Goal: Task Accomplishment & Management: Manage account settings

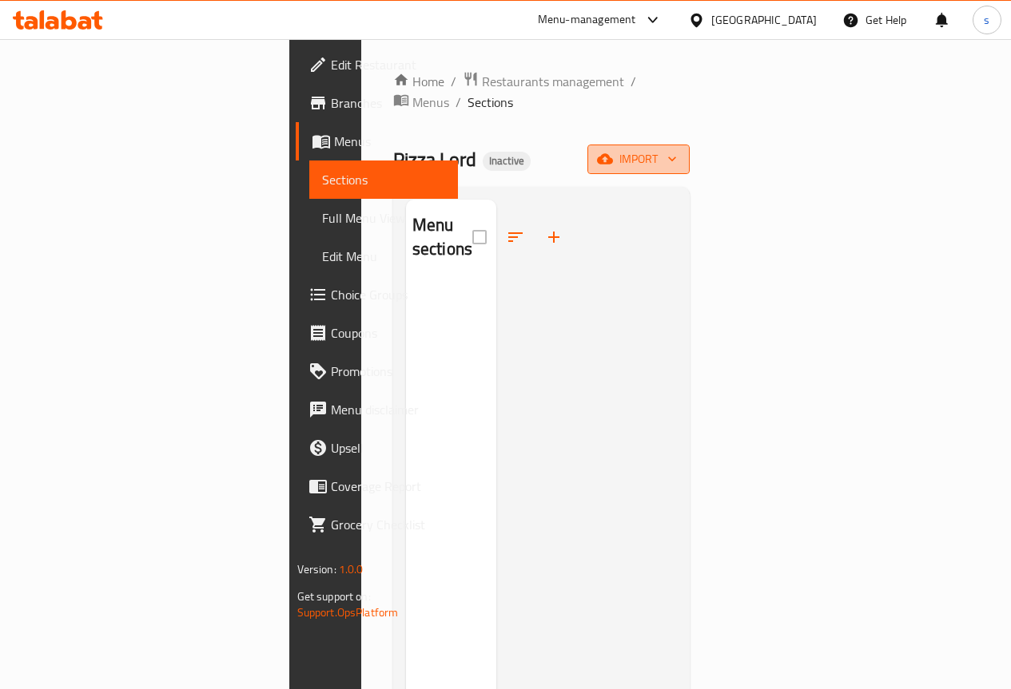
click at [680, 151] on icon "button" at bounding box center [672, 159] width 16 height 16
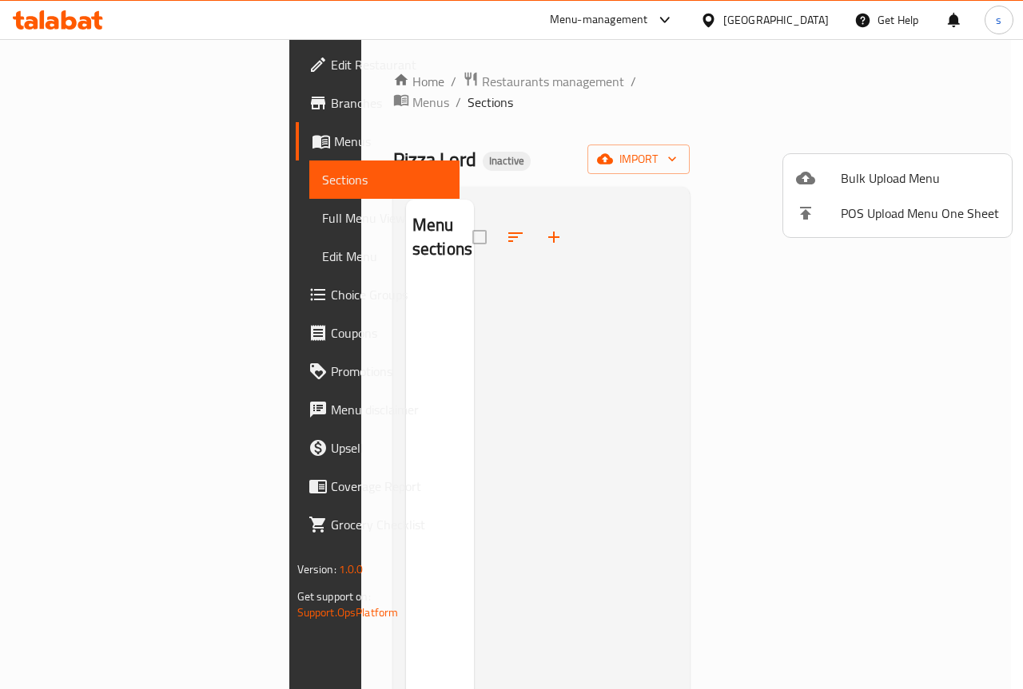
click at [877, 184] on span "Bulk Upload Menu" at bounding box center [919, 178] width 158 height 19
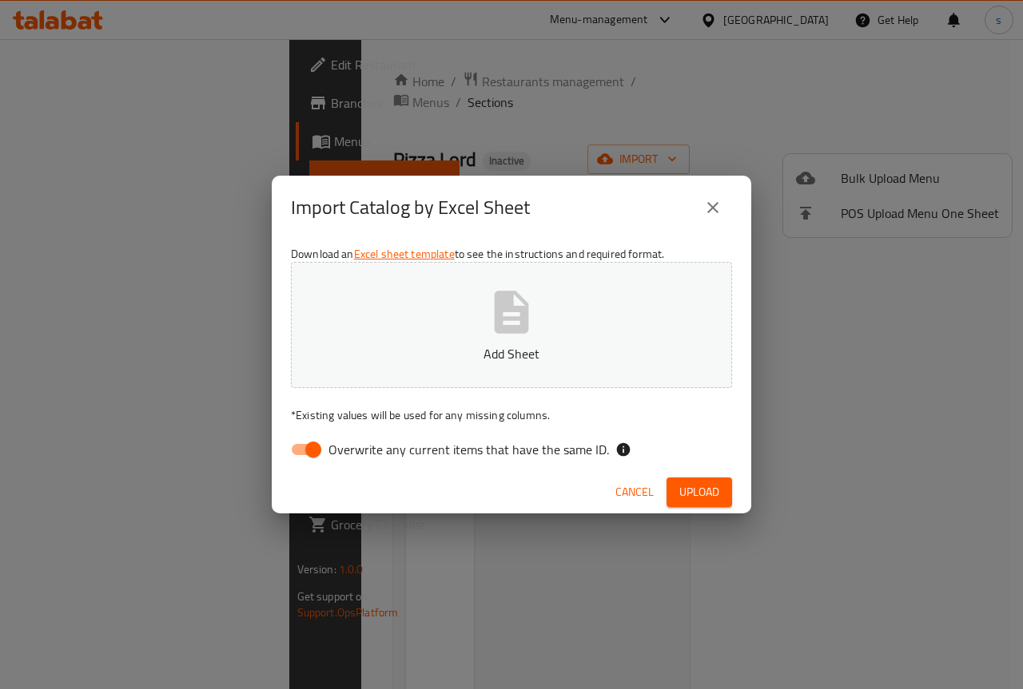
click at [331, 455] on span "Overwrite any current items that have the same ID." at bounding box center [468, 449] width 280 height 19
click at [331, 455] on input "Overwrite any current items that have the same ID." at bounding box center [313, 450] width 91 height 30
checkbox input "false"
click at [480, 324] on button "Add Sheet" at bounding box center [511, 325] width 441 height 126
click at [705, 487] on span "Upload" at bounding box center [699, 493] width 40 height 20
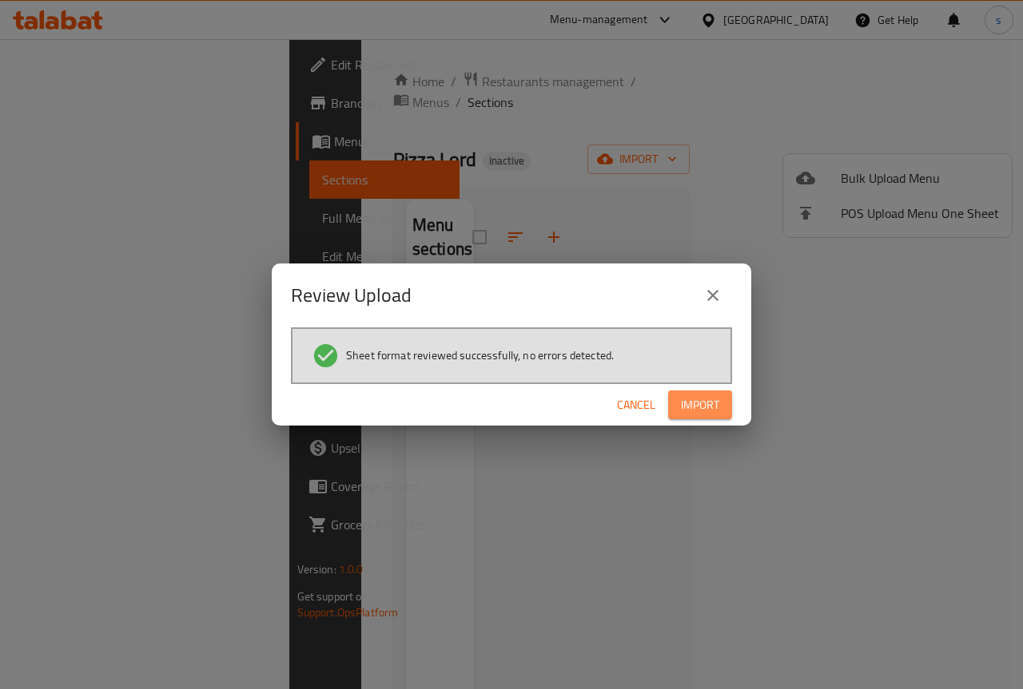
click at [688, 395] on span "Import" at bounding box center [700, 405] width 38 height 20
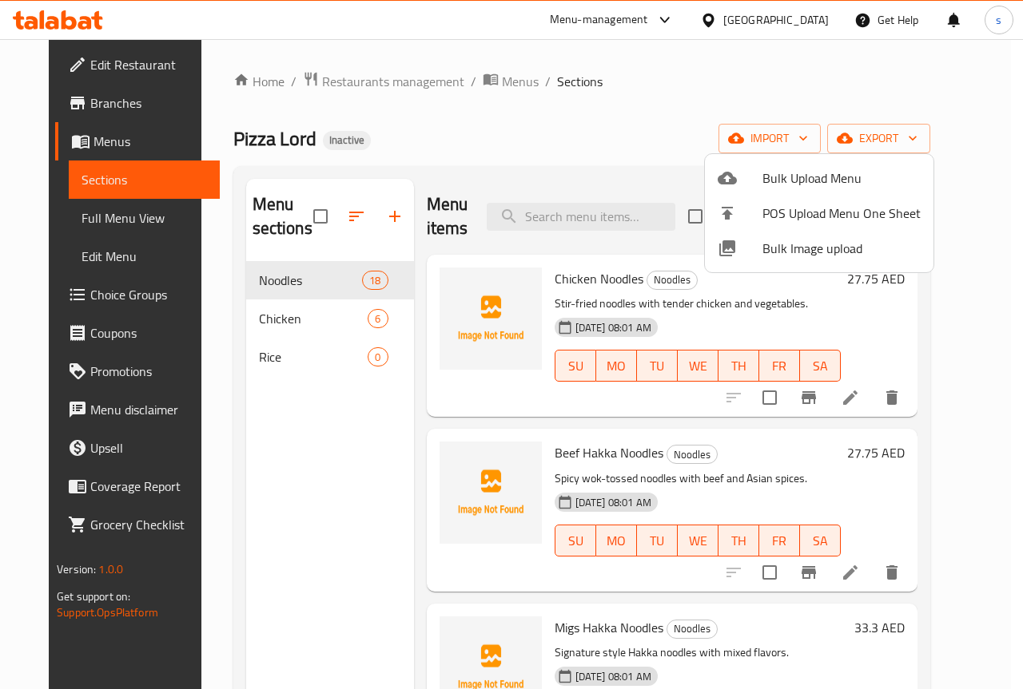
click at [300, 537] on div at bounding box center [511, 344] width 1023 height 689
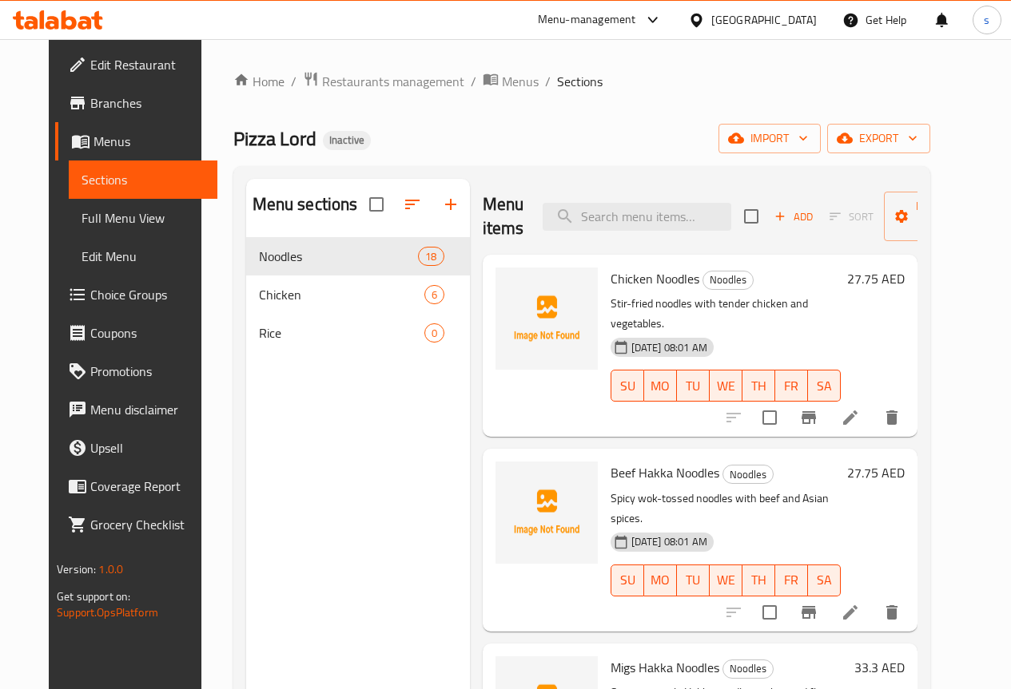
click at [69, 227] on link "Full Menu View" at bounding box center [143, 218] width 149 height 38
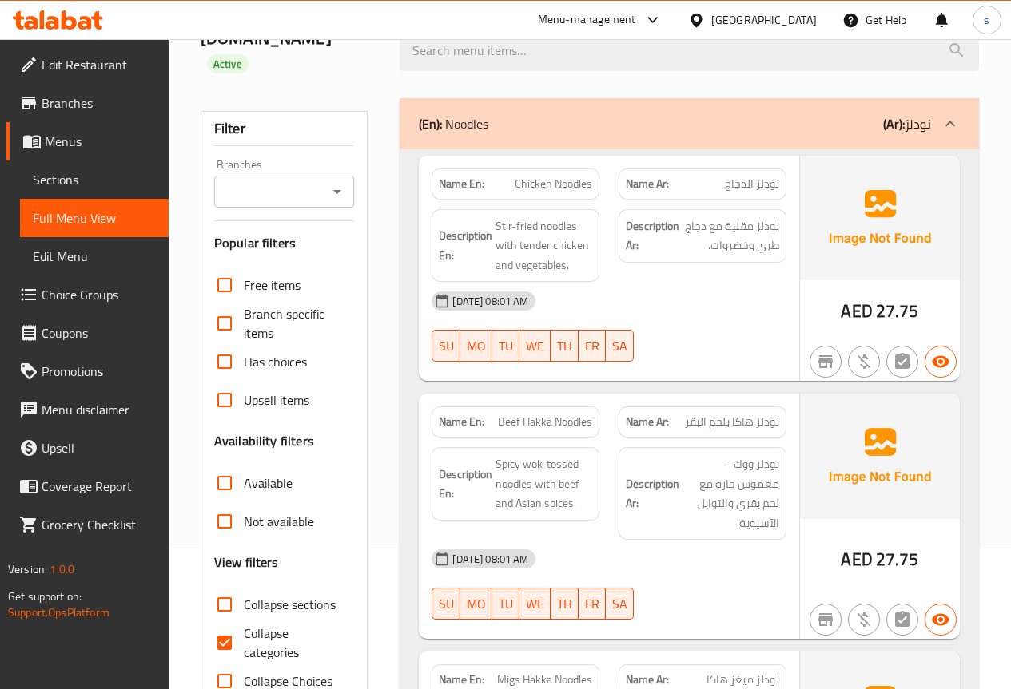
scroll to position [320, 0]
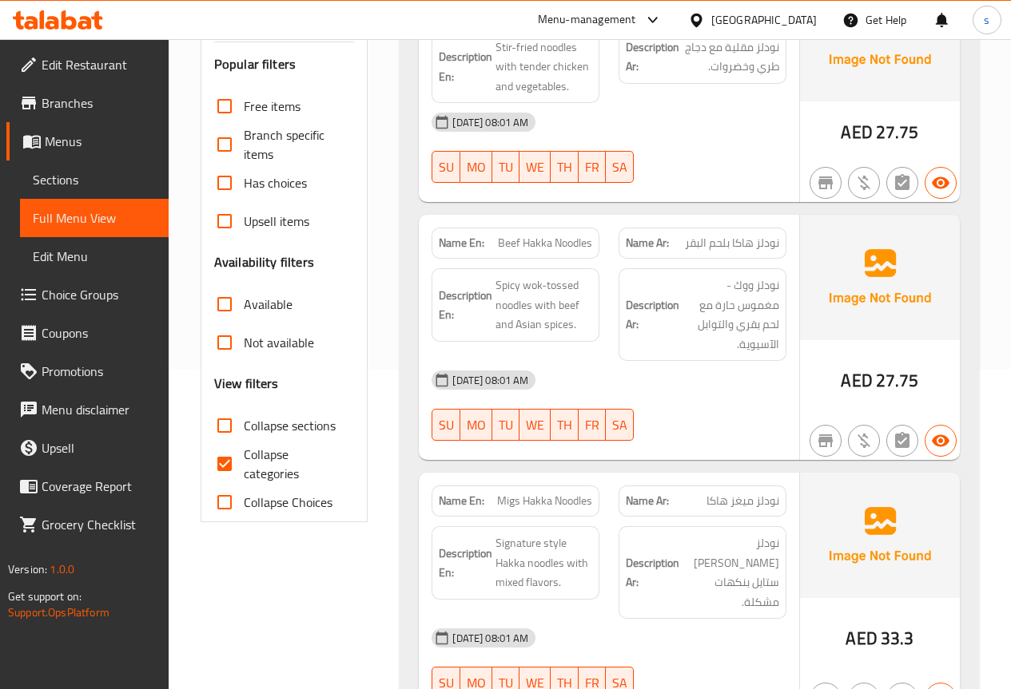
click at [231, 463] on input "Collapse categories" at bounding box center [224, 464] width 38 height 38
checkbox input "false"
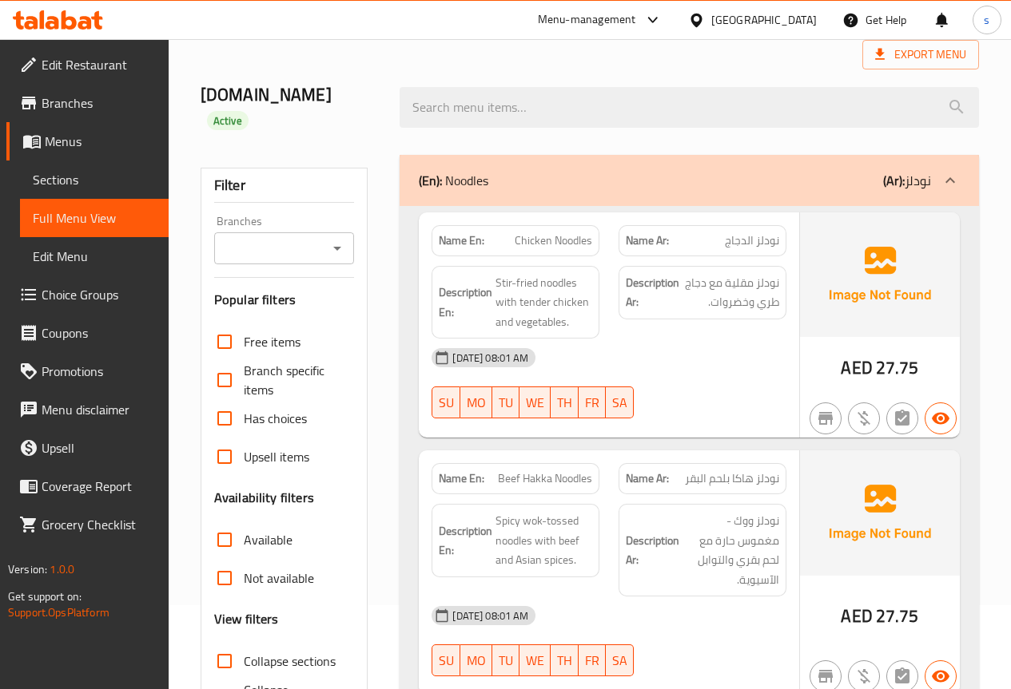
scroll to position [0, 0]
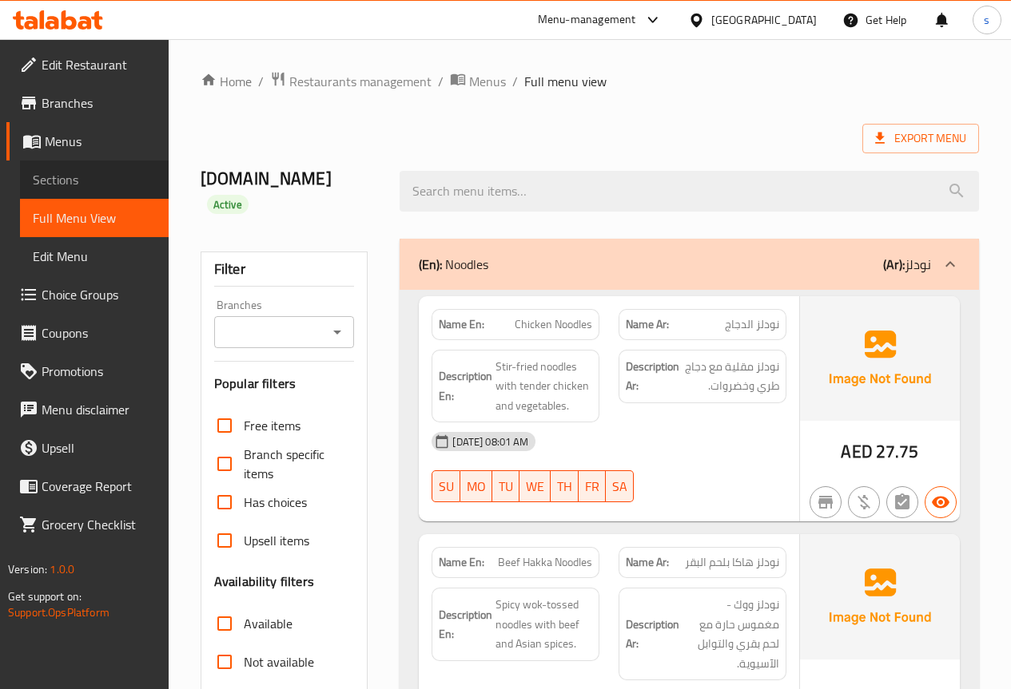
click at [58, 181] on span "Sections" at bounding box center [94, 179] width 123 height 19
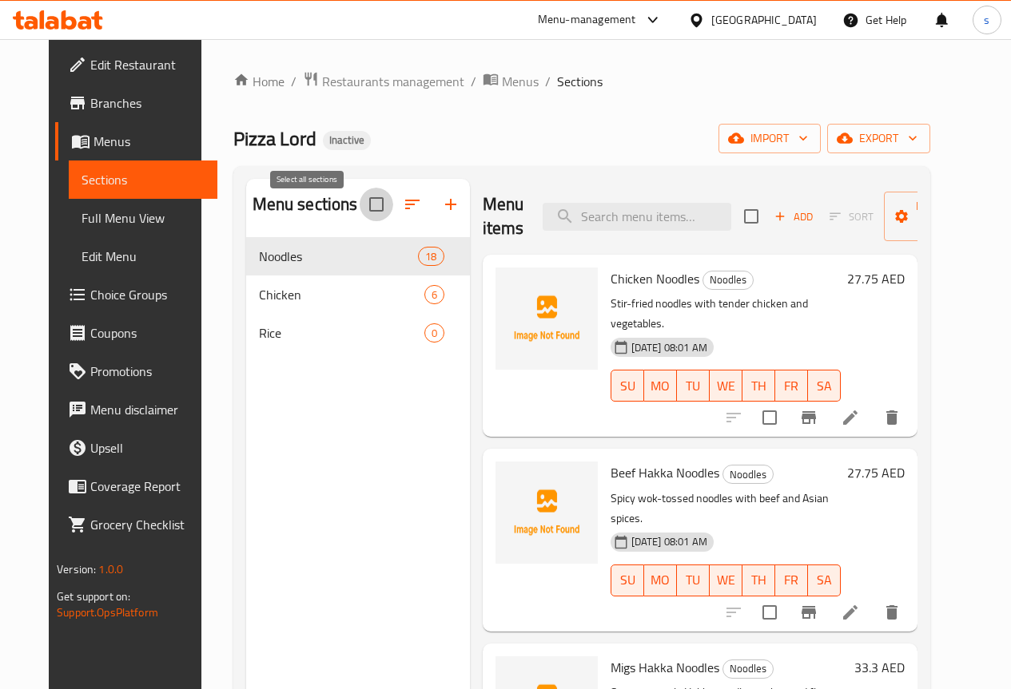
click at [360, 213] on input "checkbox" at bounding box center [377, 205] width 34 height 34
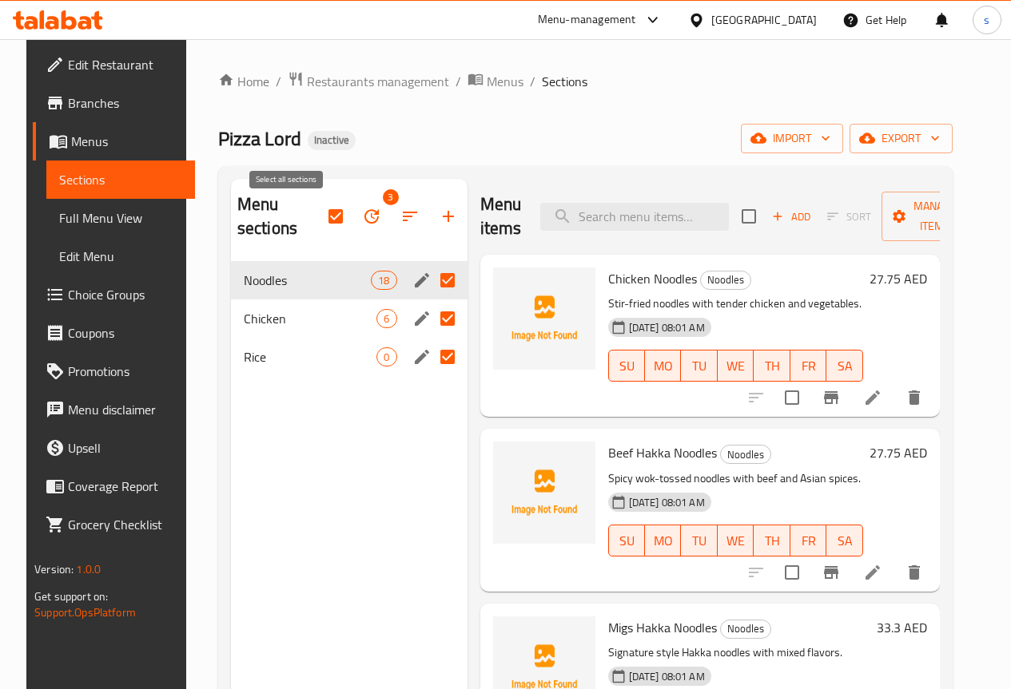
click at [319, 223] on input "checkbox" at bounding box center [336, 217] width 34 height 34
checkbox input "false"
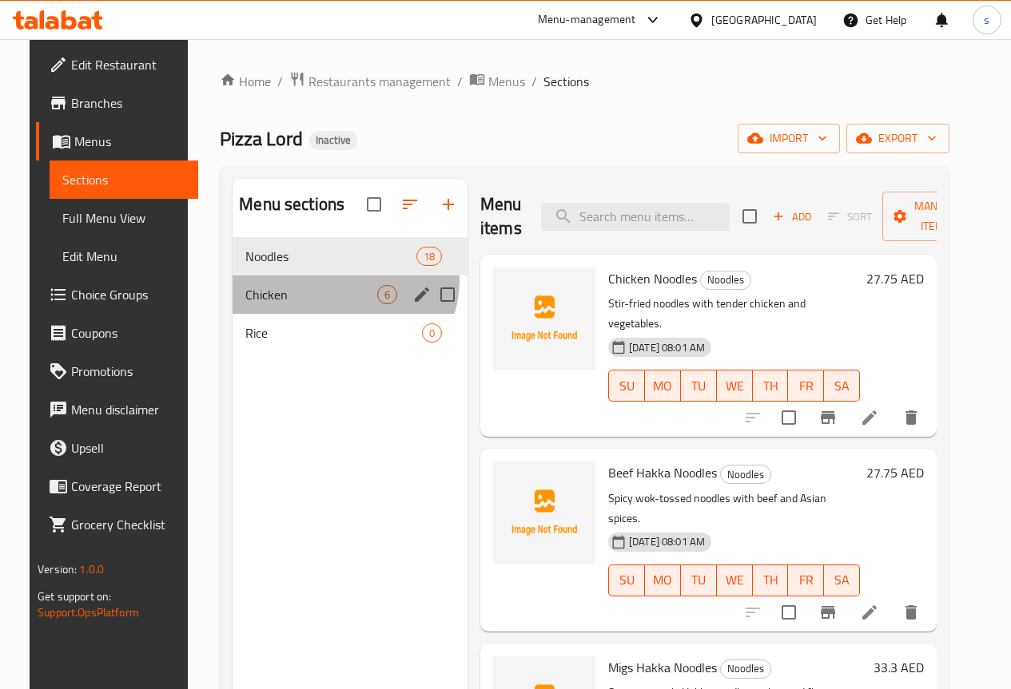
click at [324, 304] on div "Chicken 6" at bounding box center [349, 295] width 235 height 38
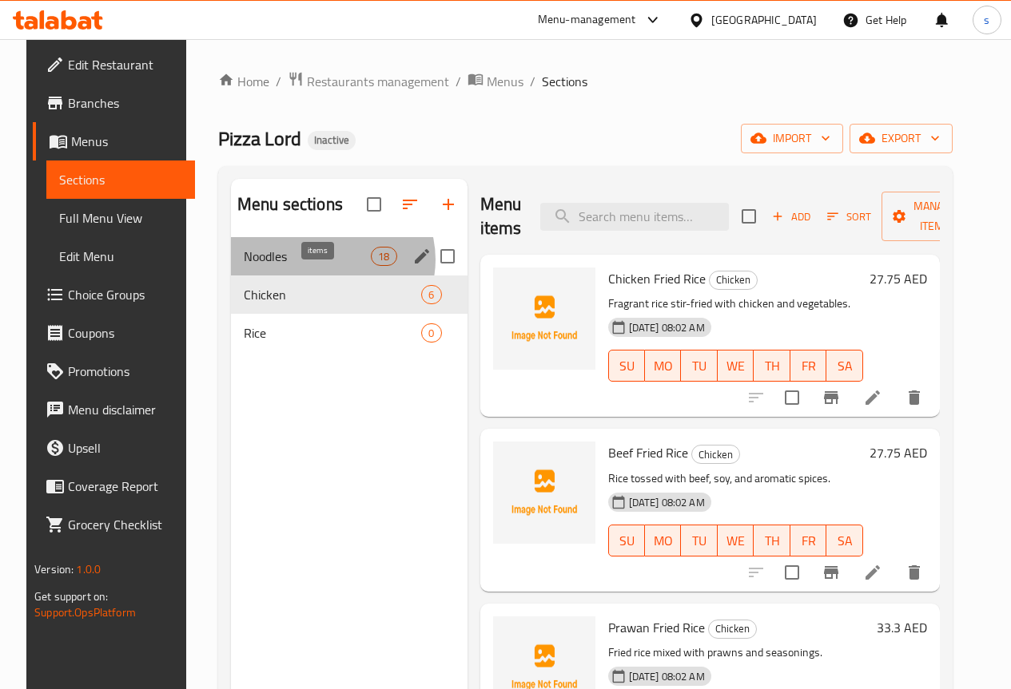
click at [371, 264] on span "18" at bounding box center [383, 256] width 24 height 15
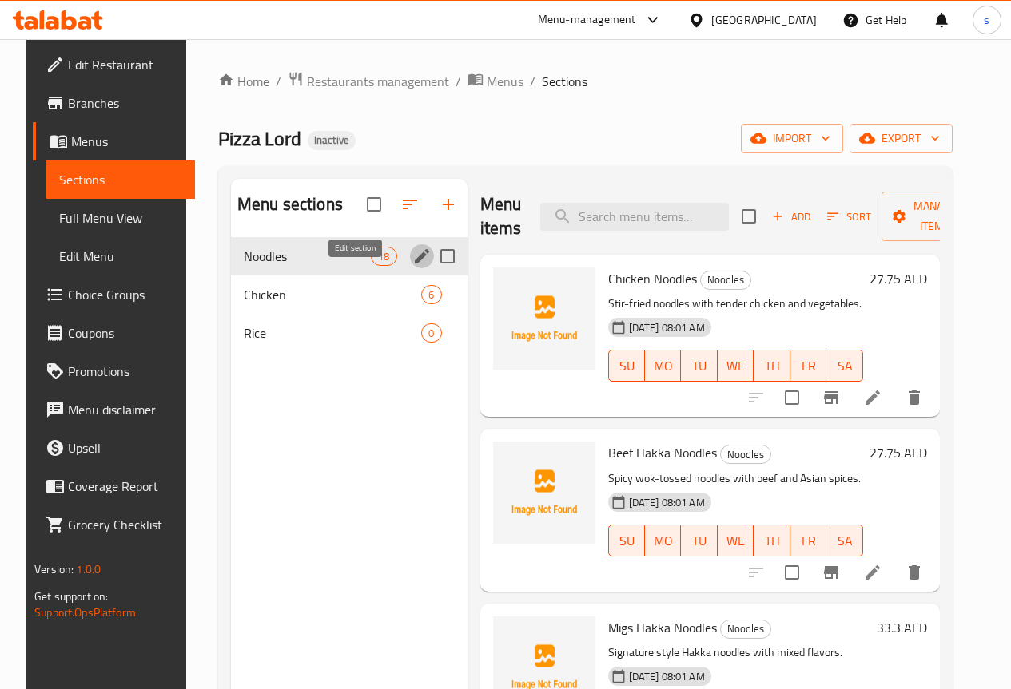
click at [415, 264] on icon "edit" at bounding box center [422, 256] width 14 height 14
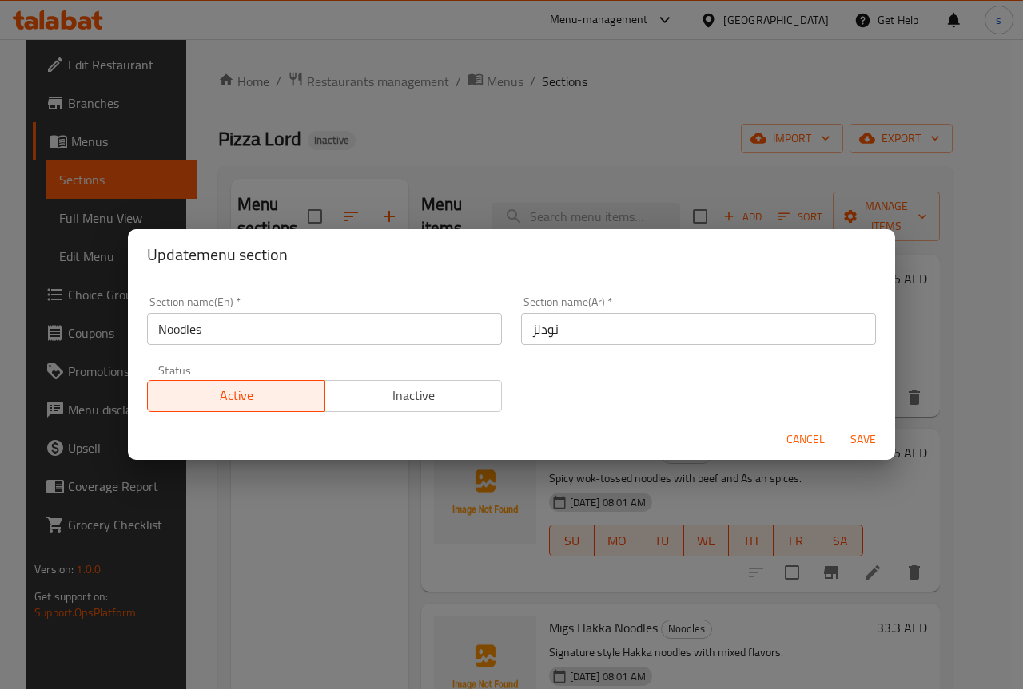
click at [630, 254] on h2 "Update menu section" at bounding box center [511, 255] width 729 height 26
click at [803, 439] on span "Cancel" at bounding box center [805, 440] width 38 height 20
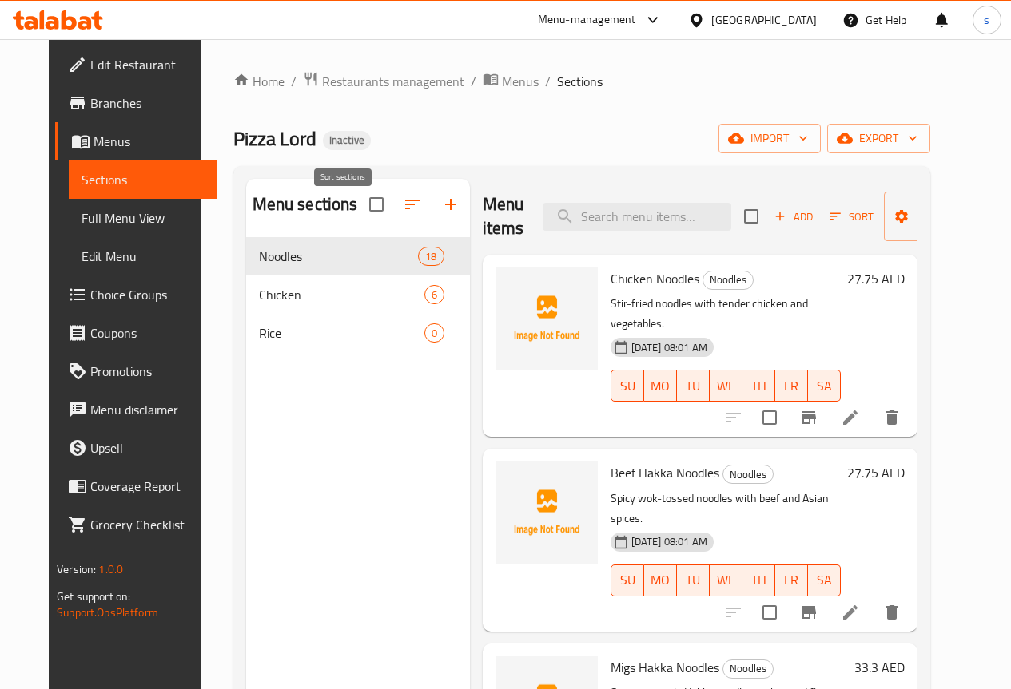
click at [403, 214] on icon "button" at bounding box center [412, 204] width 19 height 19
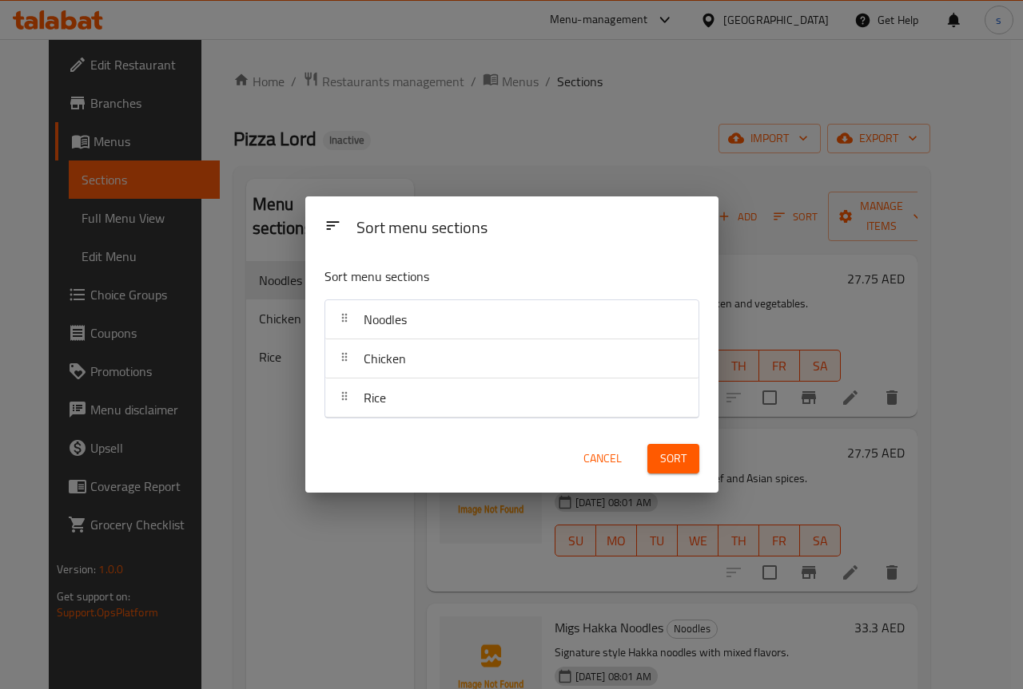
click at [608, 459] on span "Cancel" at bounding box center [602, 459] width 38 height 20
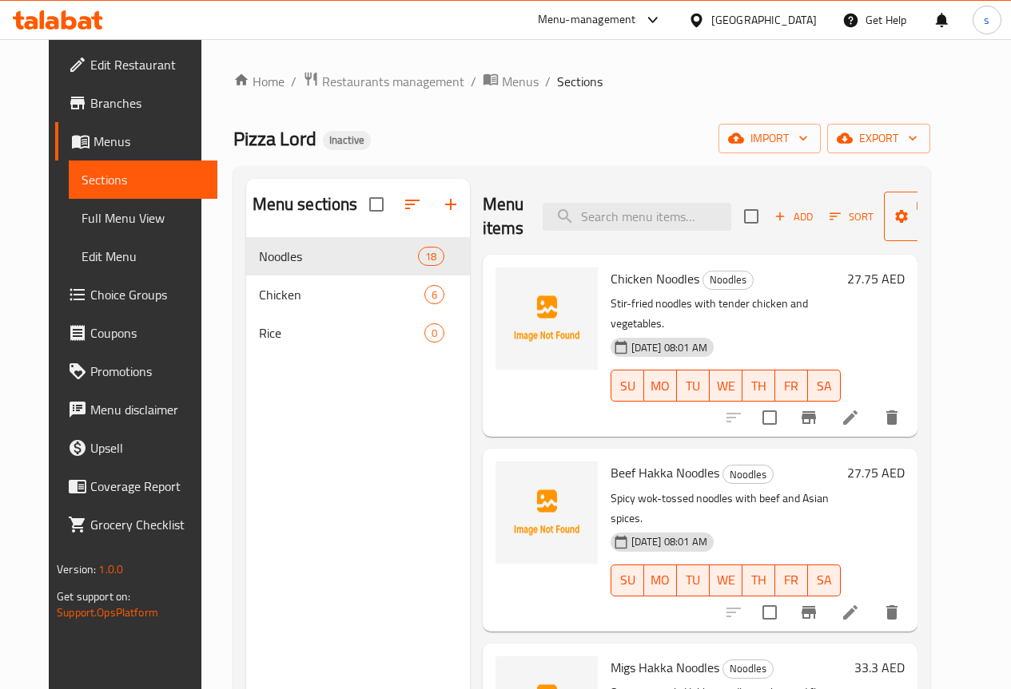
click at [896, 217] on span "Manage items" at bounding box center [936, 217] width 81 height 40
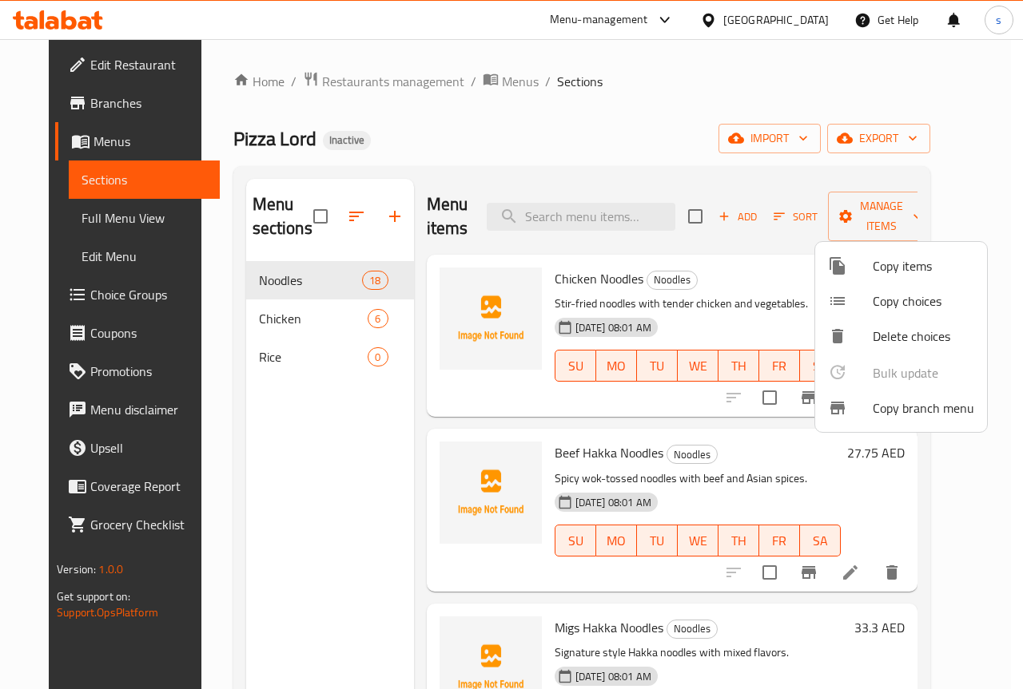
click at [989, 200] on div at bounding box center [511, 344] width 1023 height 689
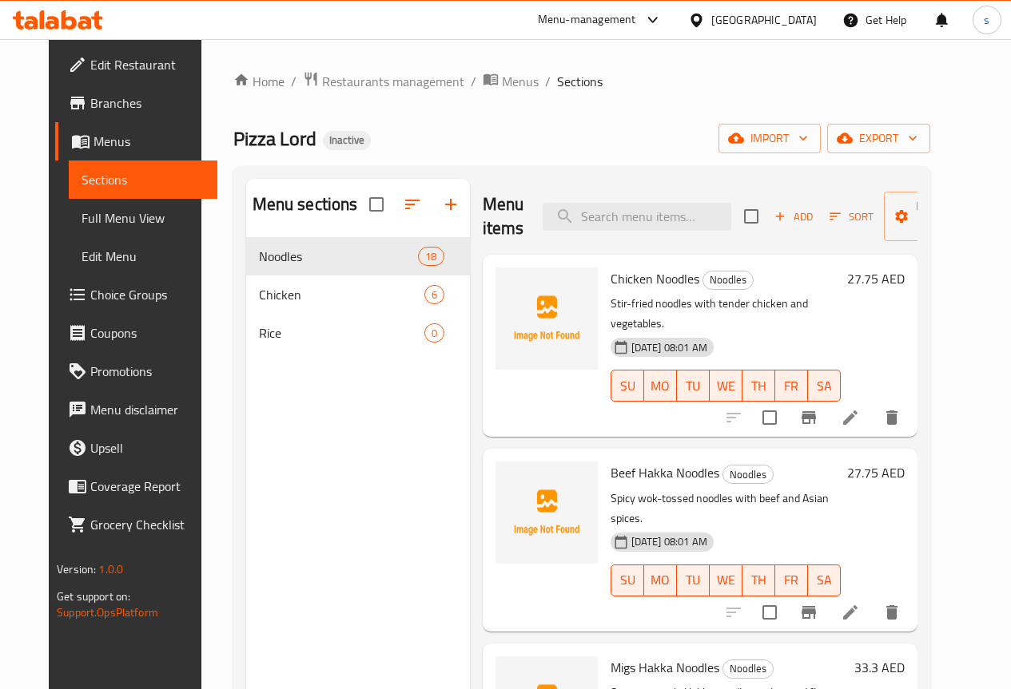
click at [96, 140] on span "Menus" at bounding box center [148, 141] width 111 height 19
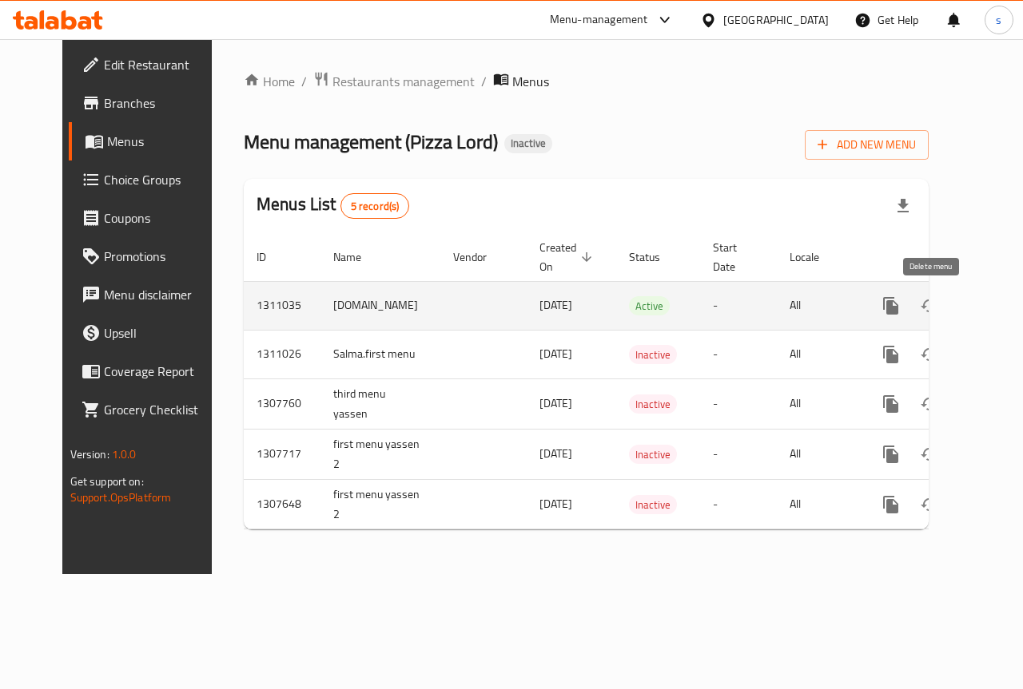
click at [958, 312] on icon "enhanced table" at bounding box center [967, 305] width 19 height 19
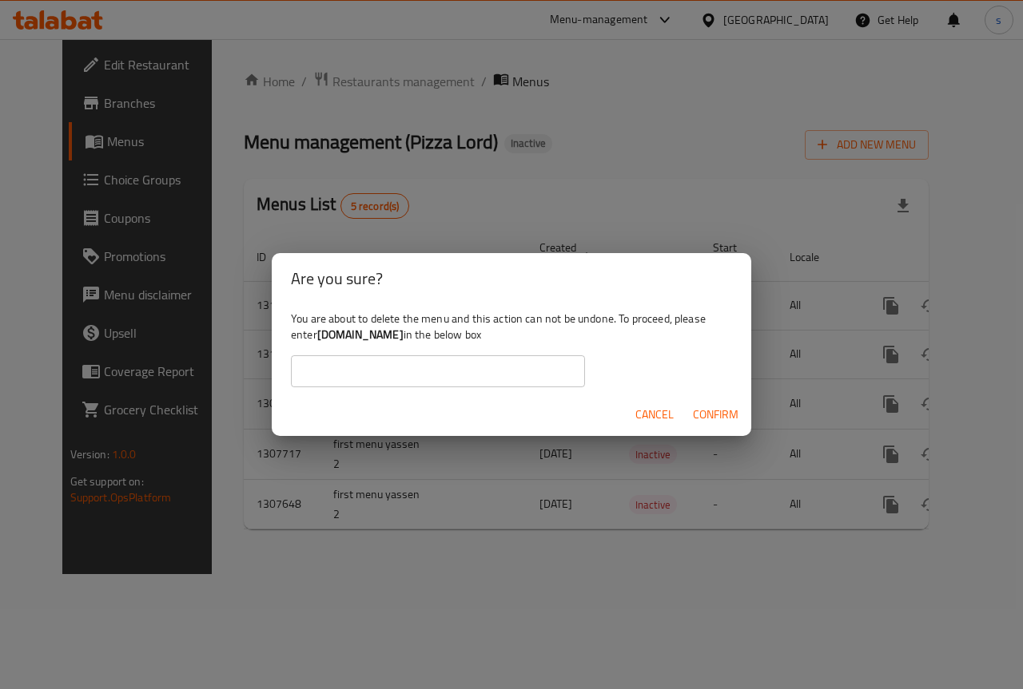
click at [440, 375] on input "text" at bounding box center [438, 372] width 294 height 32
drag, startPoint x: 317, startPoint y: 333, endPoint x: 404, endPoint y: 338, distance: 87.2
click at [404, 338] on div "You are about to delete the menu and this action can not be undone. To proceed,…" at bounding box center [511, 348] width 479 height 89
click at [403, 340] on b "[DOMAIN_NAME]" at bounding box center [360, 334] width 86 height 21
drag, startPoint x: 415, startPoint y: 339, endPoint x: 321, endPoint y: 344, distance: 94.4
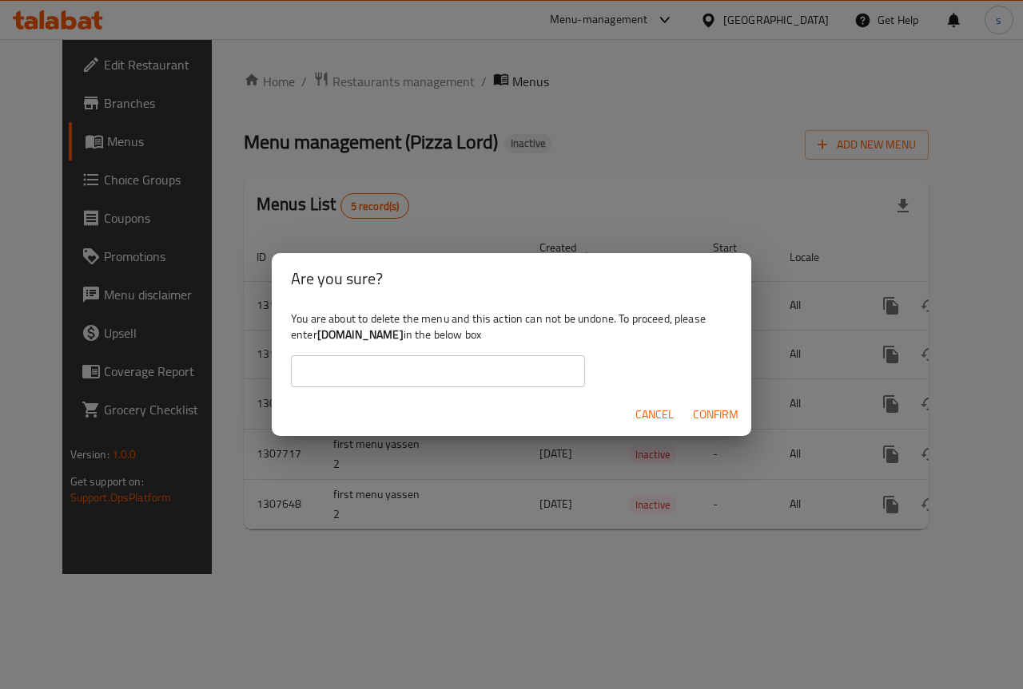
click at [321, 344] on div "You are about to delete the menu and this action can not be undone. To proceed,…" at bounding box center [511, 348] width 479 height 89
copy b "[DOMAIN_NAME]"
click at [413, 376] on input "text" at bounding box center [438, 372] width 294 height 32
paste input "[DOMAIN_NAME]"
type input "[DOMAIN_NAME]"
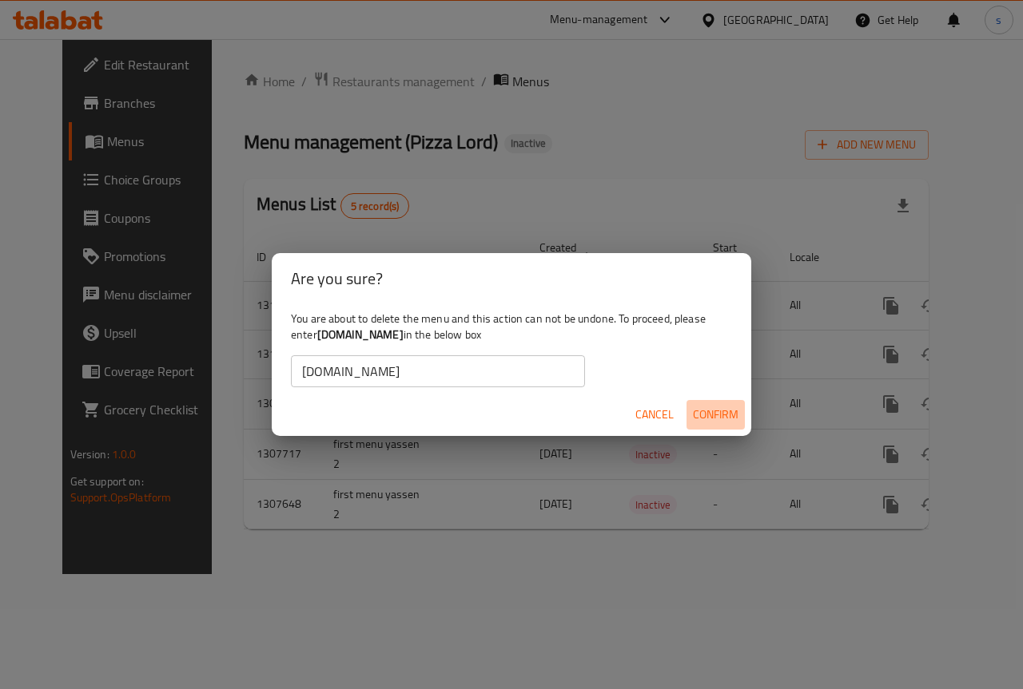
click at [731, 419] on span "Confirm" at bounding box center [716, 415] width 46 height 20
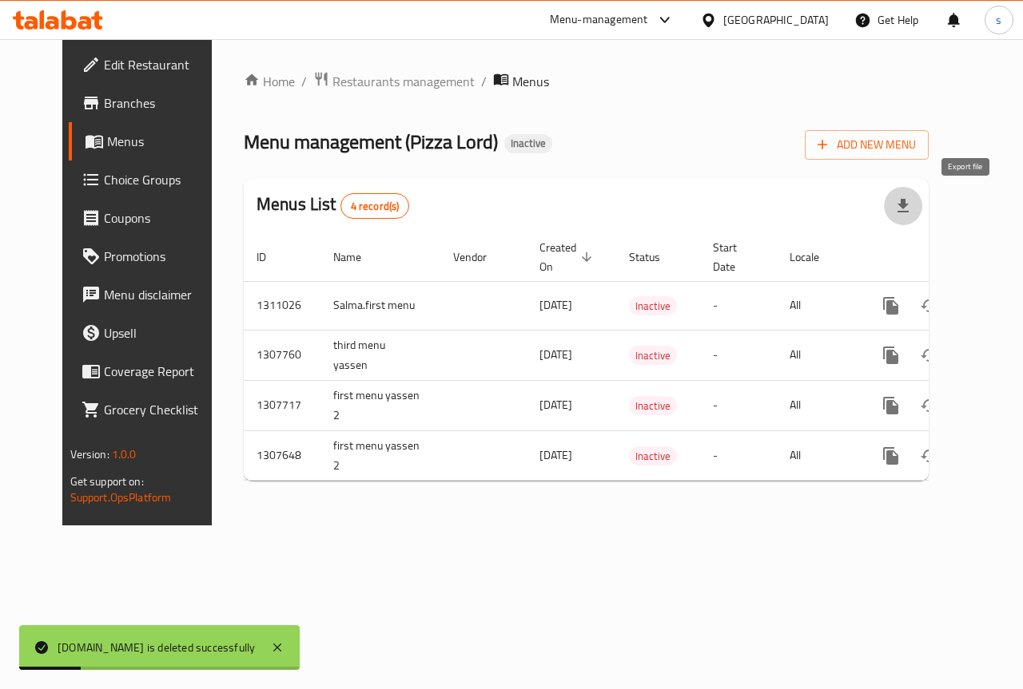
click at [912, 213] on icon "button" at bounding box center [902, 206] width 19 height 19
click at [928, 81] on ol "Home / Restaurants management / Menus" at bounding box center [586, 81] width 685 height 21
click at [916, 141] on span "Add New Menu" at bounding box center [866, 145] width 98 height 20
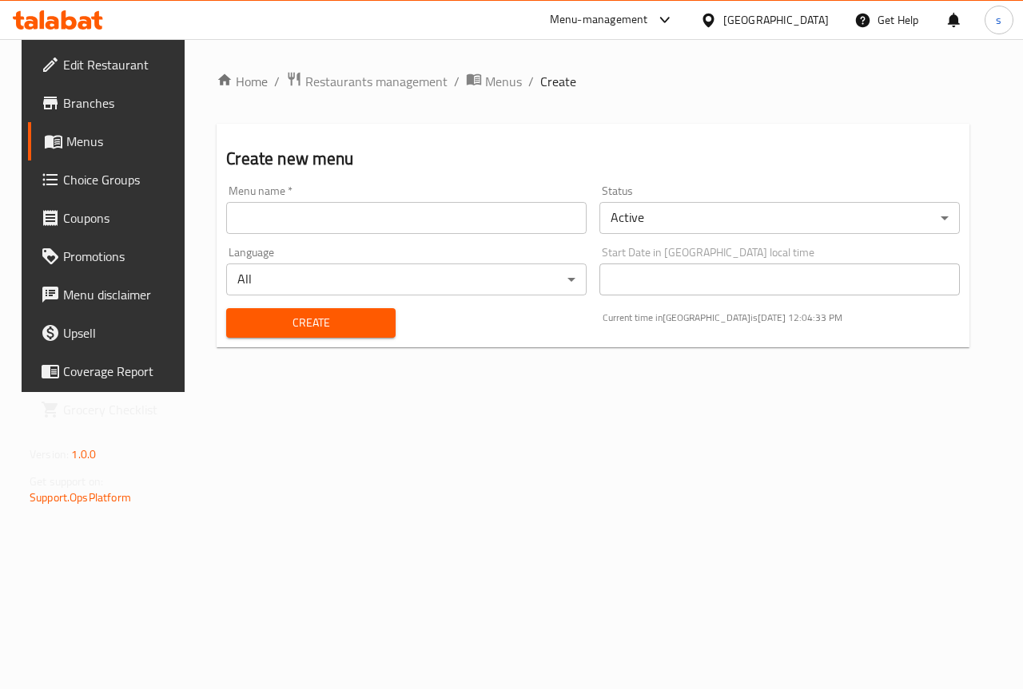
click at [786, 392] on div "Home / Restaurants management / Menus / Create Create new menu Menu name   * Me…" at bounding box center [593, 215] width 816 height 353
click at [426, 232] on input "text" at bounding box center [406, 218] width 360 height 32
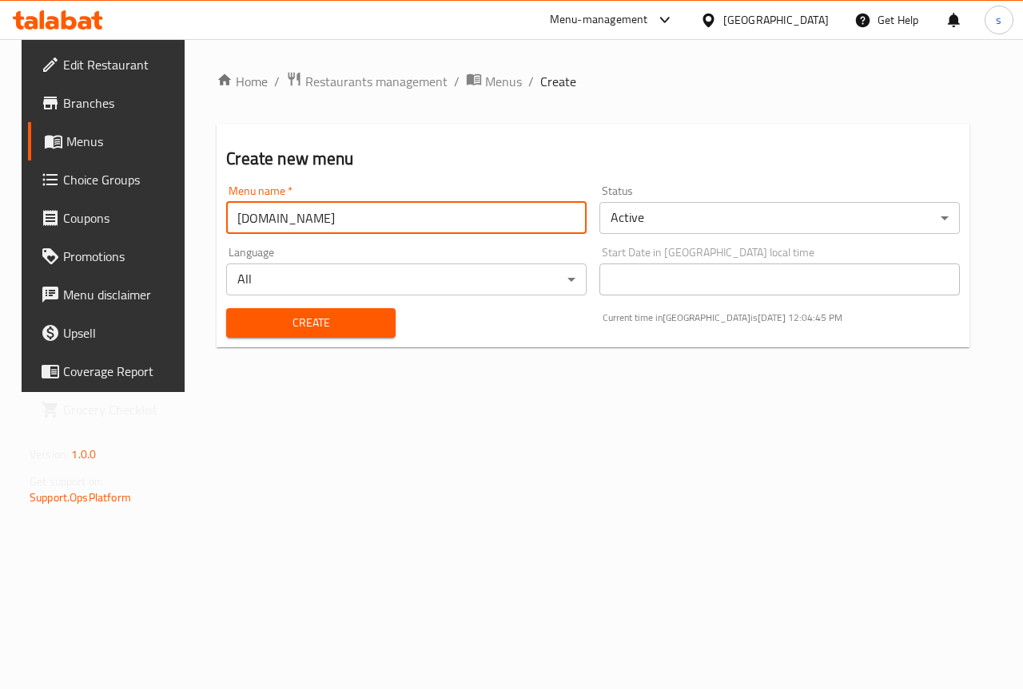
type input "[DOMAIN_NAME]"
click at [226, 308] on button "Create" at bounding box center [310, 323] width 169 height 30
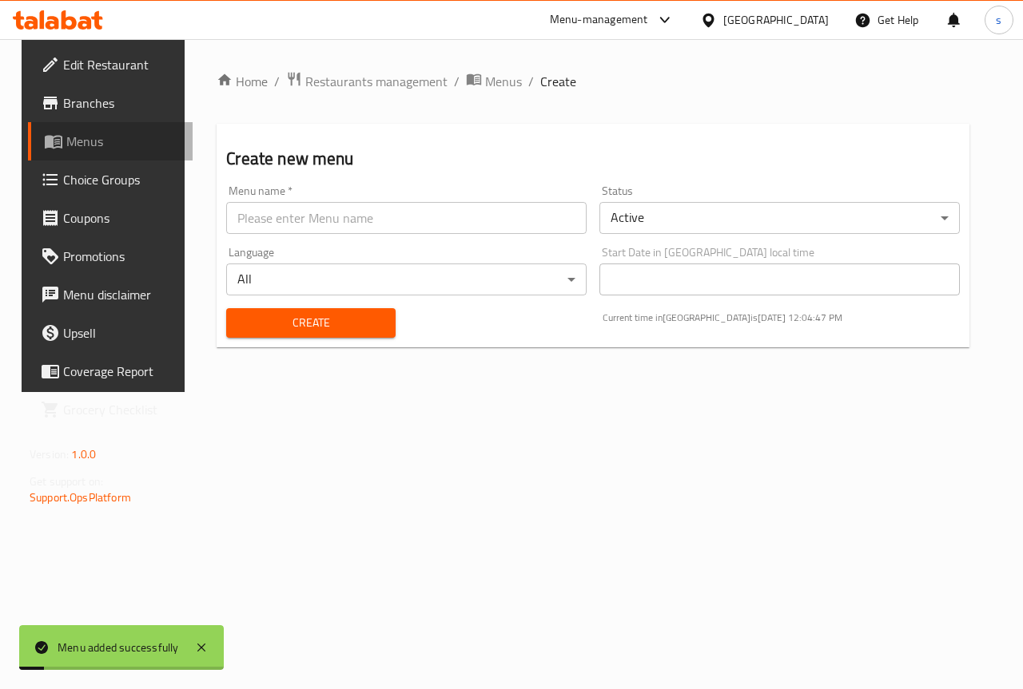
click at [96, 145] on span "Menus" at bounding box center [122, 141] width 113 height 19
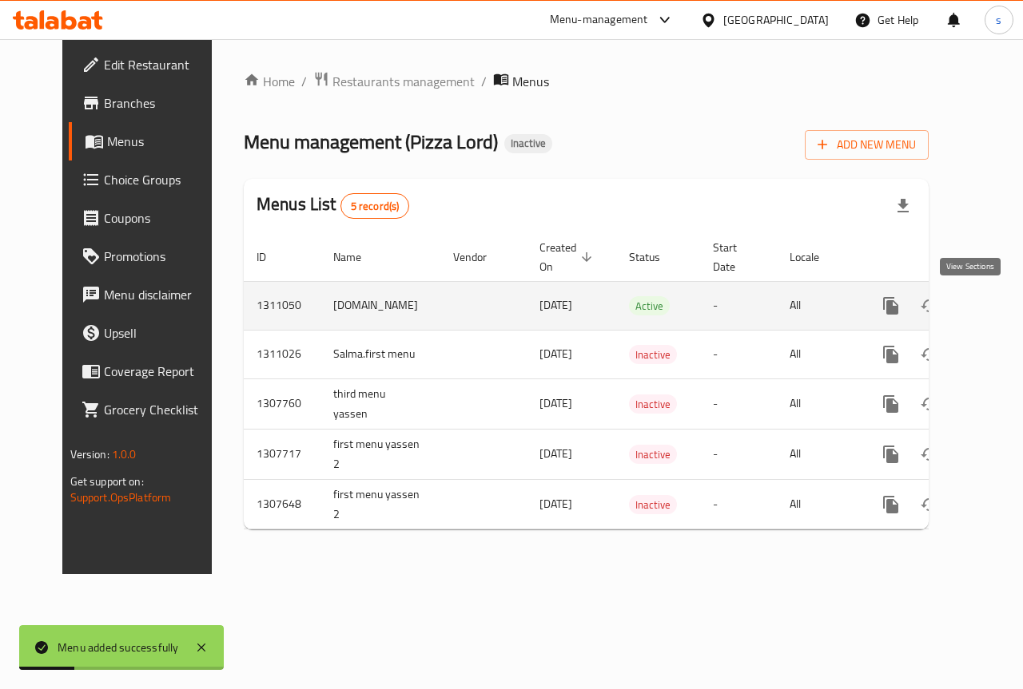
click at [996, 306] on icon "enhanced table" at bounding box center [1005, 305] width 19 height 19
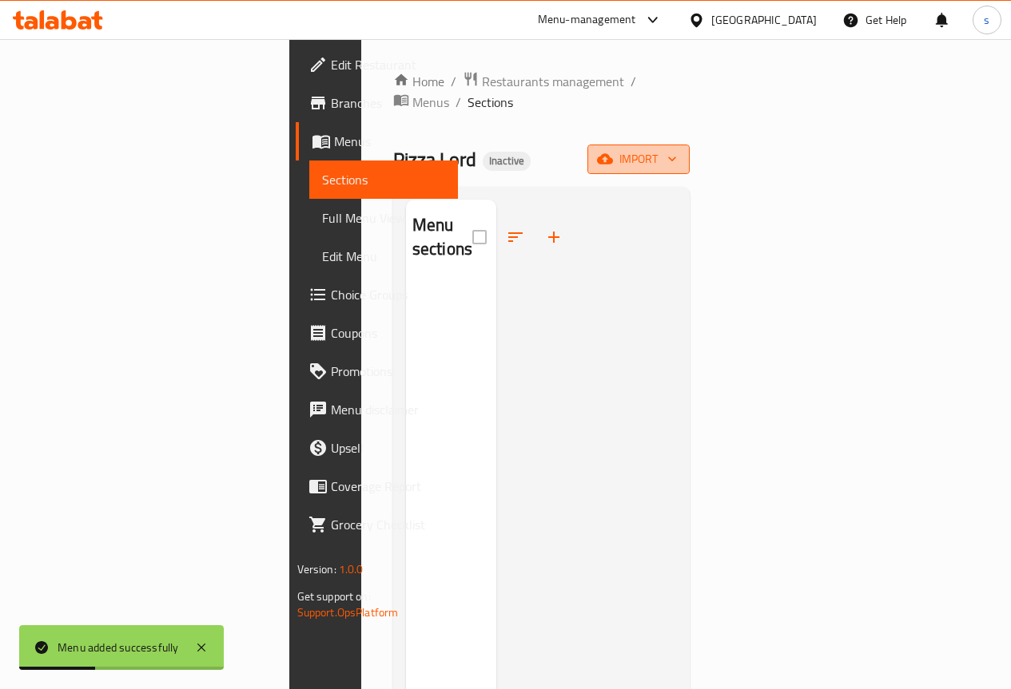
click at [689, 145] on button "import" at bounding box center [638, 160] width 102 height 30
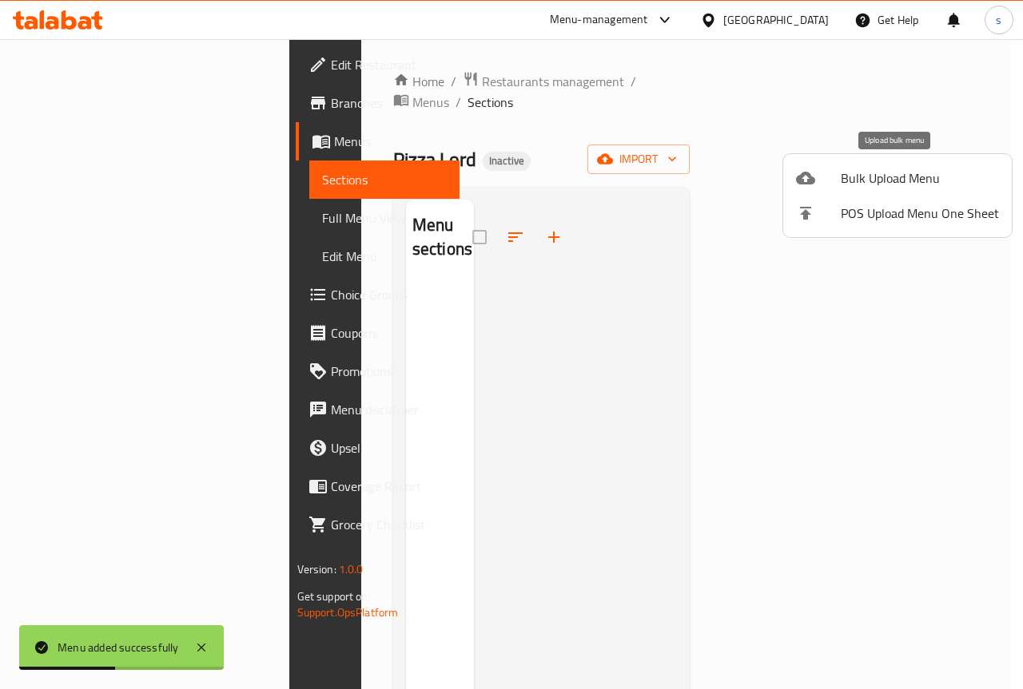
click at [872, 178] on span "Bulk Upload Menu" at bounding box center [919, 178] width 158 height 19
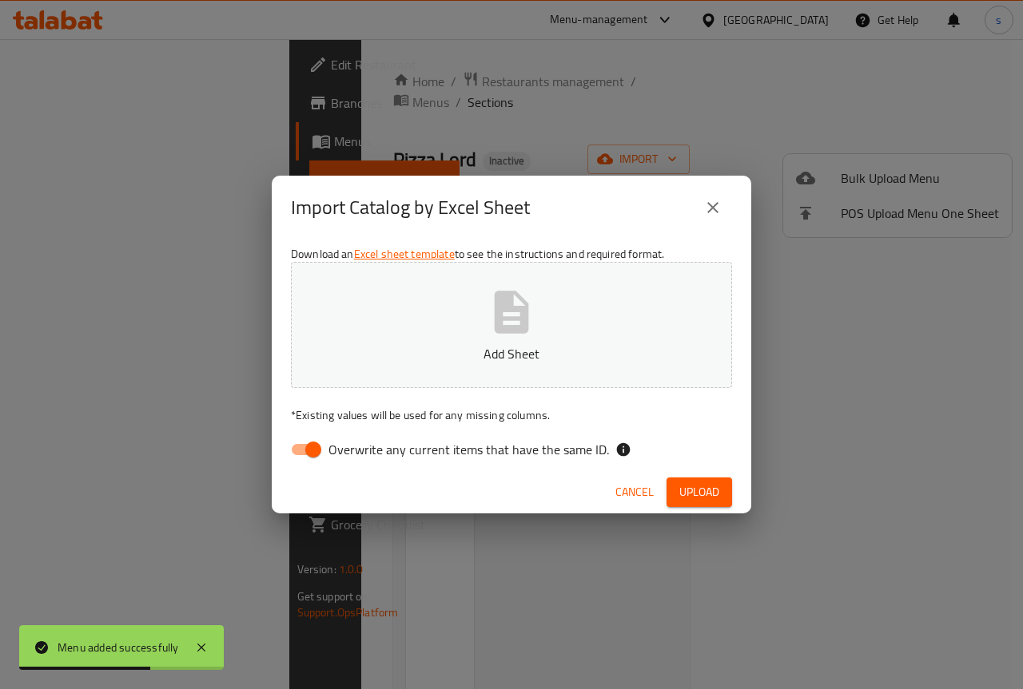
click at [367, 458] on span "Overwrite any current items that have the same ID." at bounding box center [468, 449] width 280 height 19
click at [359, 458] on input "Overwrite any current items that have the same ID." at bounding box center [313, 450] width 91 height 30
checkbox input "false"
click at [483, 360] on p "Add Sheet" at bounding box center [511, 353] width 391 height 19
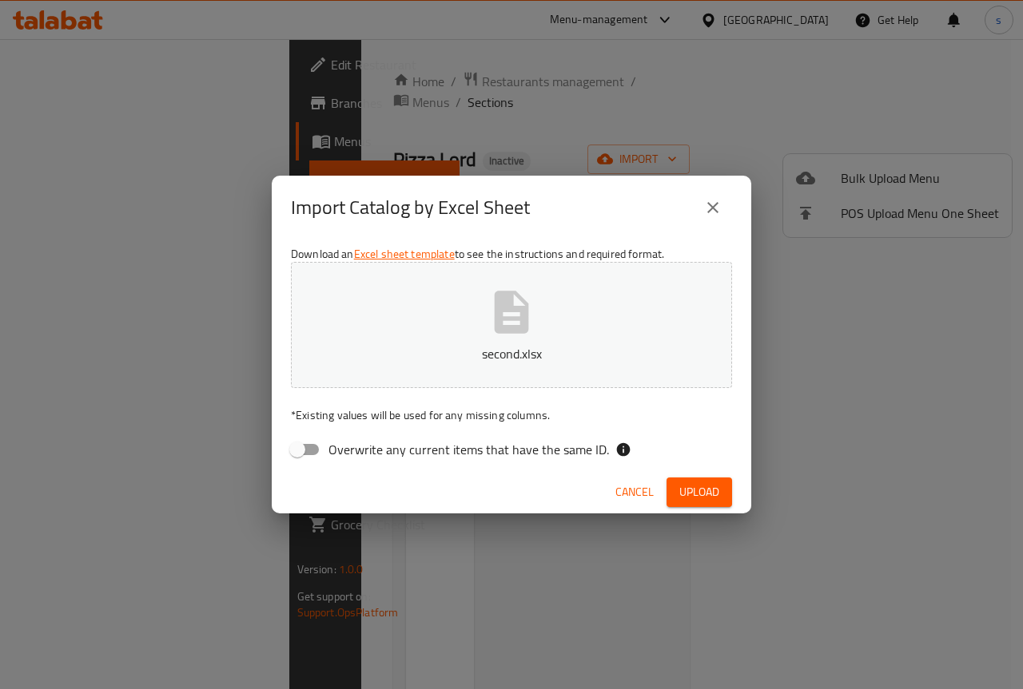
click at [707, 490] on span "Upload" at bounding box center [699, 493] width 40 height 20
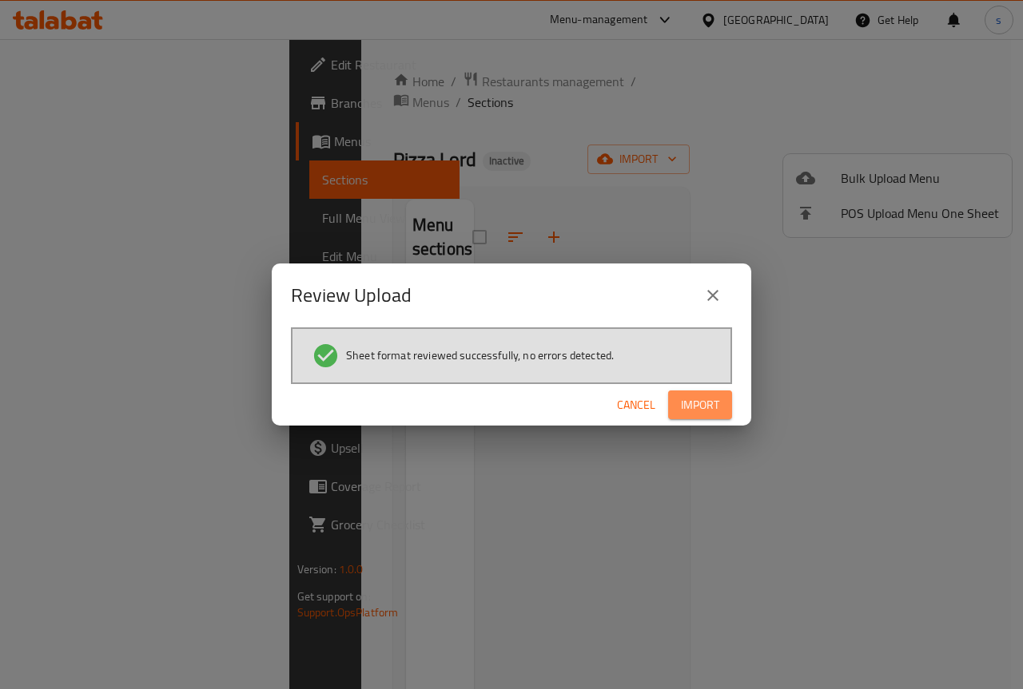
click at [722, 406] on button "Import" at bounding box center [700, 406] width 64 height 30
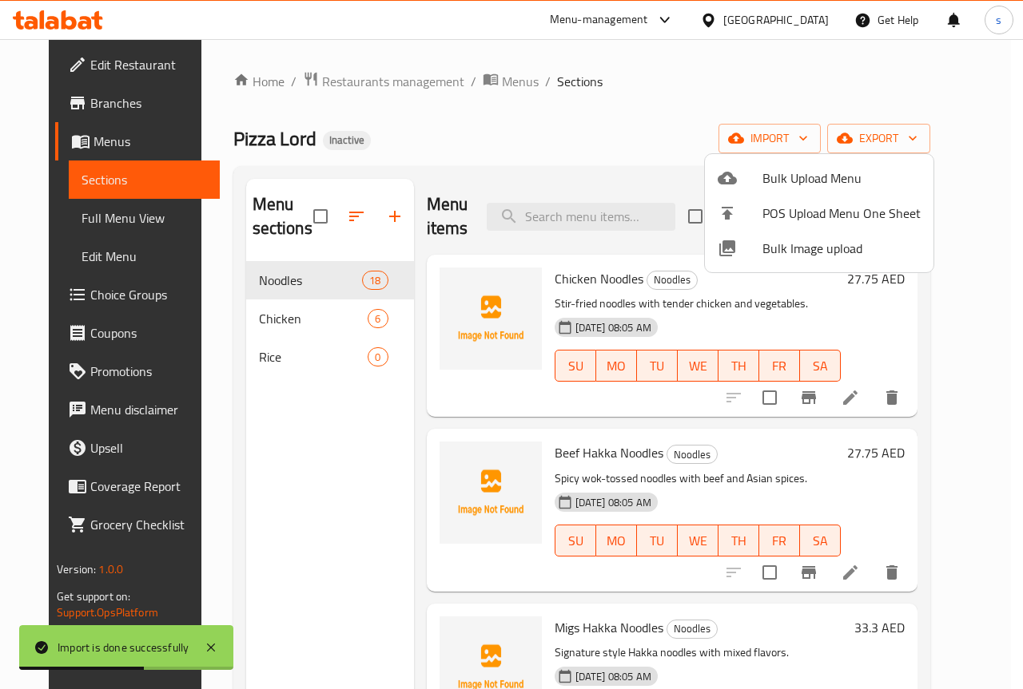
click at [1002, 252] on div at bounding box center [511, 344] width 1023 height 689
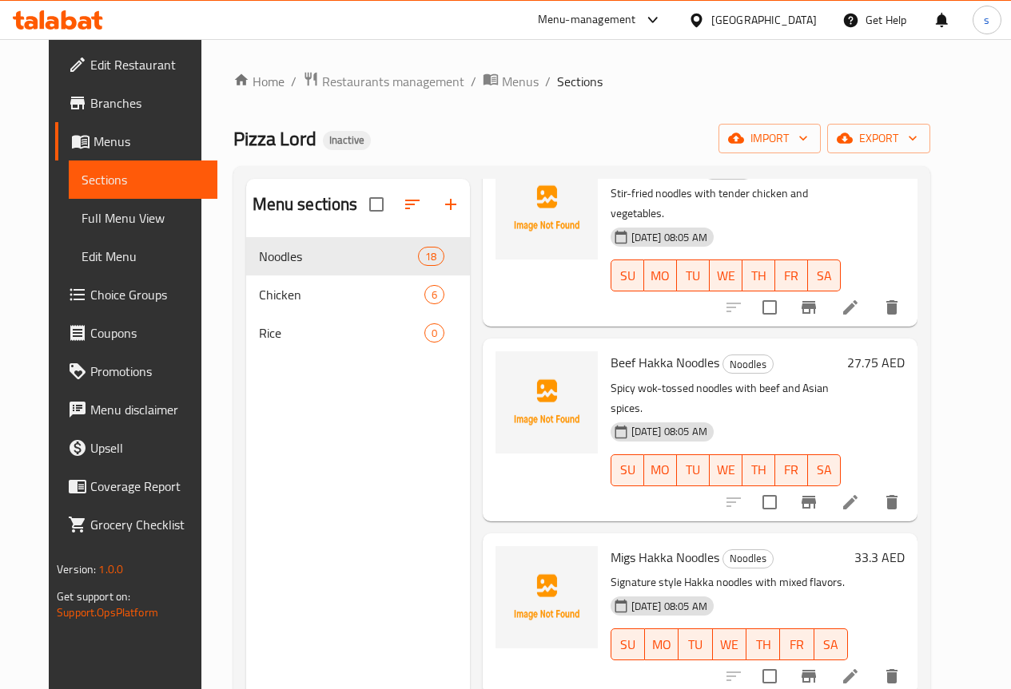
scroll to position [160, 0]
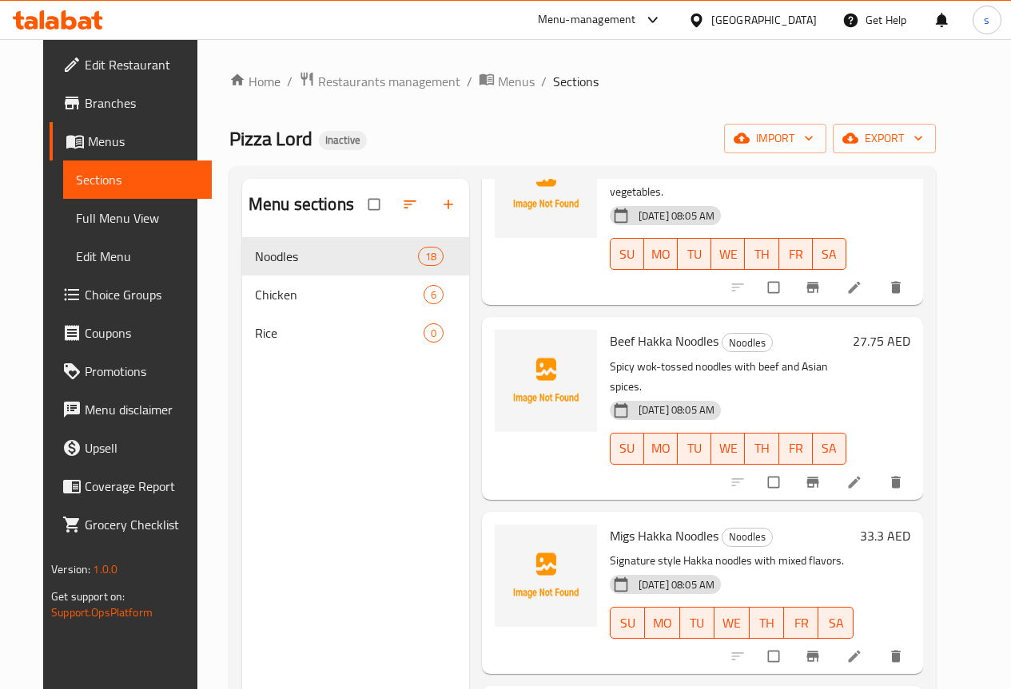
scroll to position [160, 0]
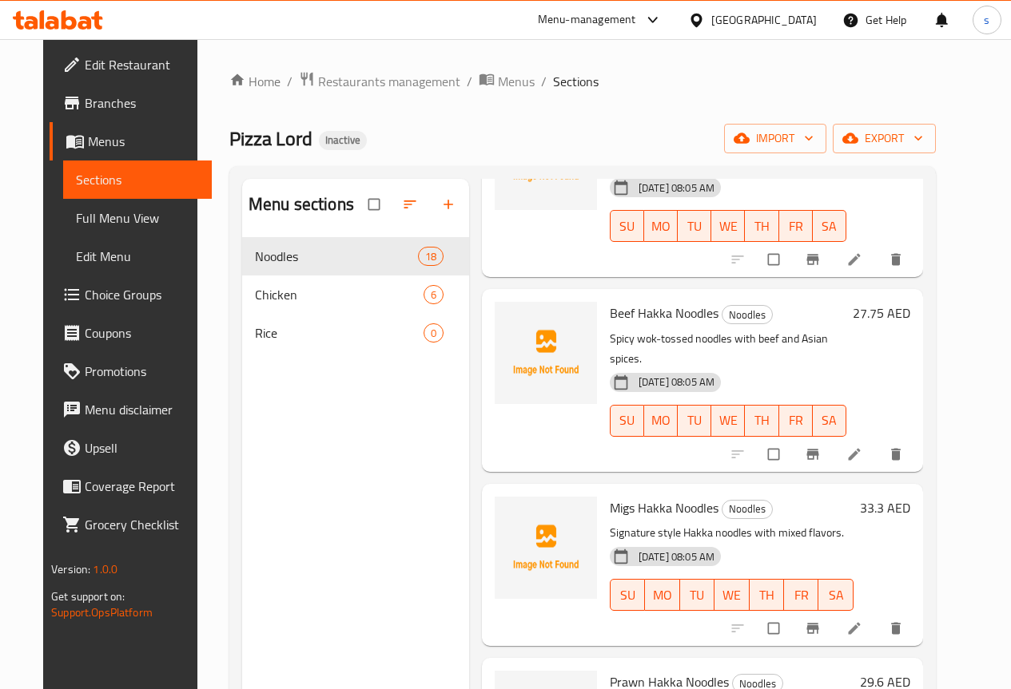
click at [711, 139] on div "Pizza Lord Inactive import export" at bounding box center [582, 139] width 706 height 30
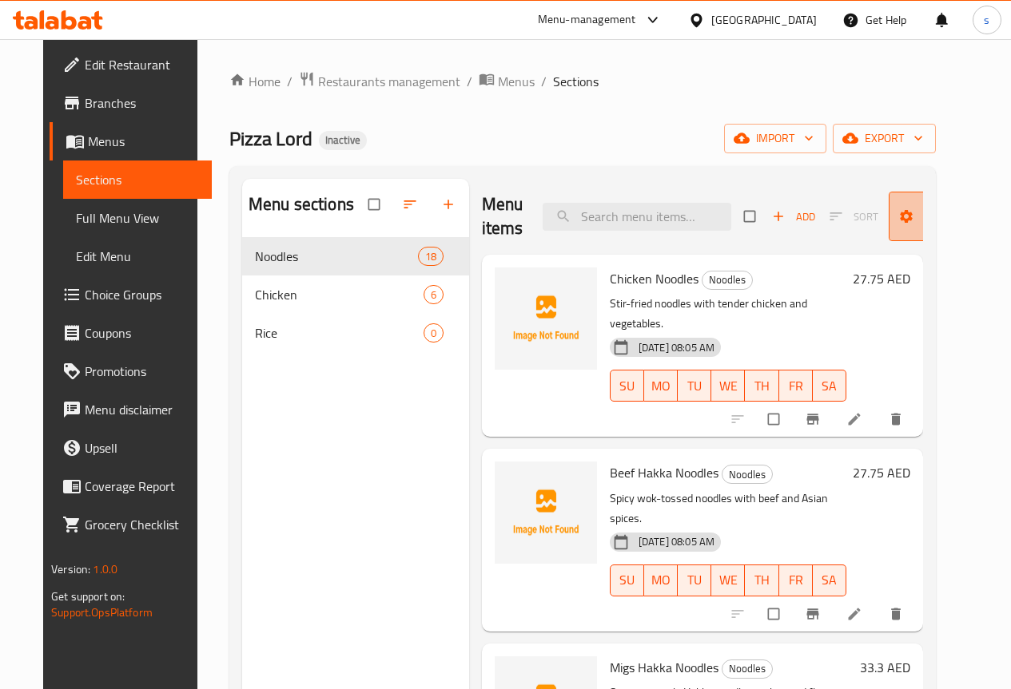
click at [901, 226] on span "Manage items" at bounding box center [945, 217] width 88 height 40
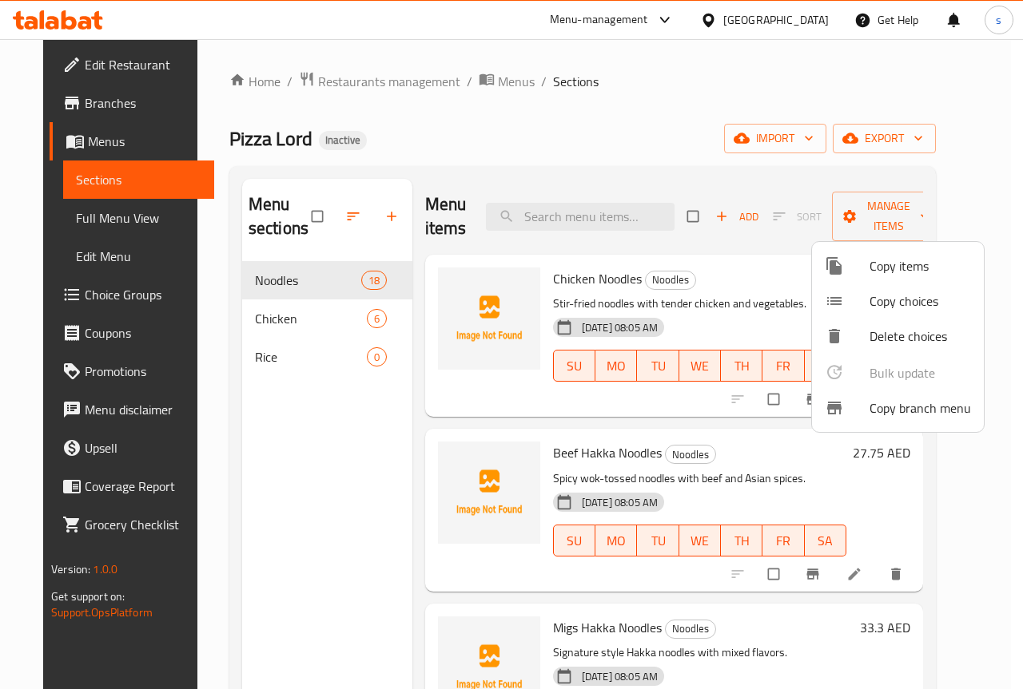
click at [822, 219] on div at bounding box center [511, 344] width 1023 height 689
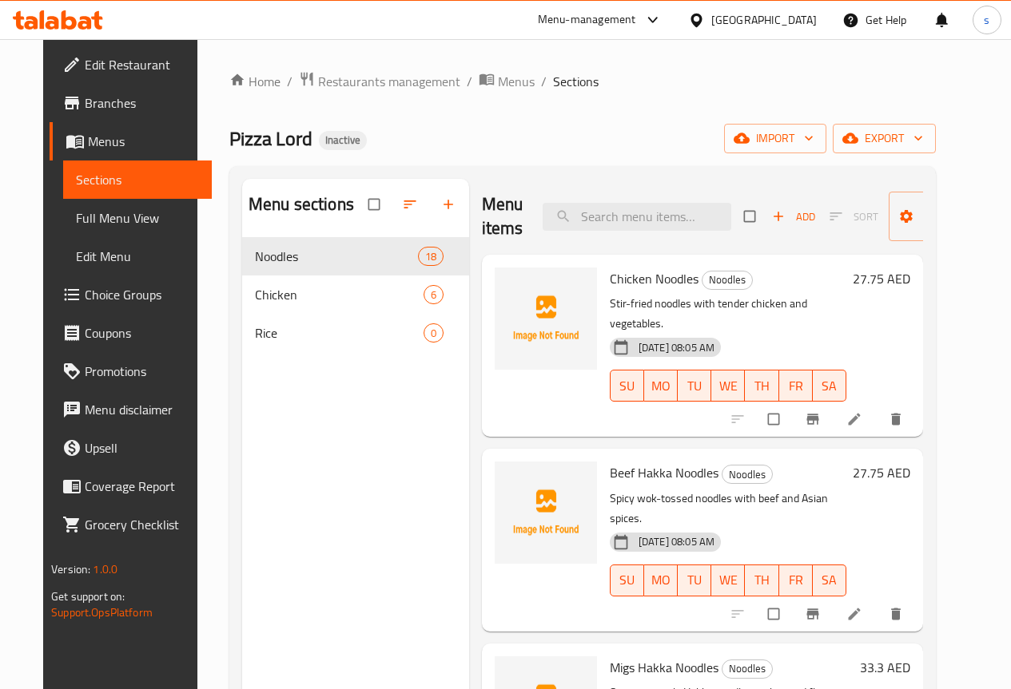
click at [624, 128] on div "Pizza Lord Inactive import export" at bounding box center [582, 139] width 706 height 30
click at [734, 222] on input "checkbox" at bounding box center [751, 216] width 34 height 30
checkbox input "true"
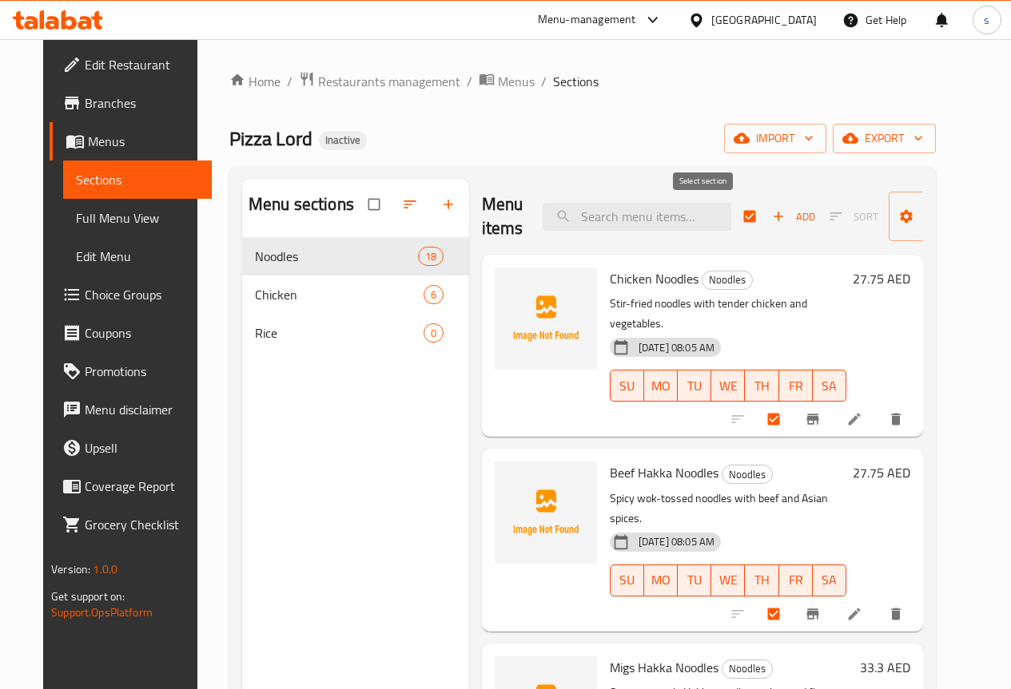
checkbox input "true"
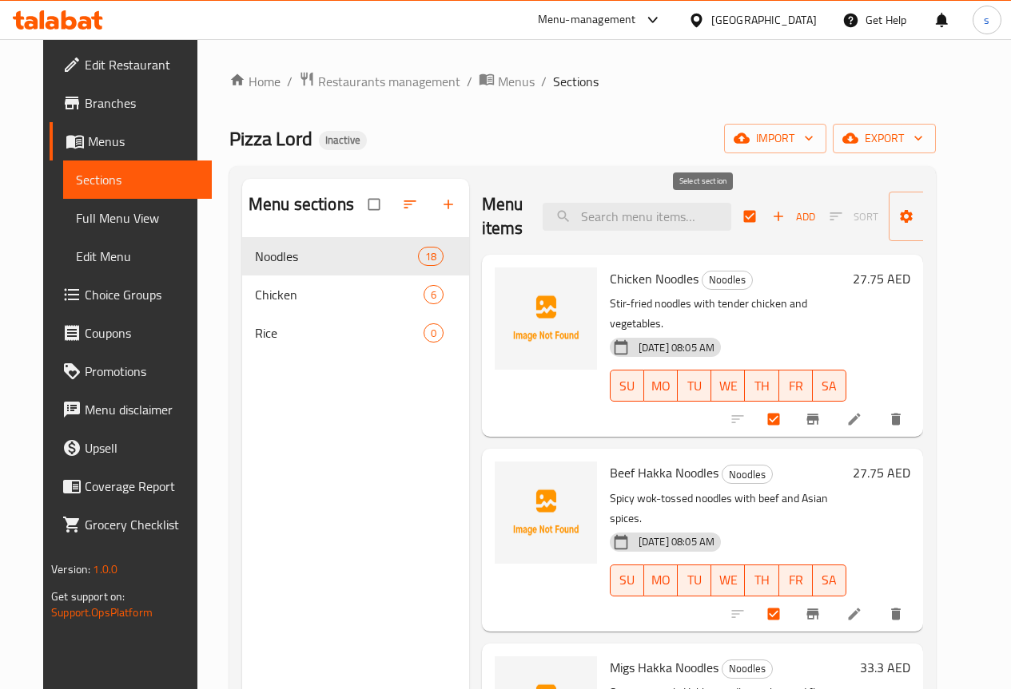
checkbox input "true"
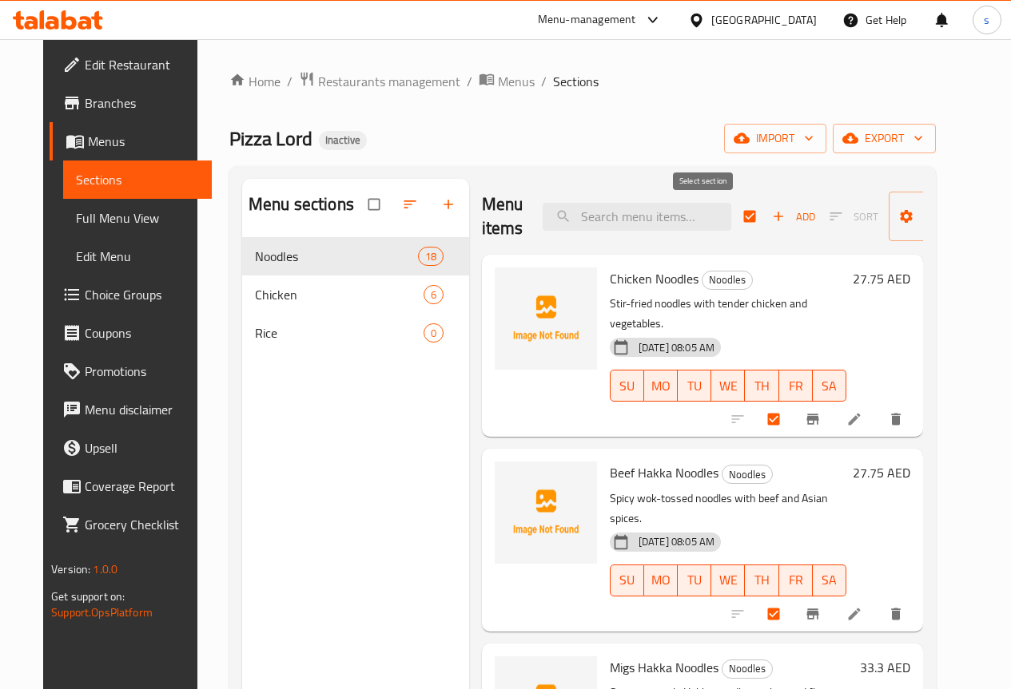
checkbox input "true"
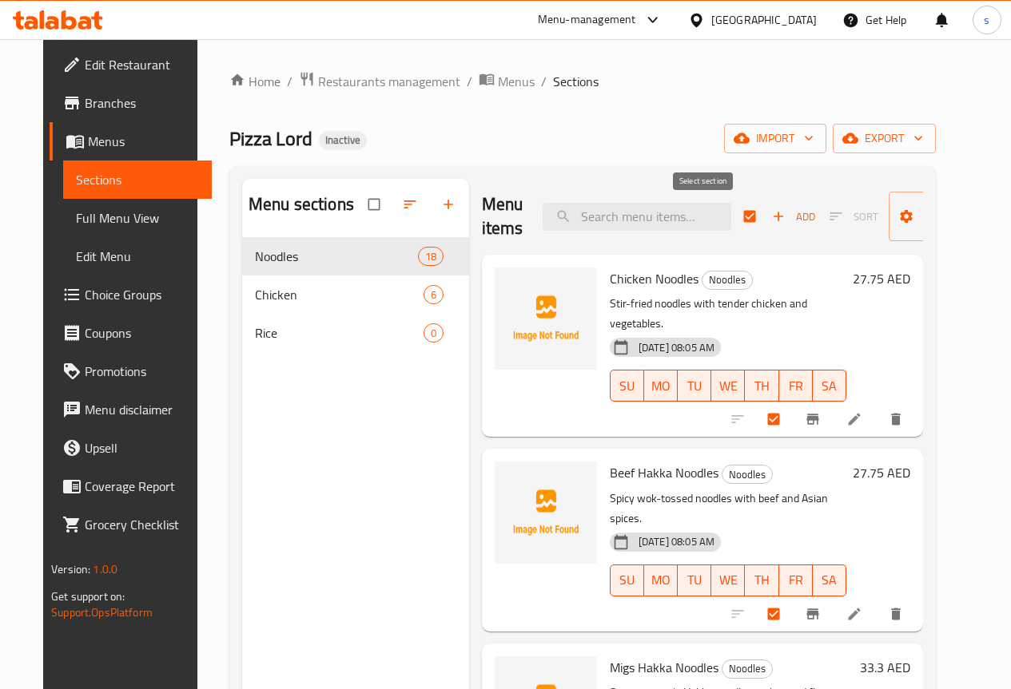
checkbox input "true"
click at [734, 222] on input "checkbox" at bounding box center [751, 216] width 34 height 30
checkbox input "false"
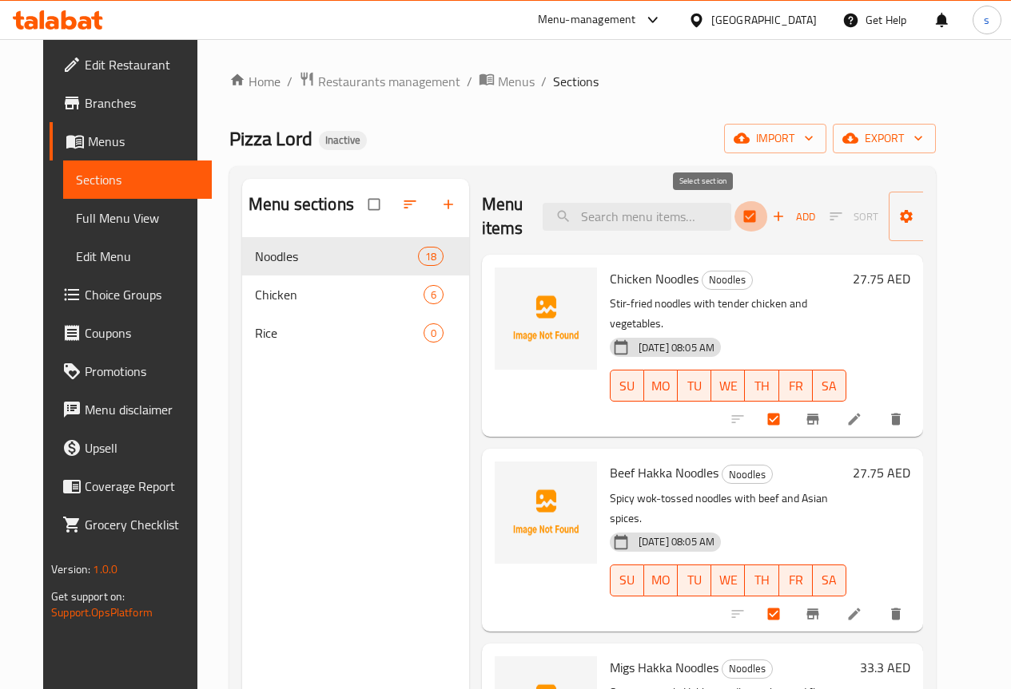
checkbox input "false"
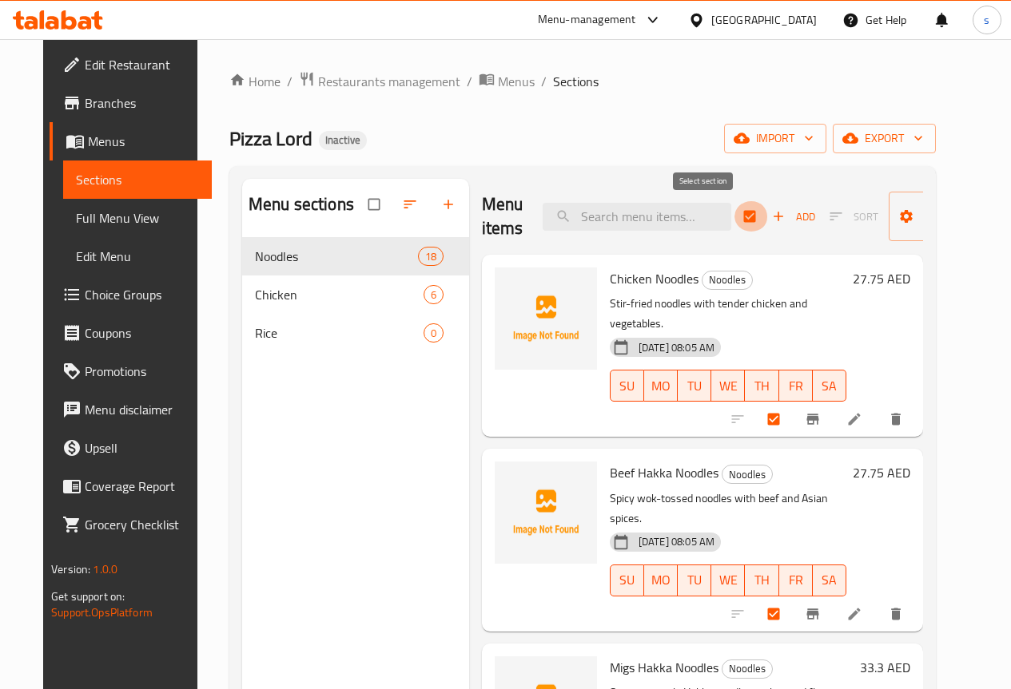
checkbox input "false"
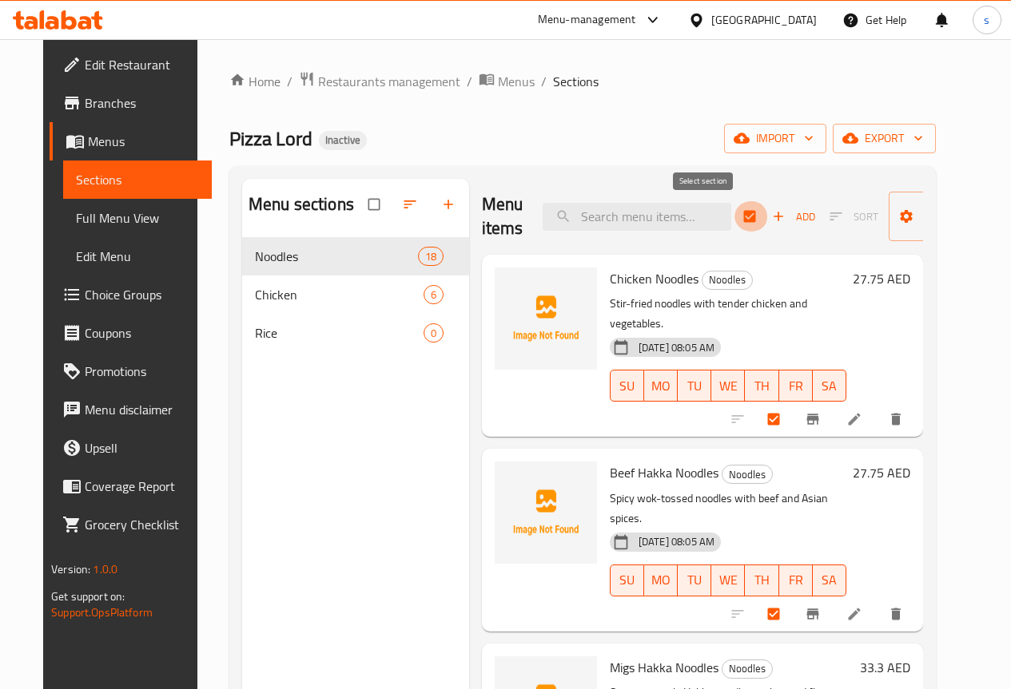
checkbox input "false"
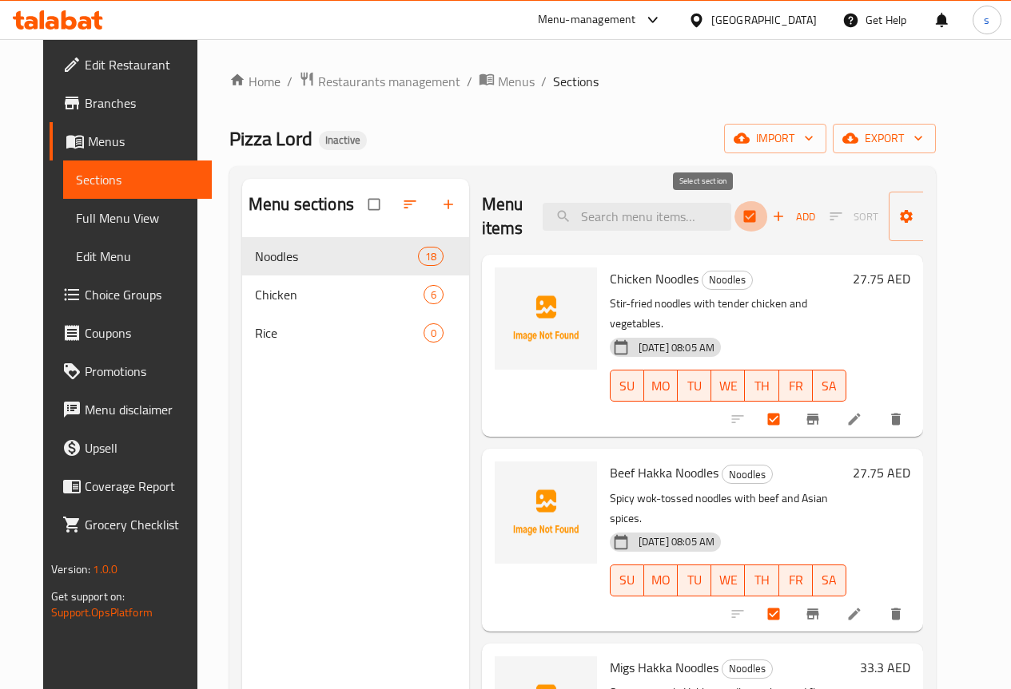
checkbox input "false"
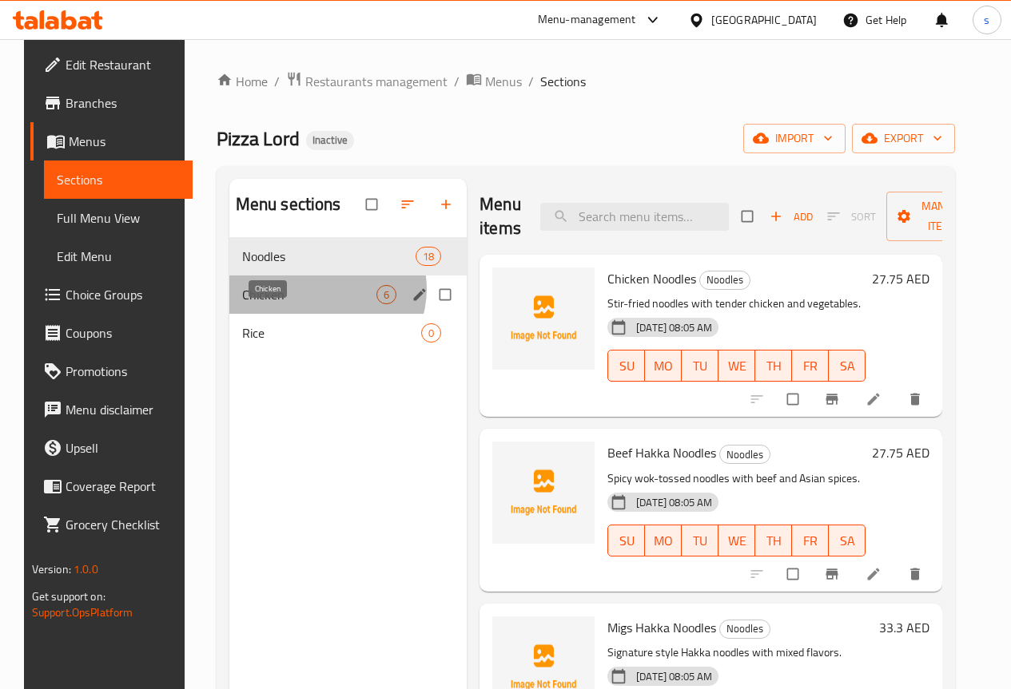
click at [310, 304] on span "Chicken" at bounding box center [309, 294] width 134 height 19
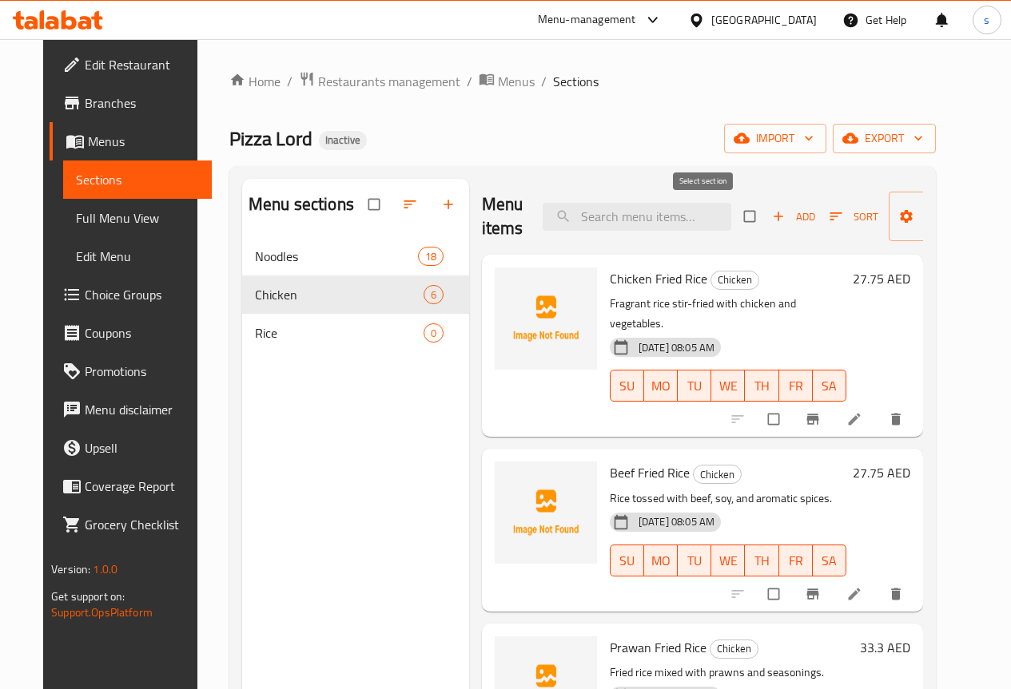
click at [734, 224] on input "checkbox" at bounding box center [751, 216] width 34 height 30
checkbox input "true"
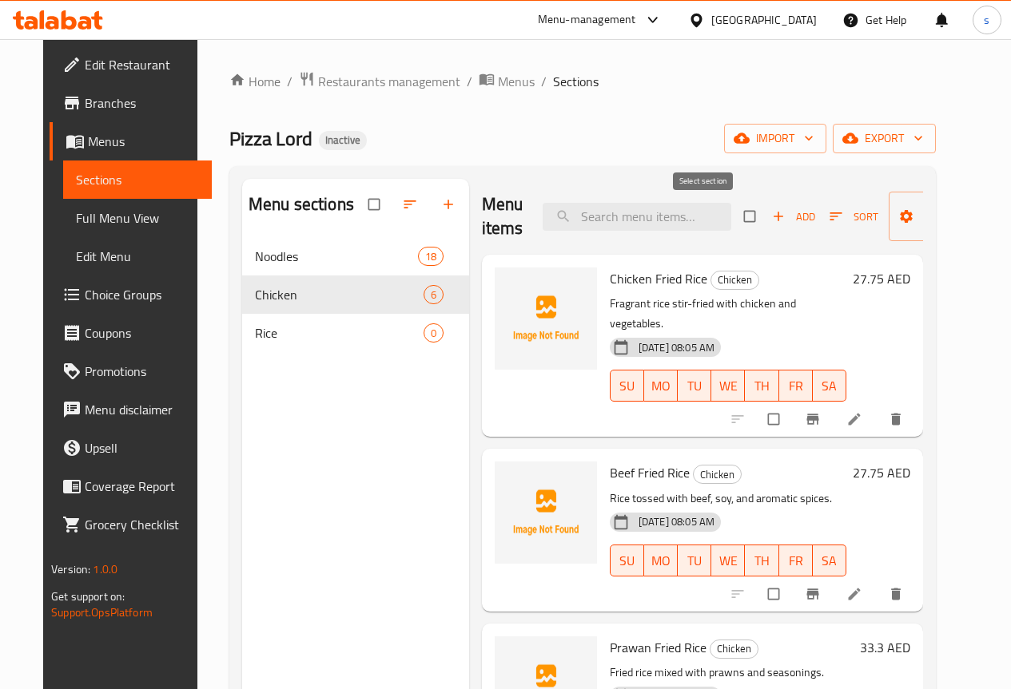
checkbox input "true"
click at [734, 224] on input "checkbox" at bounding box center [751, 216] width 34 height 30
checkbox input "false"
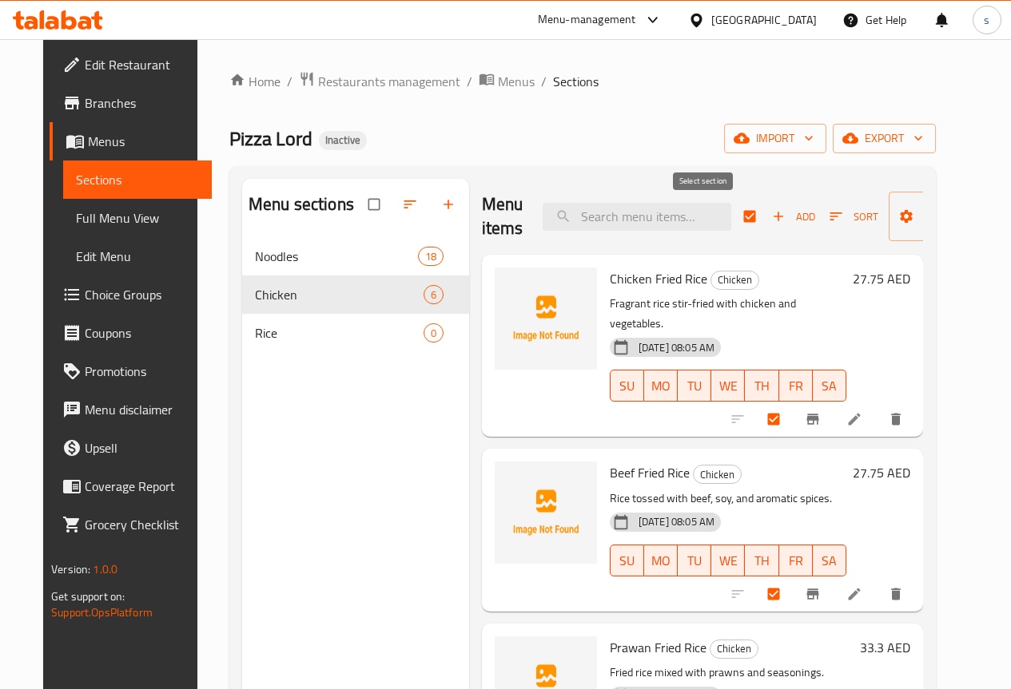
checkbox input "false"
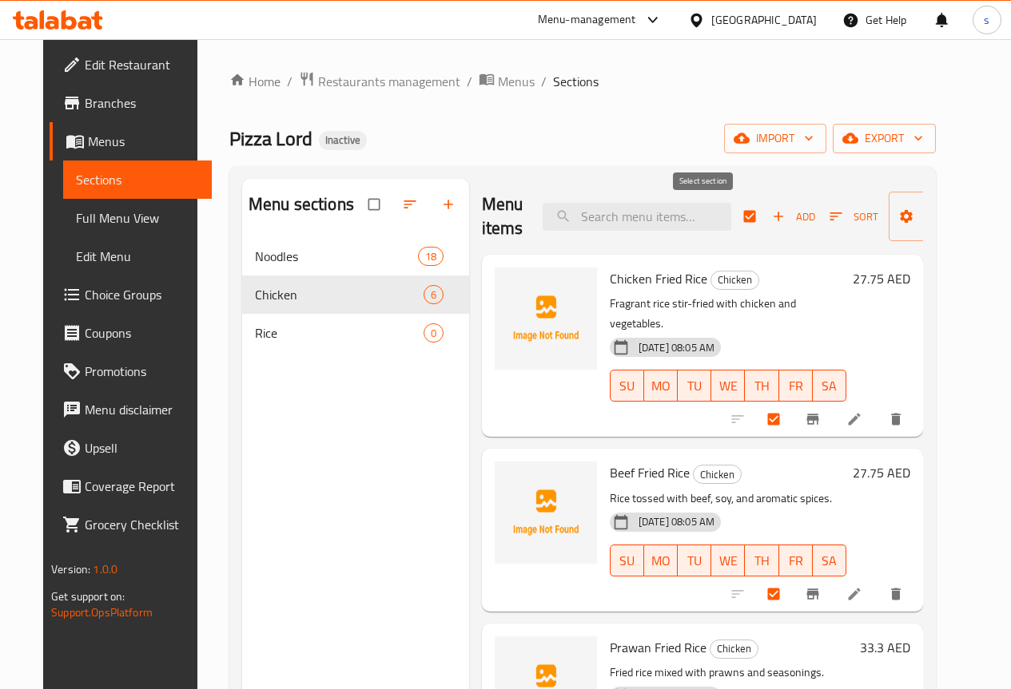
checkbox input "false"
click at [770, 216] on span "button" at bounding box center [779, 217] width 19 height 16
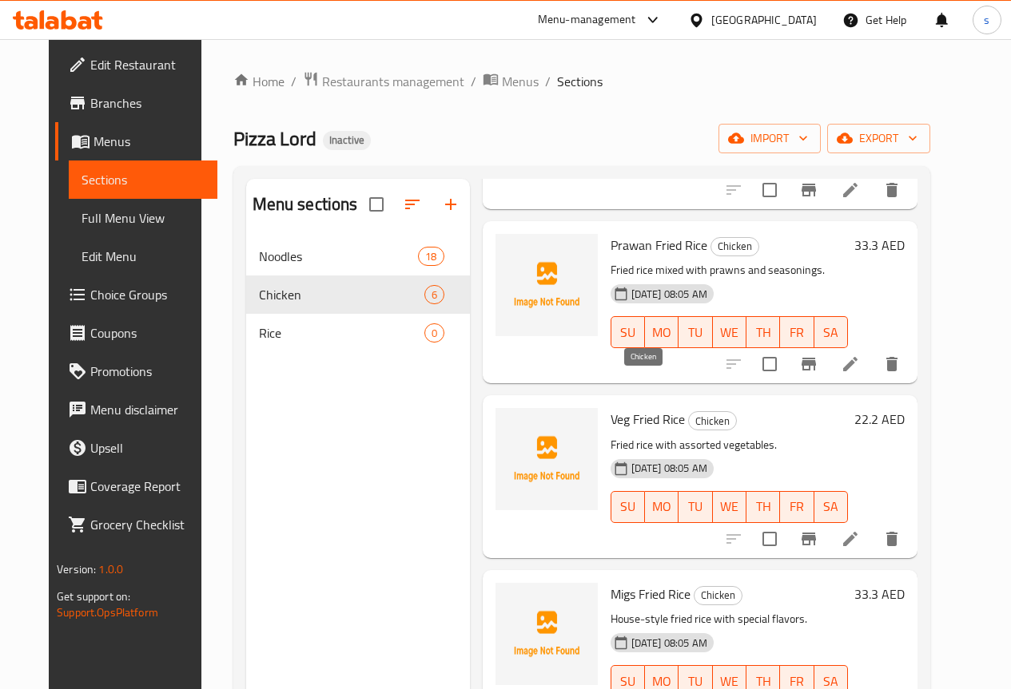
scroll to position [422, 0]
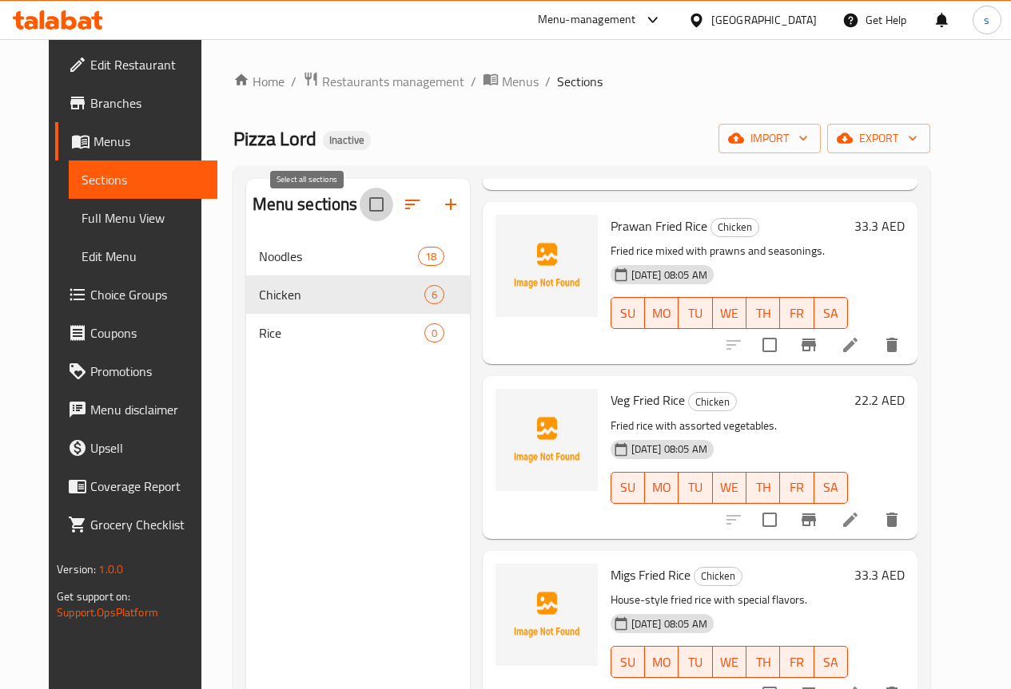
click at [360, 217] on input "checkbox" at bounding box center [377, 205] width 34 height 34
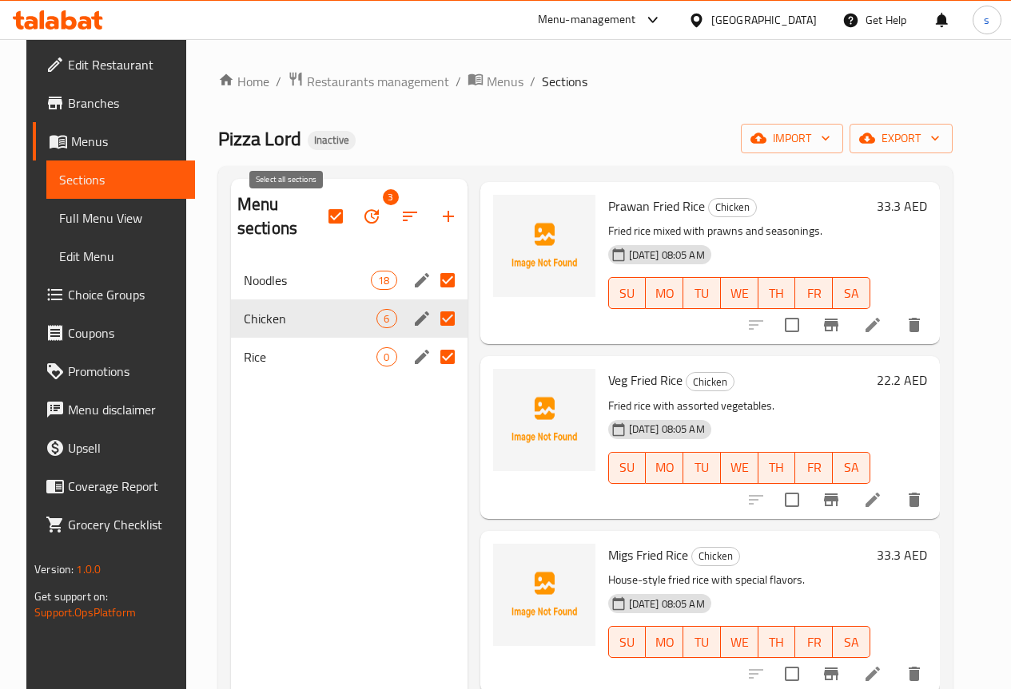
click at [319, 217] on input "checkbox" at bounding box center [336, 217] width 34 height 34
checkbox input "false"
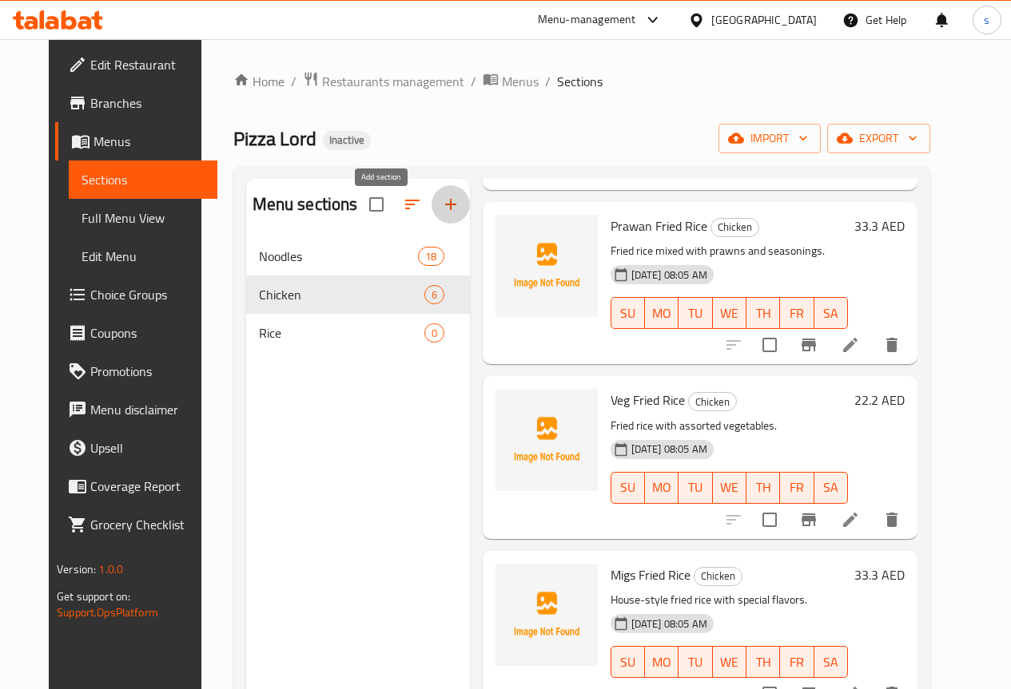
click at [431, 219] on button "button" at bounding box center [450, 204] width 38 height 38
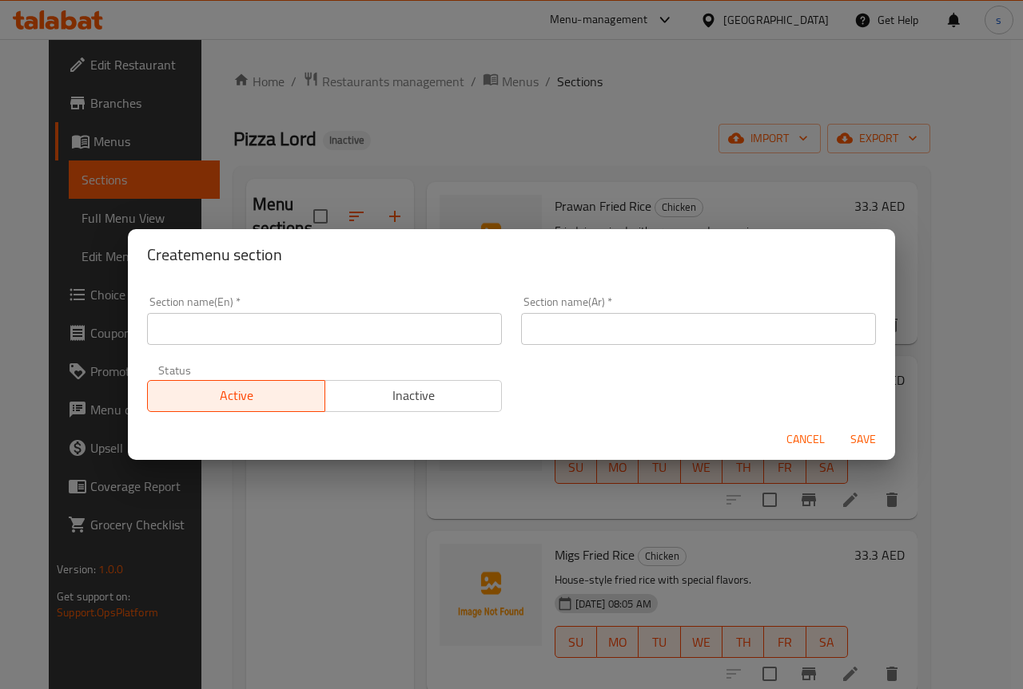
click at [806, 436] on span "Cancel" at bounding box center [805, 440] width 38 height 20
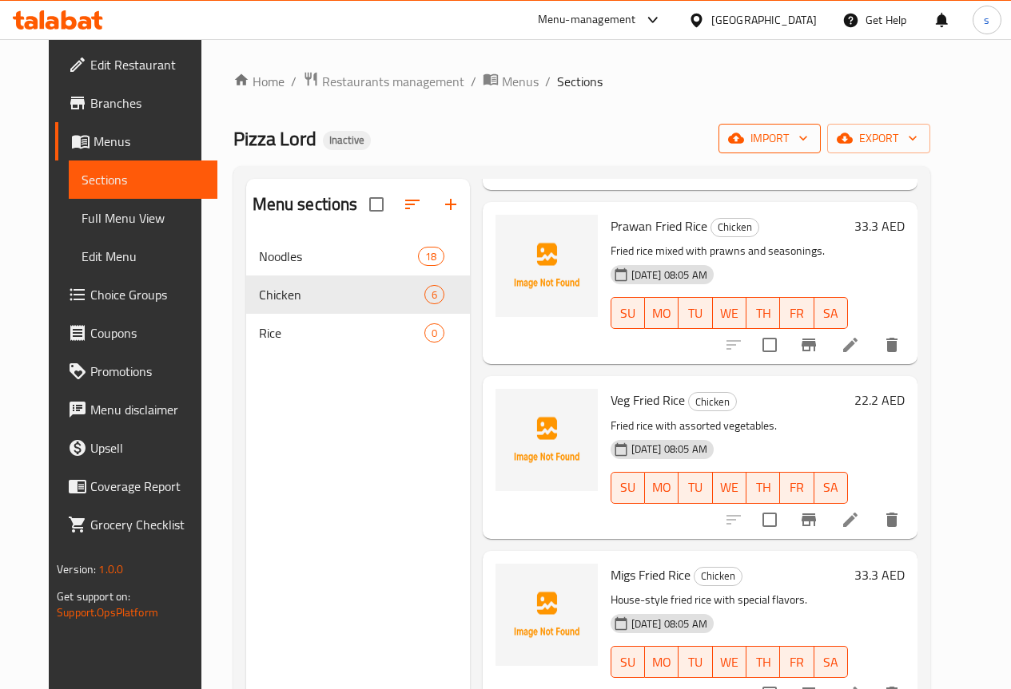
click at [808, 148] on span "import" at bounding box center [769, 139] width 77 height 20
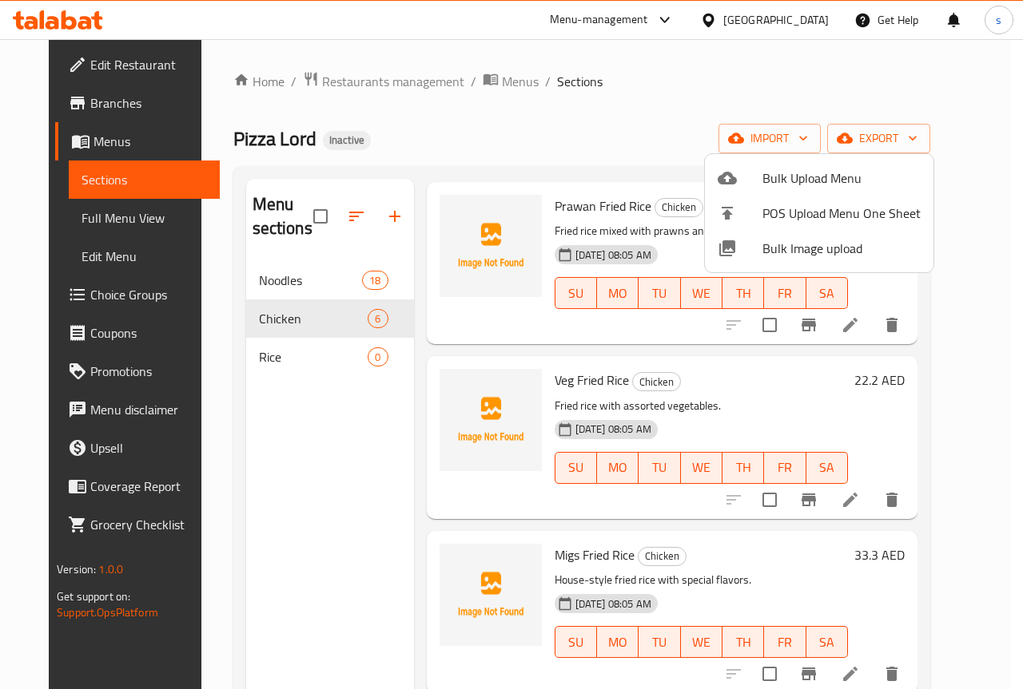
click at [848, 89] on div at bounding box center [511, 344] width 1023 height 689
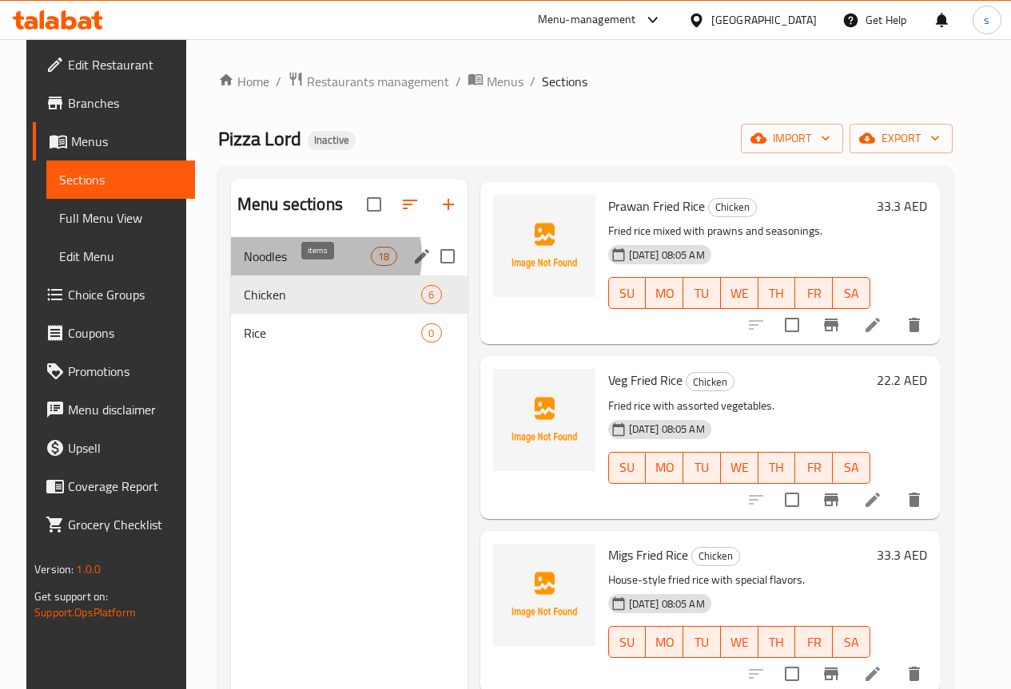
click at [371, 264] on span "18" at bounding box center [383, 256] width 24 height 15
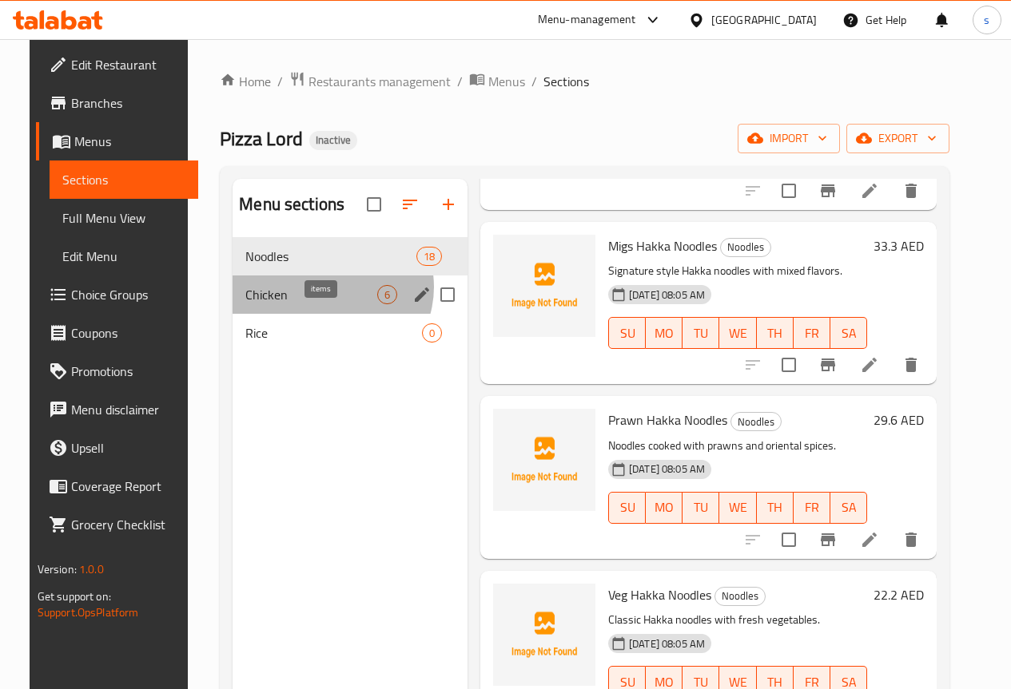
click at [378, 303] on span "6" at bounding box center [387, 295] width 18 height 15
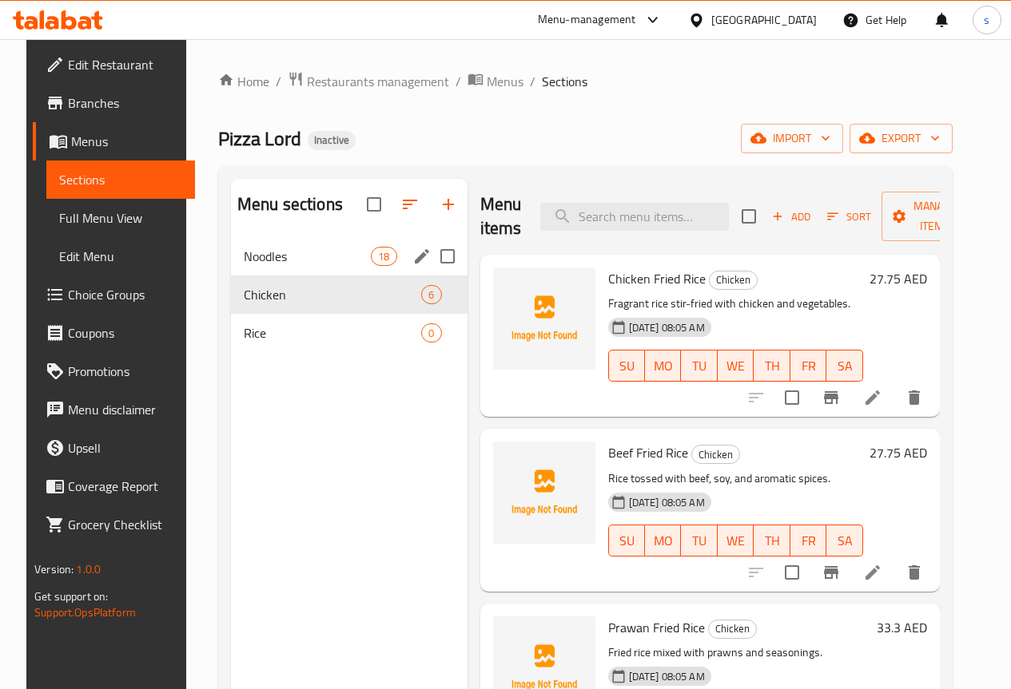
click at [268, 276] on div "Noodles 18" at bounding box center [349, 256] width 236 height 38
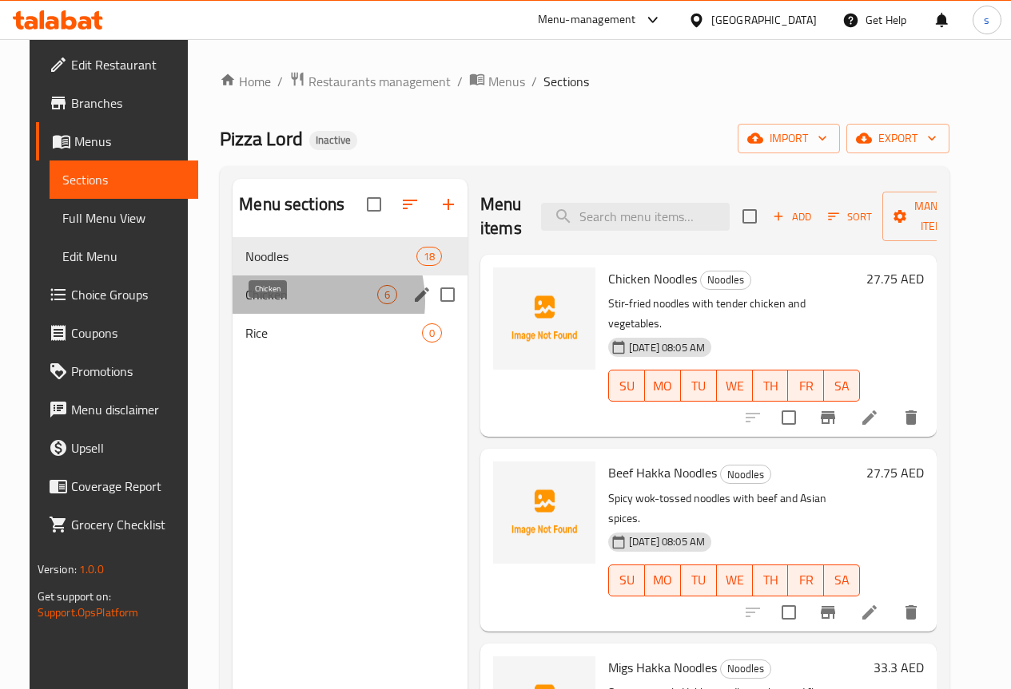
click at [285, 304] on span "Chicken" at bounding box center [311, 294] width 132 height 19
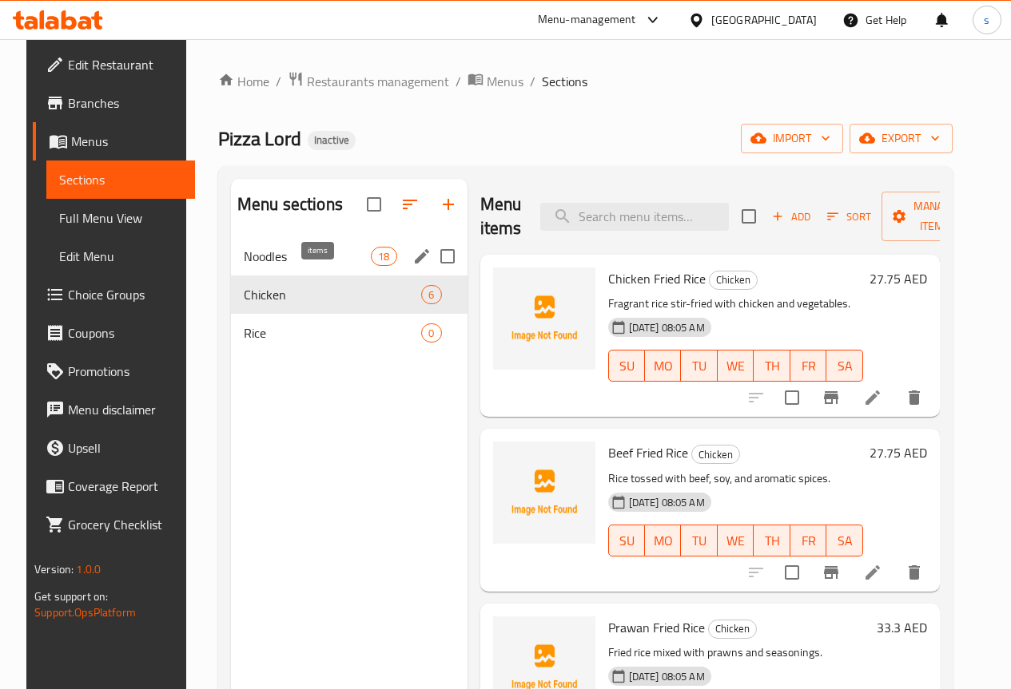
click at [371, 264] on span "18" at bounding box center [383, 256] width 24 height 15
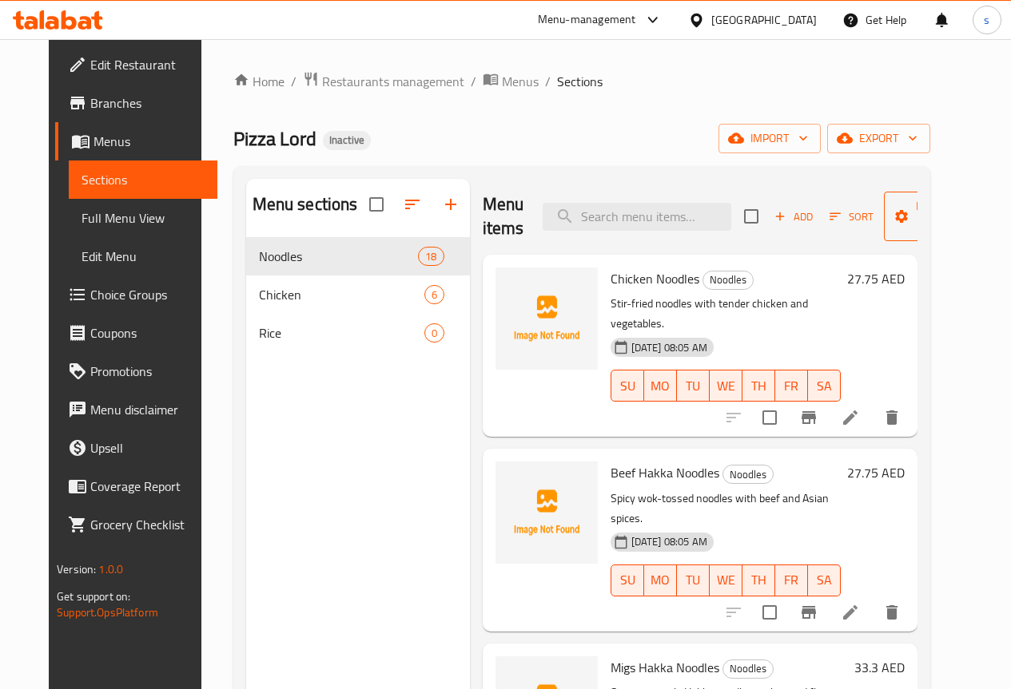
click at [924, 218] on span "Manage items" at bounding box center [936, 217] width 81 height 40
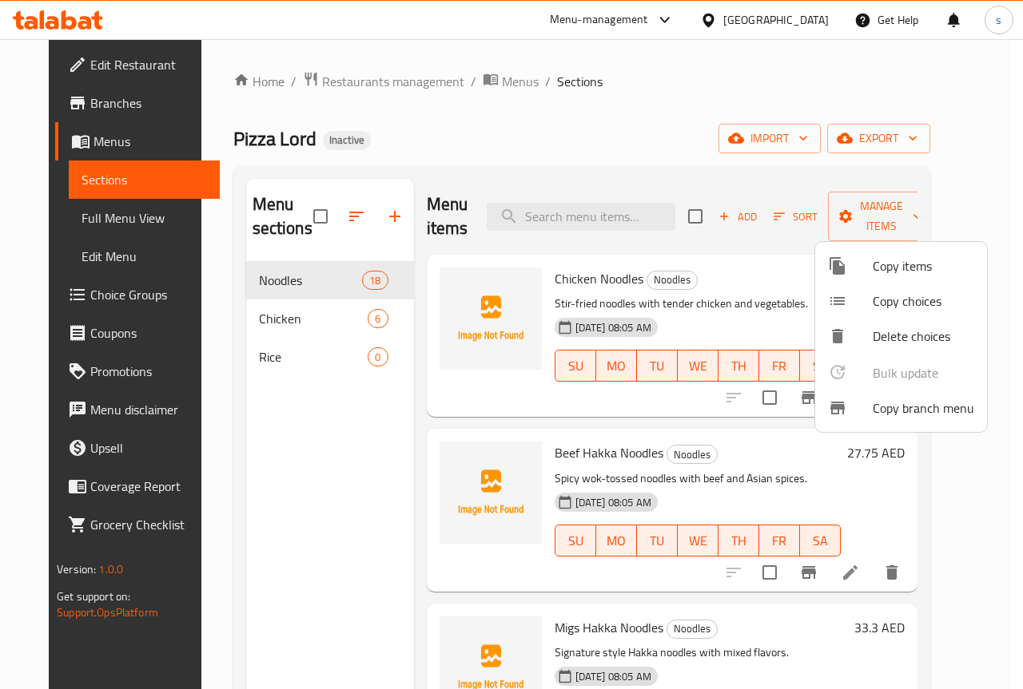
click at [876, 275] on span "Copy items" at bounding box center [922, 265] width 101 height 19
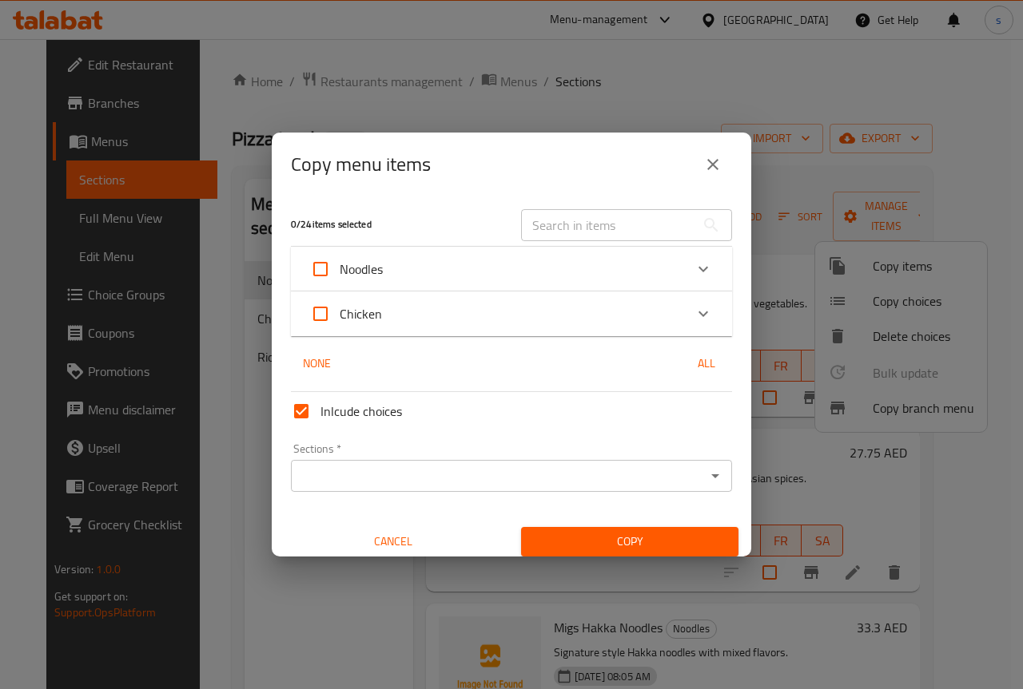
click at [697, 263] on icon "Expand" at bounding box center [702, 269] width 19 height 19
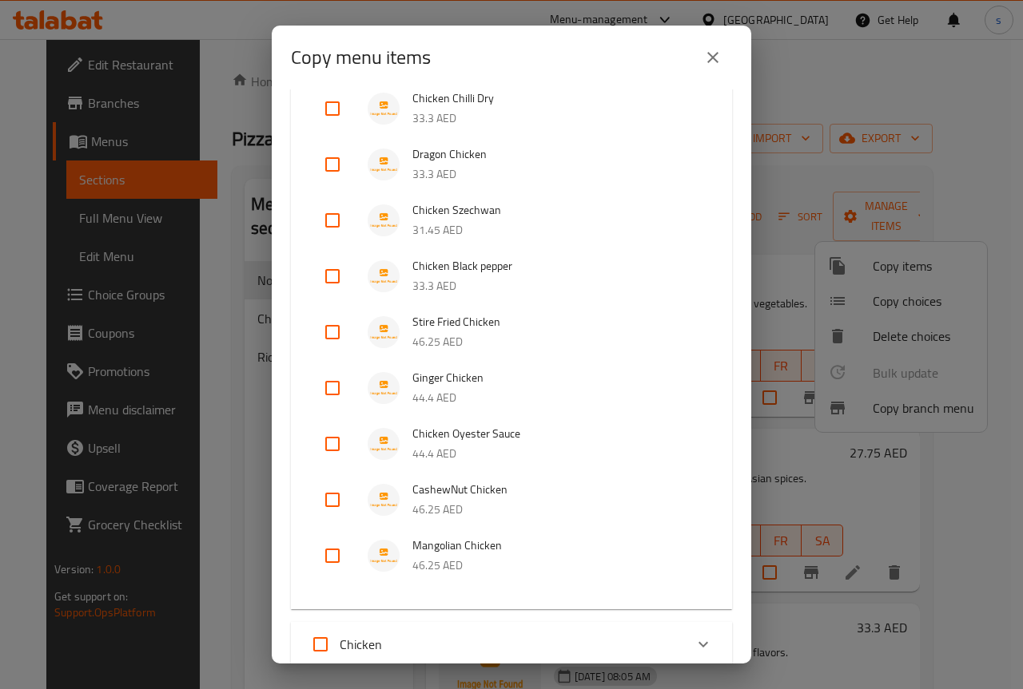
scroll to position [872, 0]
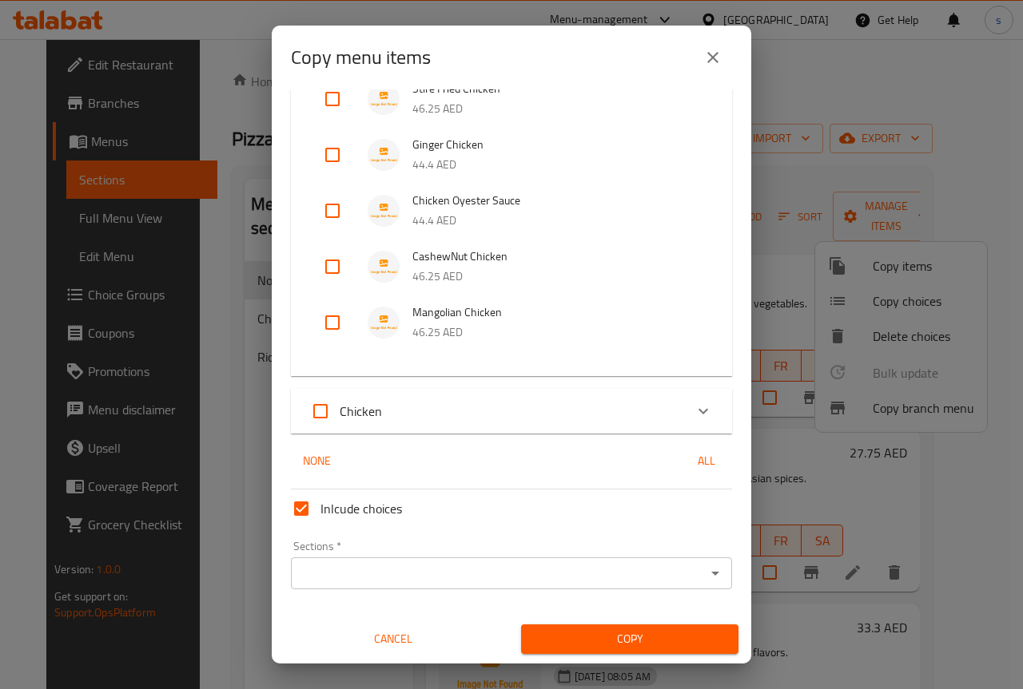
click at [381, 401] on div "Chicken" at bounding box center [497, 411] width 374 height 38
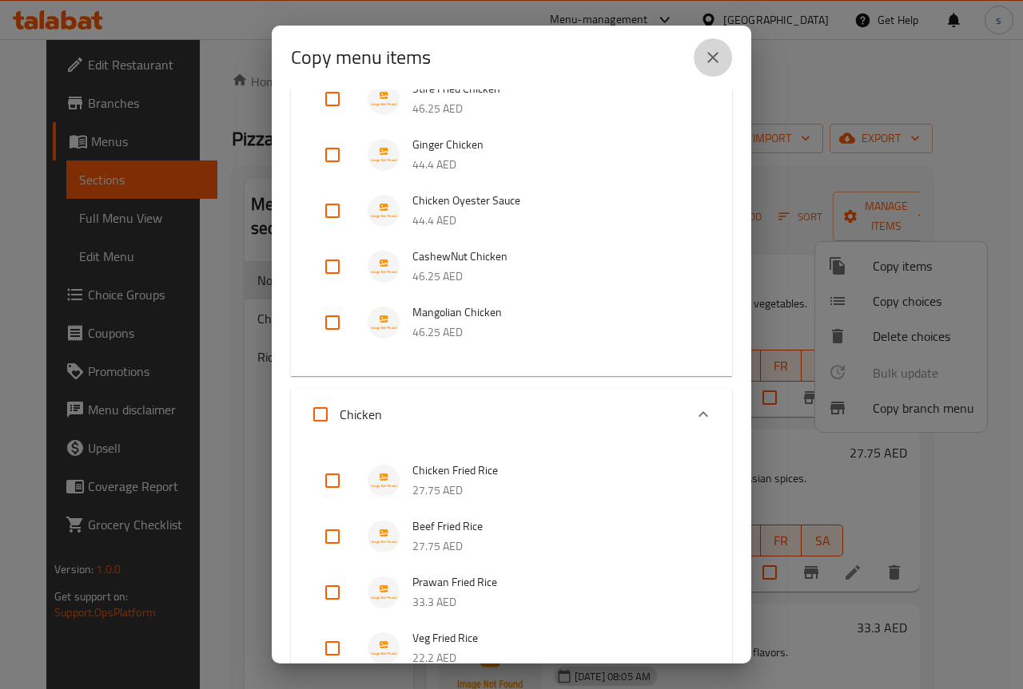
click at [701, 62] on button "close" at bounding box center [712, 57] width 38 height 38
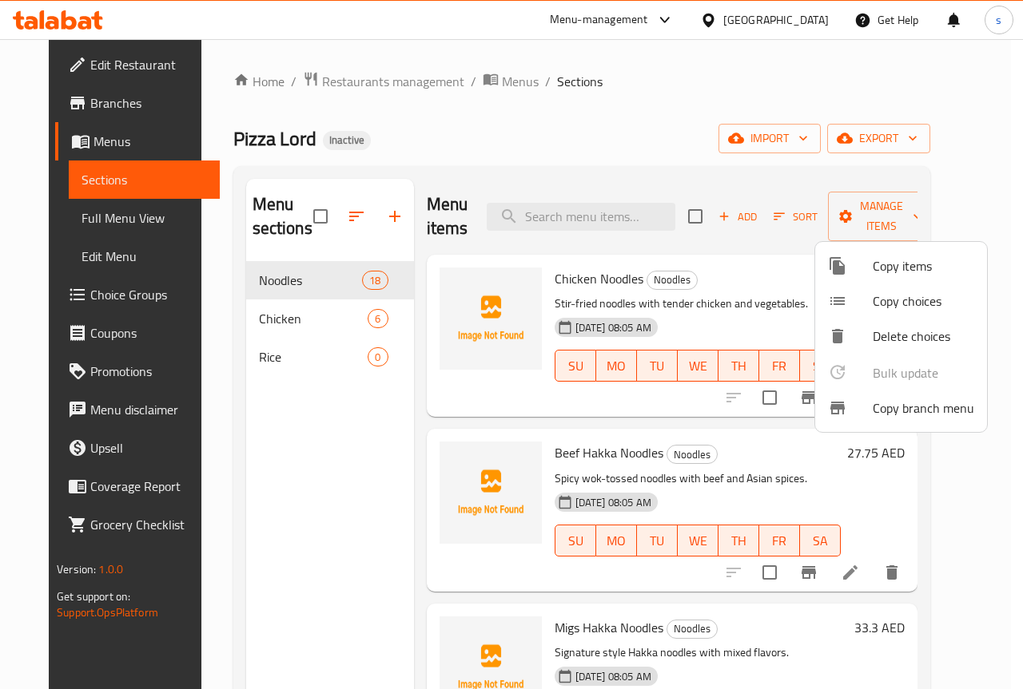
click at [837, 84] on div at bounding box center [511, 344] width 1023 height 689
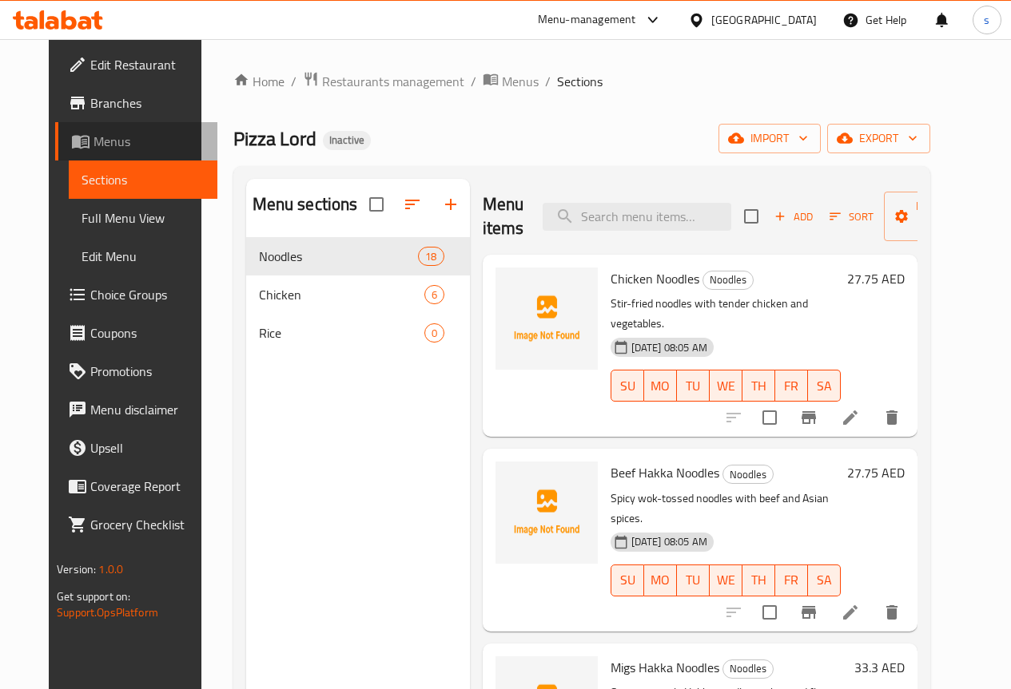
click at [93, 143] on span "Menus" at bounding box center [148, 141] width 111 height 19
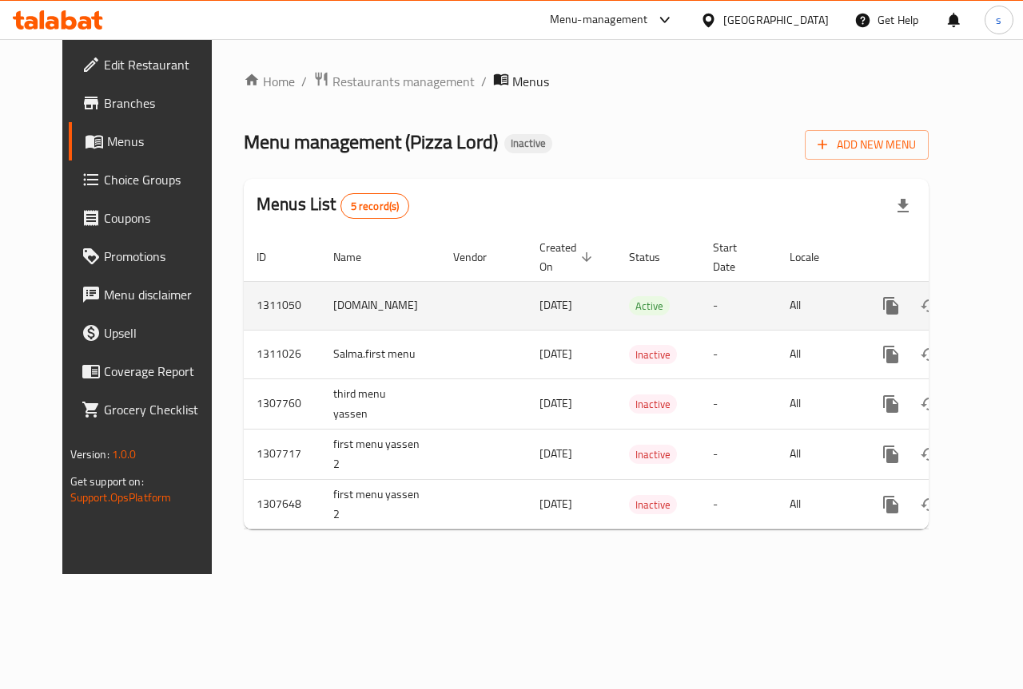
drag, startPoint x: 395, startPoint y: 305, endPoint x: 286, endPoint y: 315, distance: 109.1
click at [320, 315] on td "[DOMAIN_NAME]" at bounding box center [380, 305] width 120 height 49
copy td "[DOMAIN_NAME]"
click at [962, 310] on icon "enhanced table" at bounding box center [967, 306] width 11 height 14
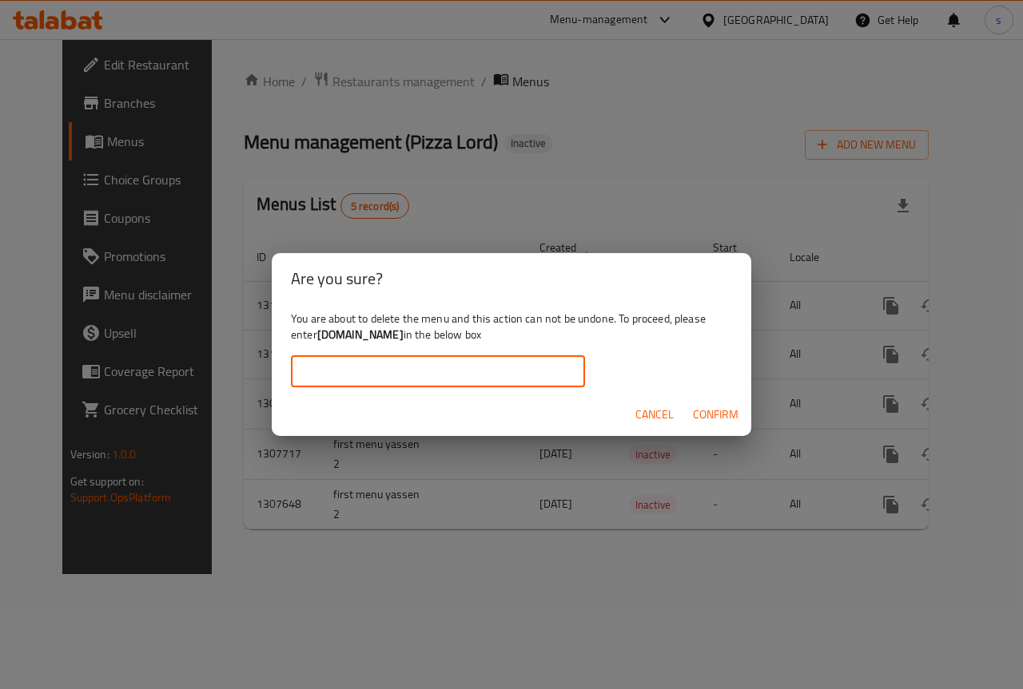
click at [452, 365] on input "text" at bounding box center [438, 372] width 294 height 32
paste input "[DOMAIN_NAME]"
type input "[DOMAIN_NAME]"
click at [721, 412] on span "Confirm" at bounding box center [716, 415] width 46 height 20
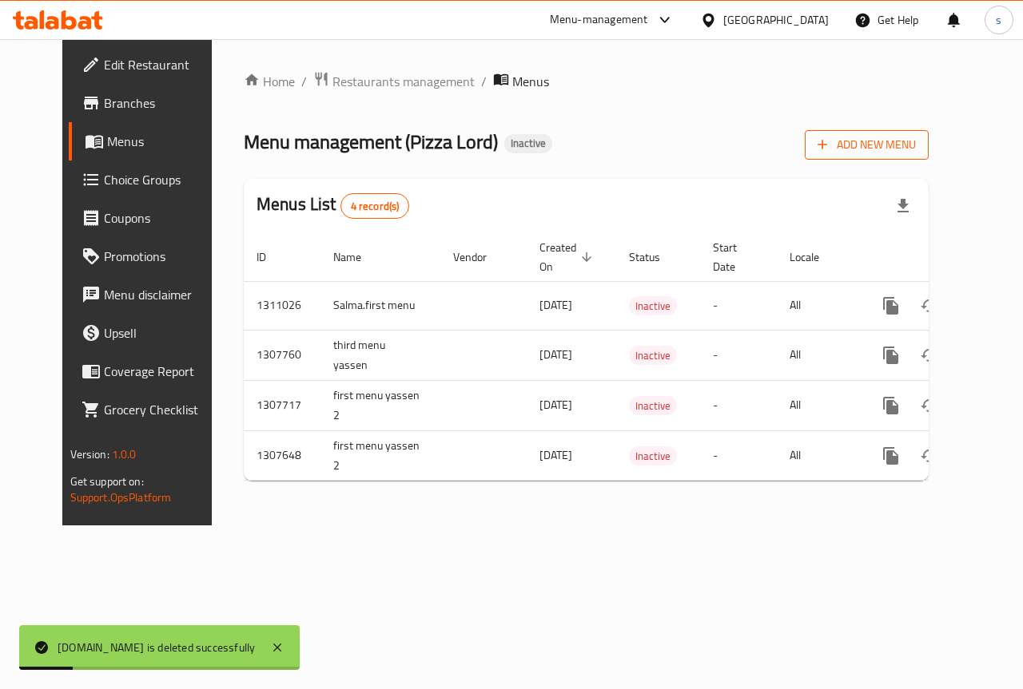
click at [916, 153] on span "Add New Menu" at bounding box center [866, 145] width 98 height 20
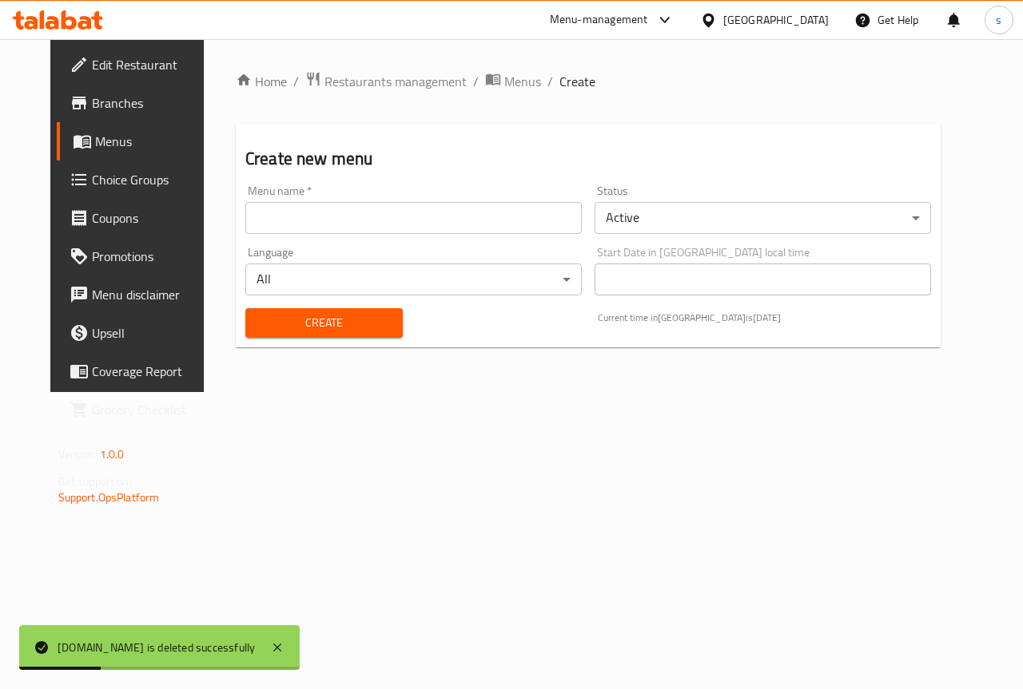
click at [424, 237] on div "Menu name   * Menu name *" at bounding box center [413, 210] width 349 height 62
click at [421, 224] on input "text" at bounding box center [413, 218] width 336 height 32
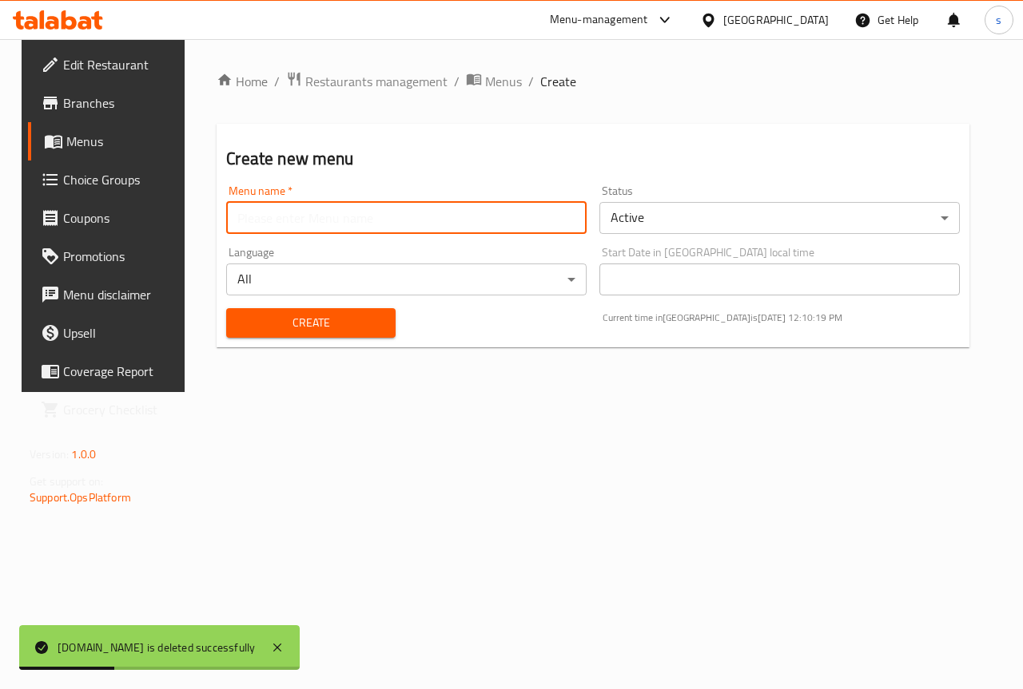
paste input "[DOMAIN_NAME]"
type input "[DOMAIN_NAME]"
click at [355, 313] on span "Create" at bounding box center [310, 323] width 143 height 20
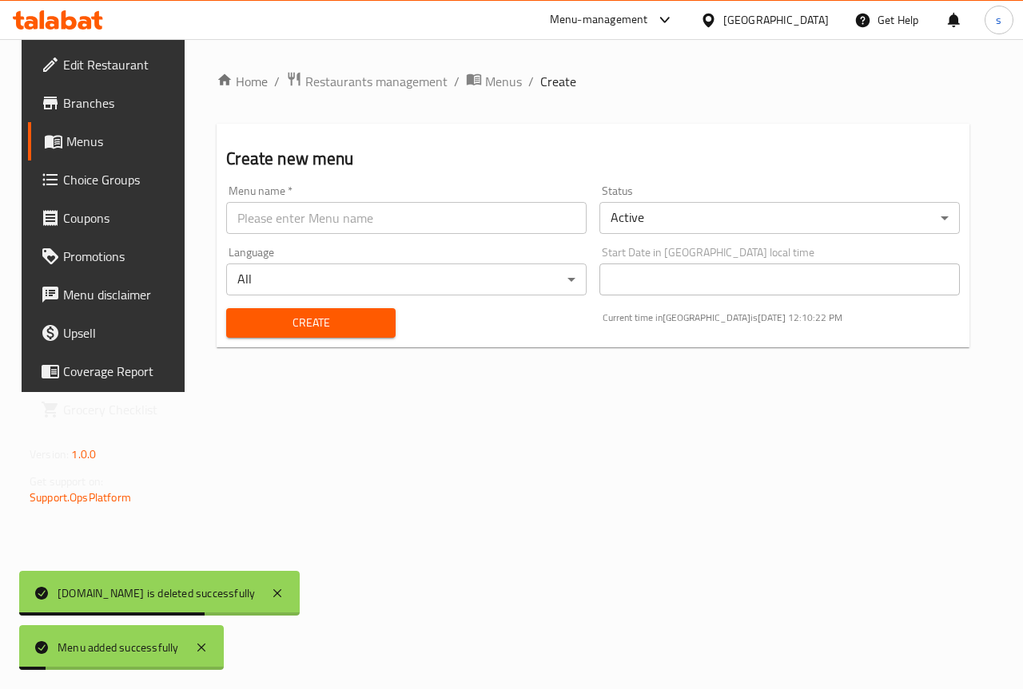
click at [92, 145] on span "Menus" at bounding box center [122, 141] width 113 height 19
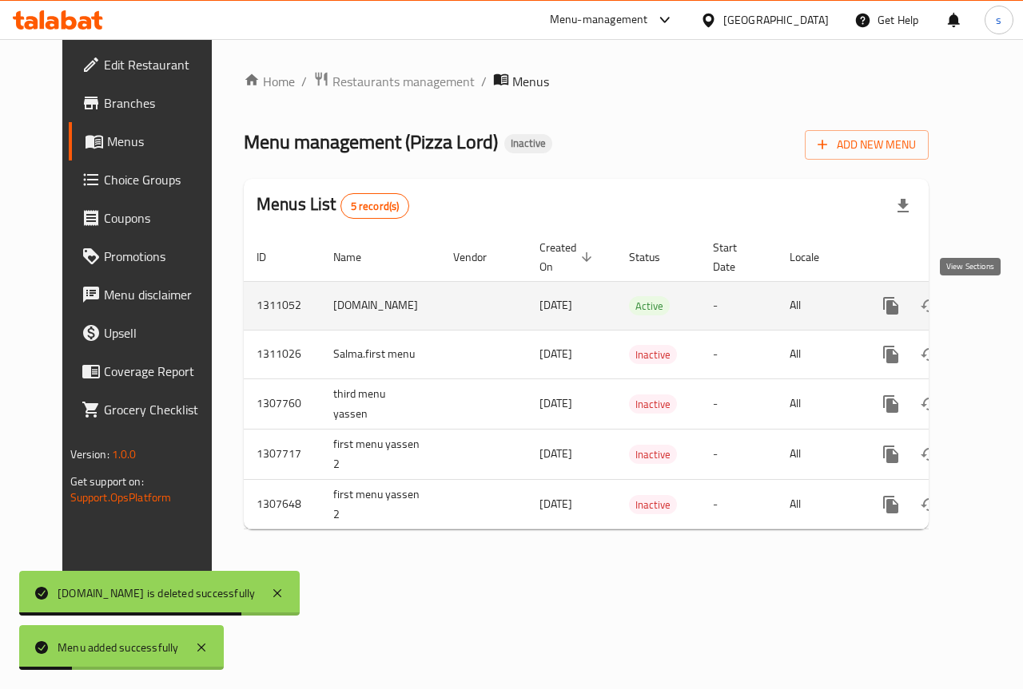
click at [996, 298] on icon "enhanced table" at bounding box center [1005, 305] width 19 height 19
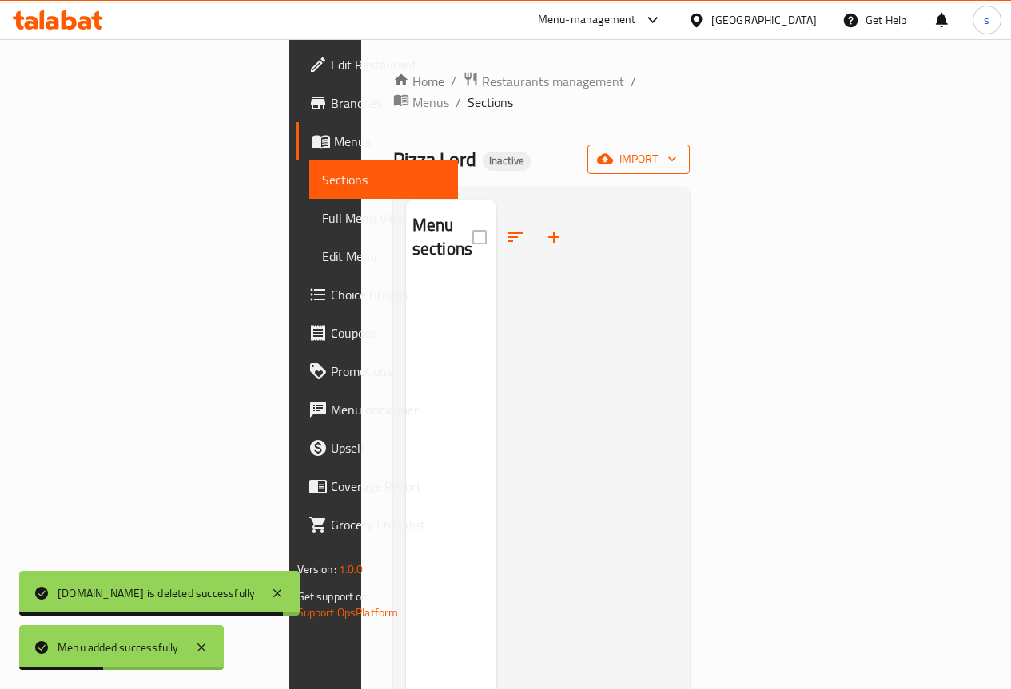
click at [613, 154] on icon "button" at bounding box center [605, 159] width 16 height 10
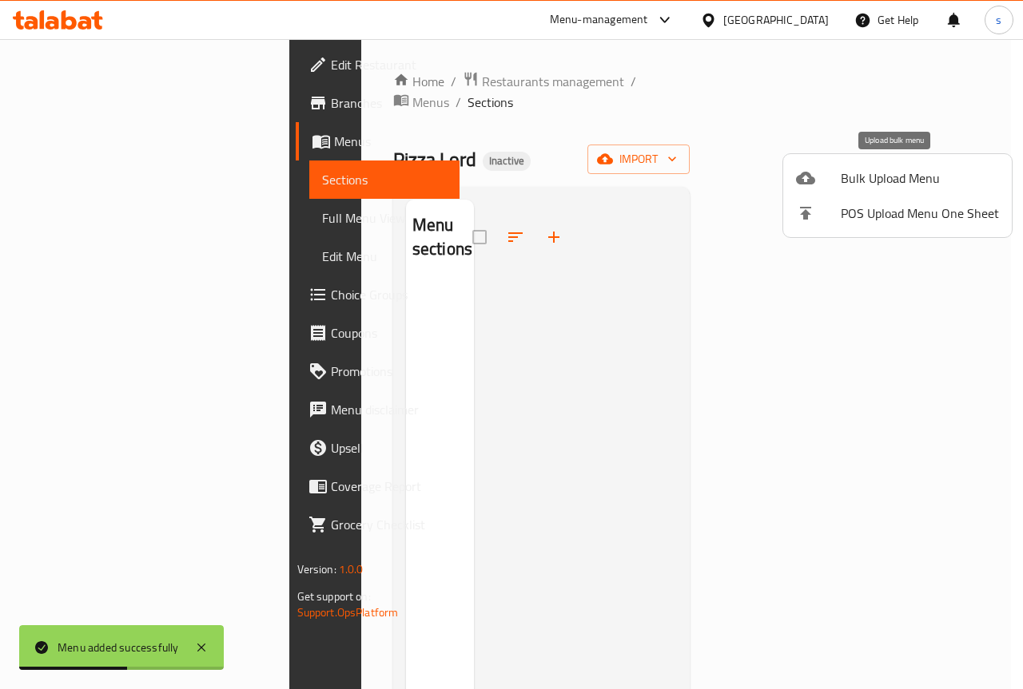
click at [859, 188] on span "Bulk Upload Menu" at bounding box center [919, 178] width 158 height 19
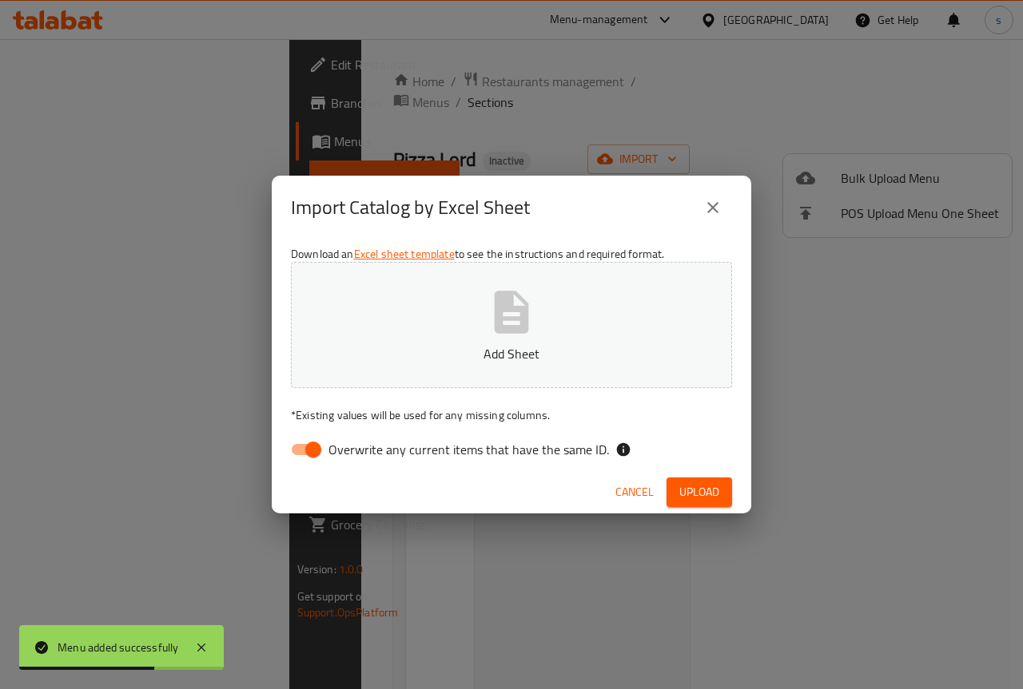
click at [324, 458] on input "Overwrite any current items that have the same ID." at bounding box center [313, 450] width 91 height 30
checkbox input "false"
click at [606, 349] on p "Add Sheet" at bounding box center [511, 353] width 391 height 19
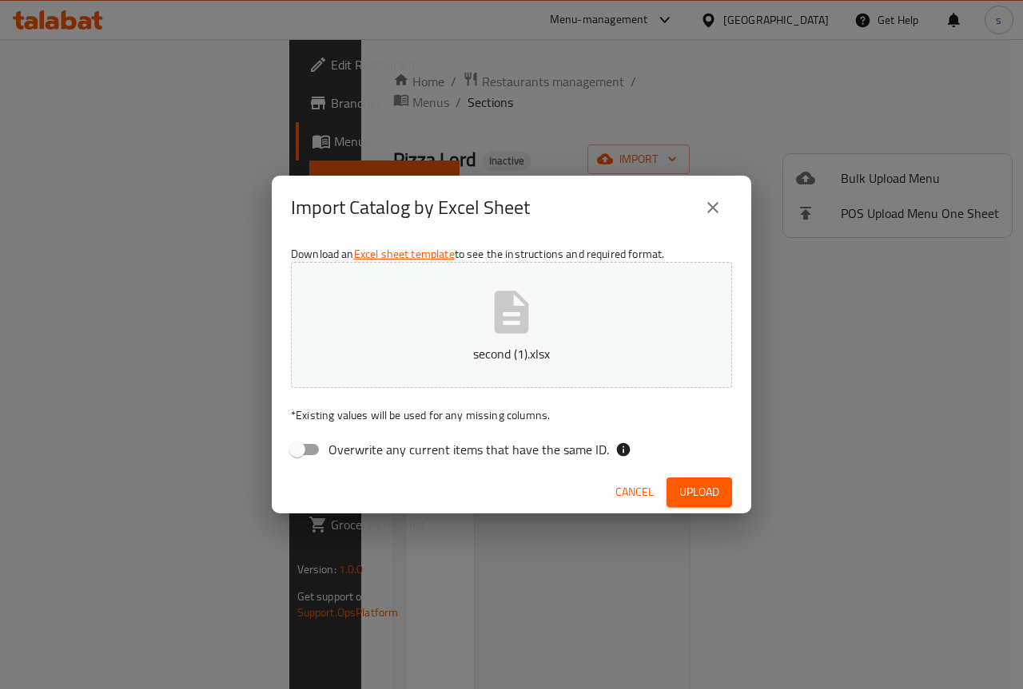
click at [713, 495] on span "Upload" at bounding box center [699, 493] width 40 height 20
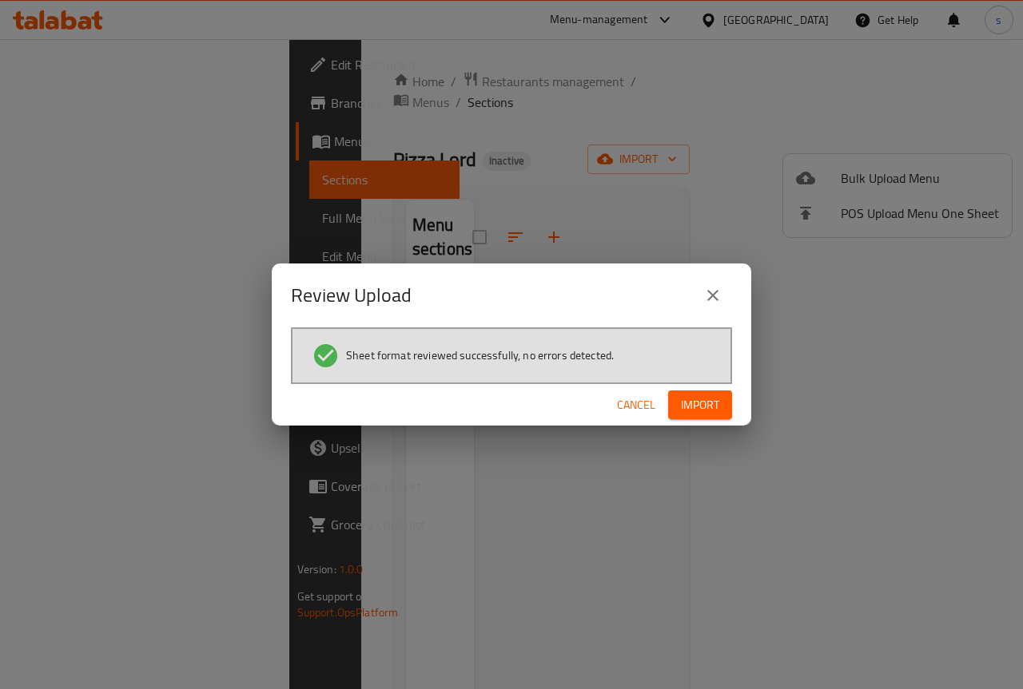
click at [699, 409] on span "Import" at bounding box center [700, 405] width 38 height 20
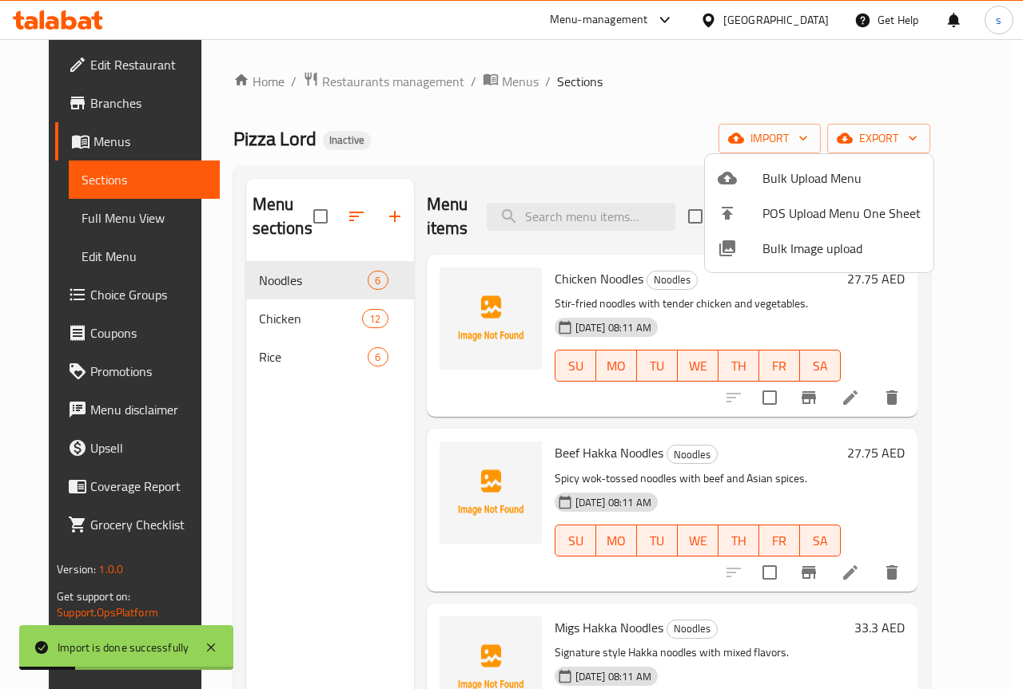
click at [635, 145] on div at bounding box center [511, 344] width 1023 height 689
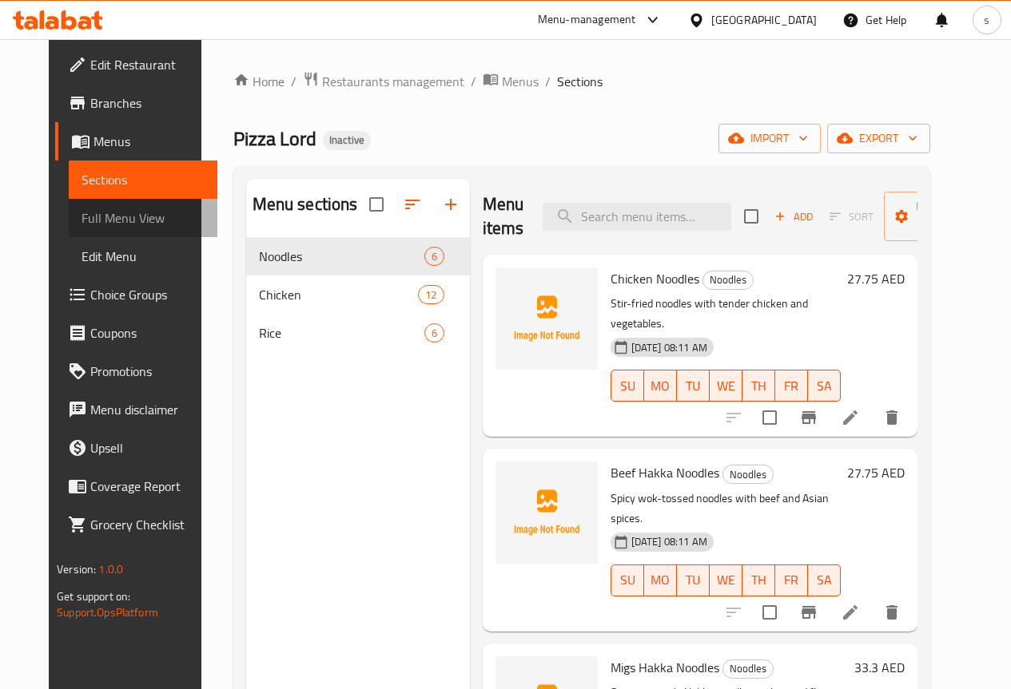
click at [81, 215] on span "Full Menu View" at bounding box center [142, 218] width 123 height 19
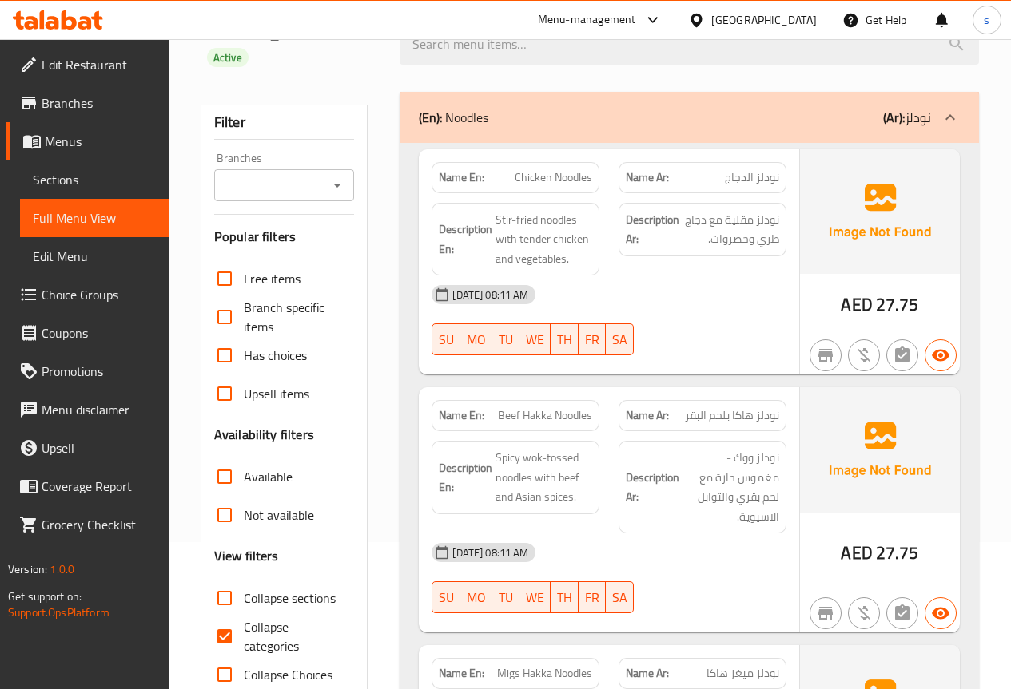
scroll to position [320, 0]
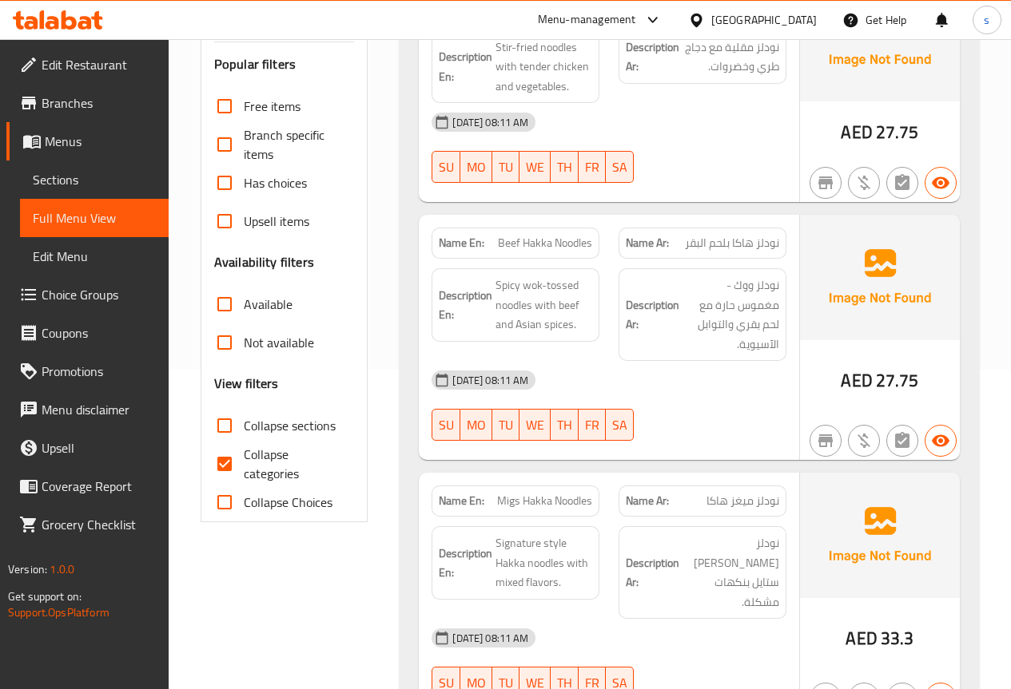
click at [243, 454] on input "Collapse categories" at bounding box center [224, 464] width 38 height 38
checkbox input "false"
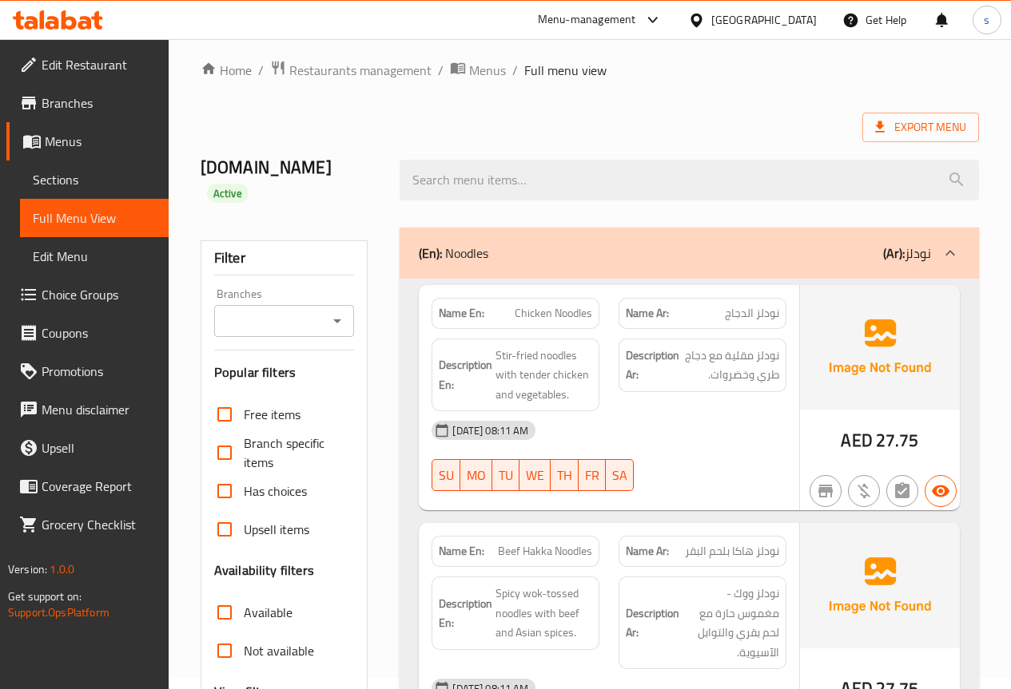
scroll to position [0, 0]
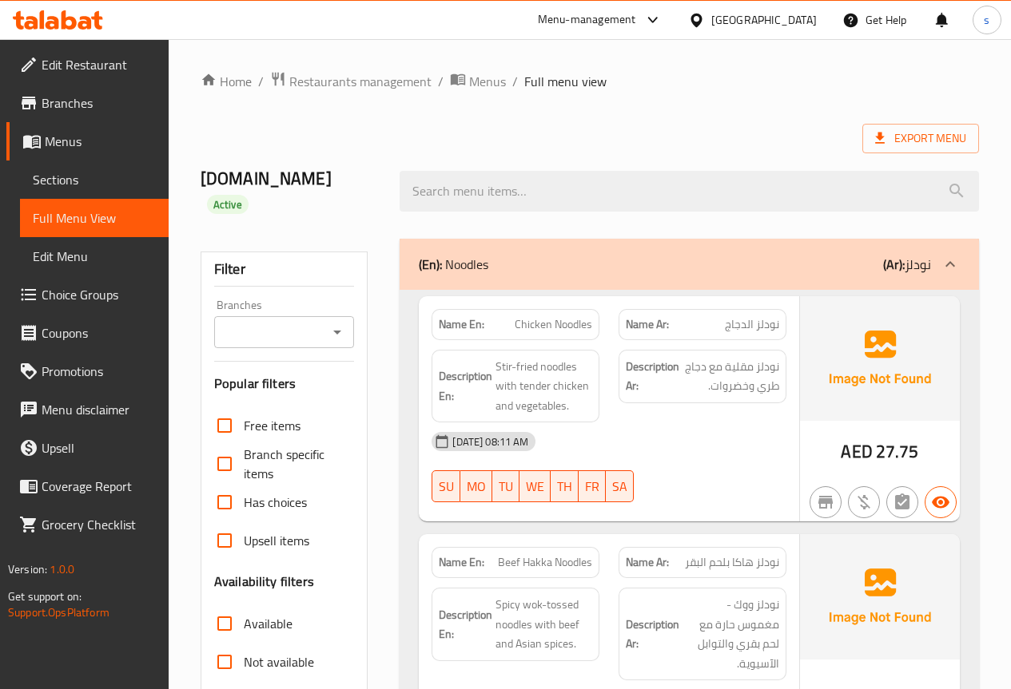
click at [660, 157] on div "salma.second.menu Active" at bounding box center [589, 191] width 797 height 95
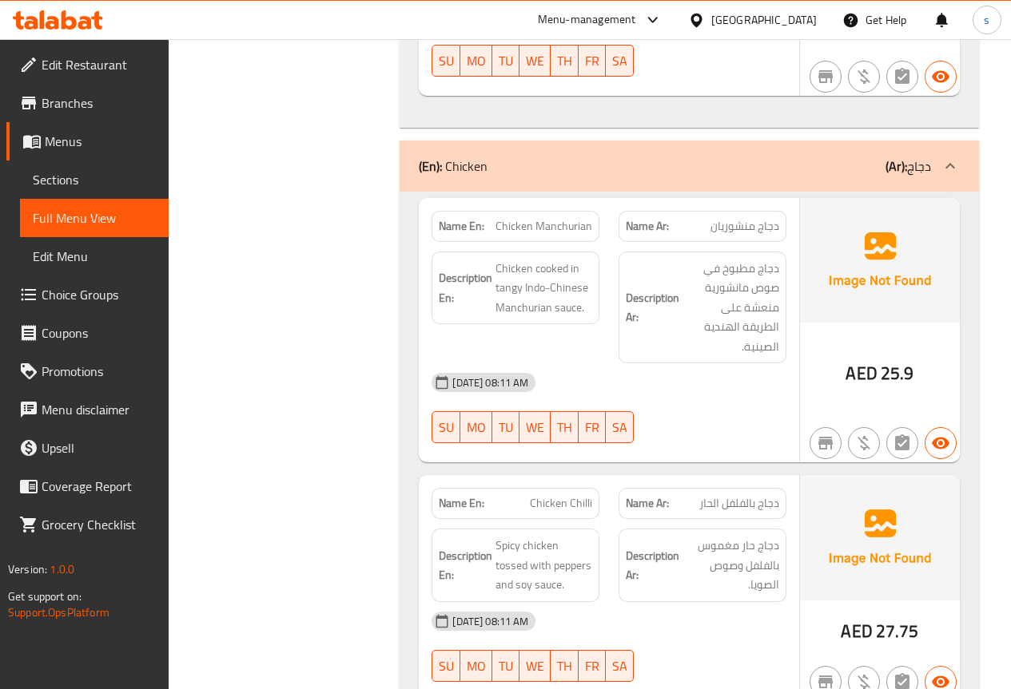
scroll to position [1646, 0]
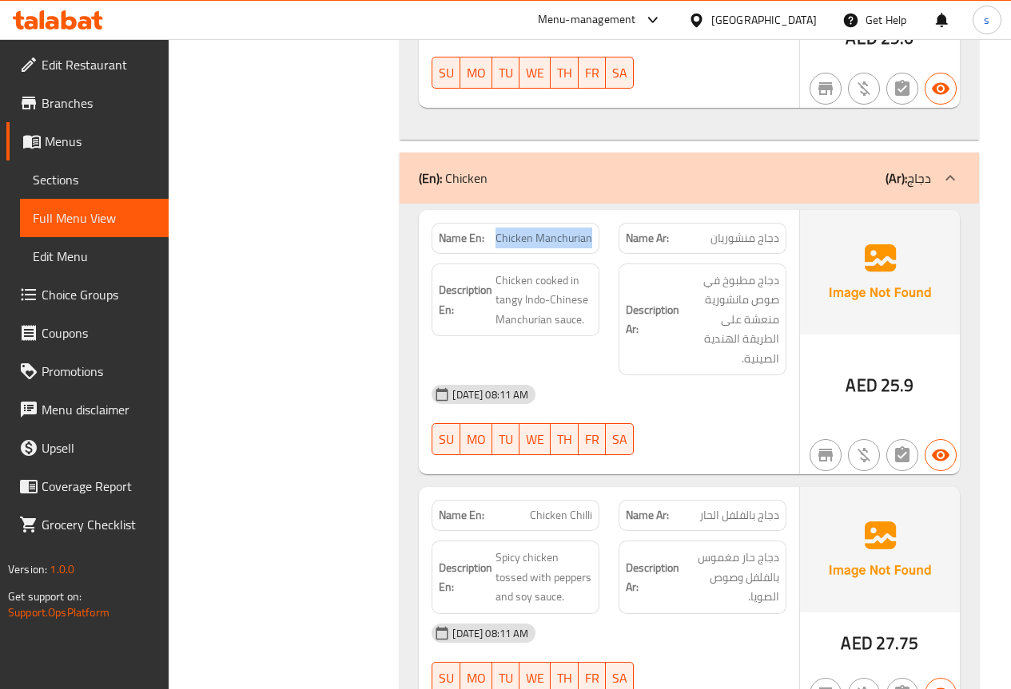
drag, startPoint x: 500, startPoint y: 198, endPoint x: 596, endPoint y: 199, distance: 95.9
click at [596, 223] on div "Name En: Chicken Manchurian" at bounding box center [515, 238] width 168 height 31
copy span "Chicken Manchurian"
click at [102, 209] on span "Full Menu View" at bounding box center [94, 218] width 123 height 19
click at [92, 210] on div at bounding box center [92, 210] width 0 height 0
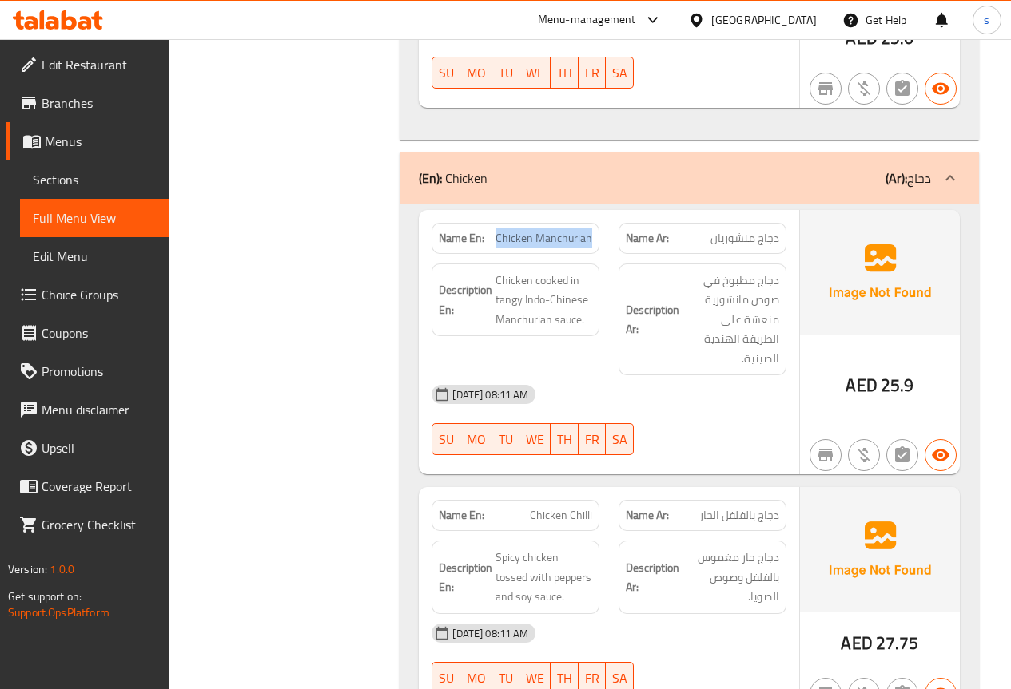
click at [111, 220] on span "Full Menu View" at bounding box center [94, 218] width 123 height 19
click at [101, 210] on div at bounding box center [101, 210] width 0 height 0
click at [117, 165] on link "Sections" at bounding box center [94, 180] width 149 height 38
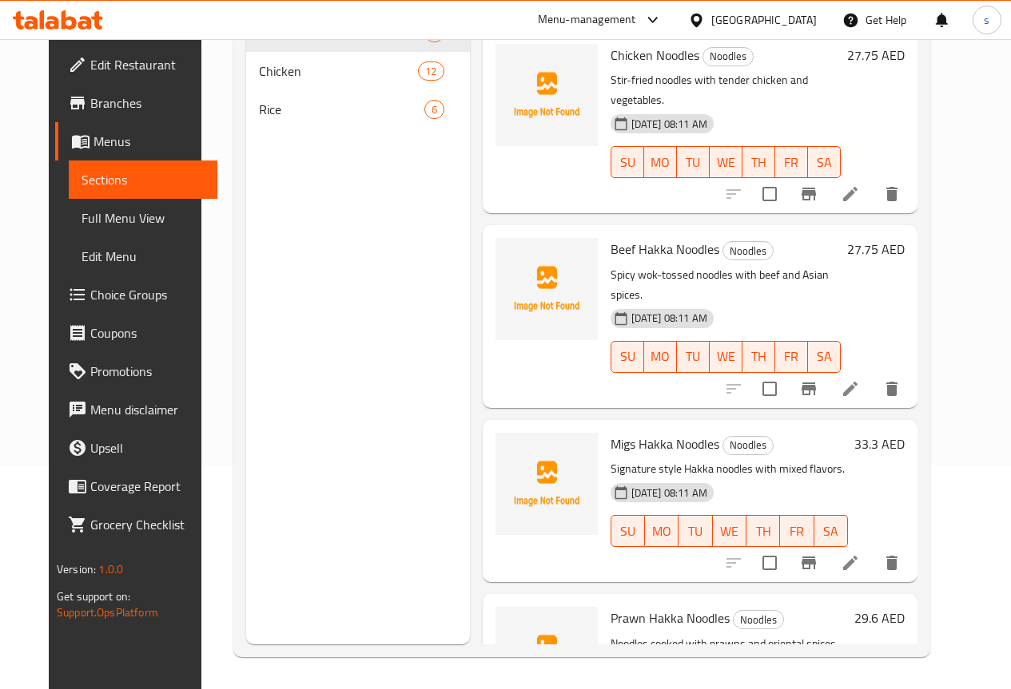
scroll to position [224, 0]
click at [105, 213] on span "Full Menu View" at bounding box center [142, 218] width 123 height 19
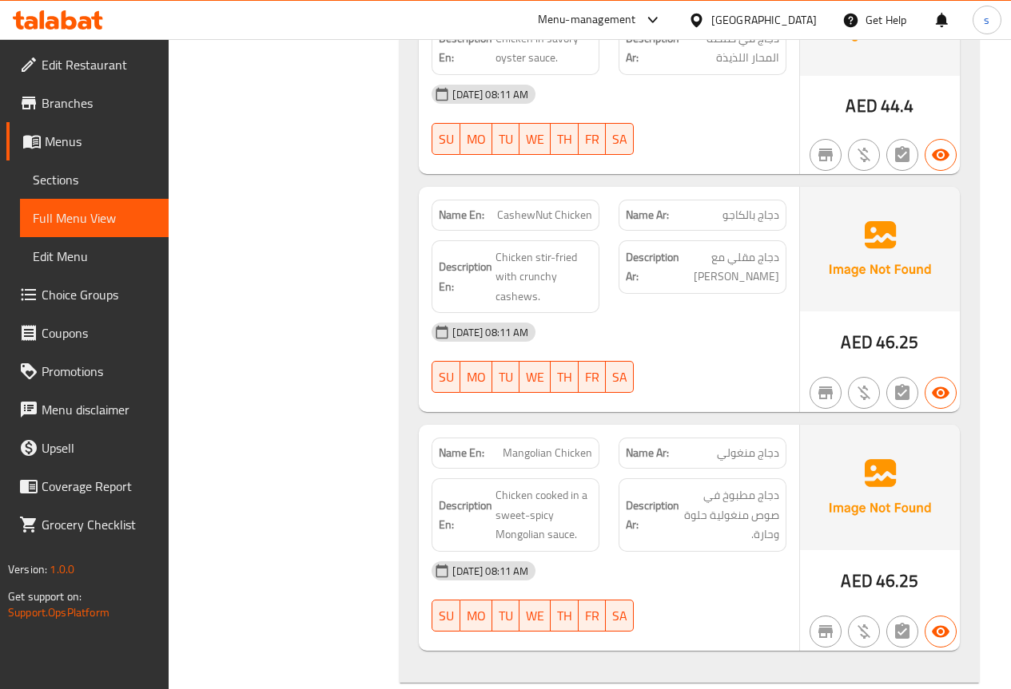
scroll to position [4134, 0]
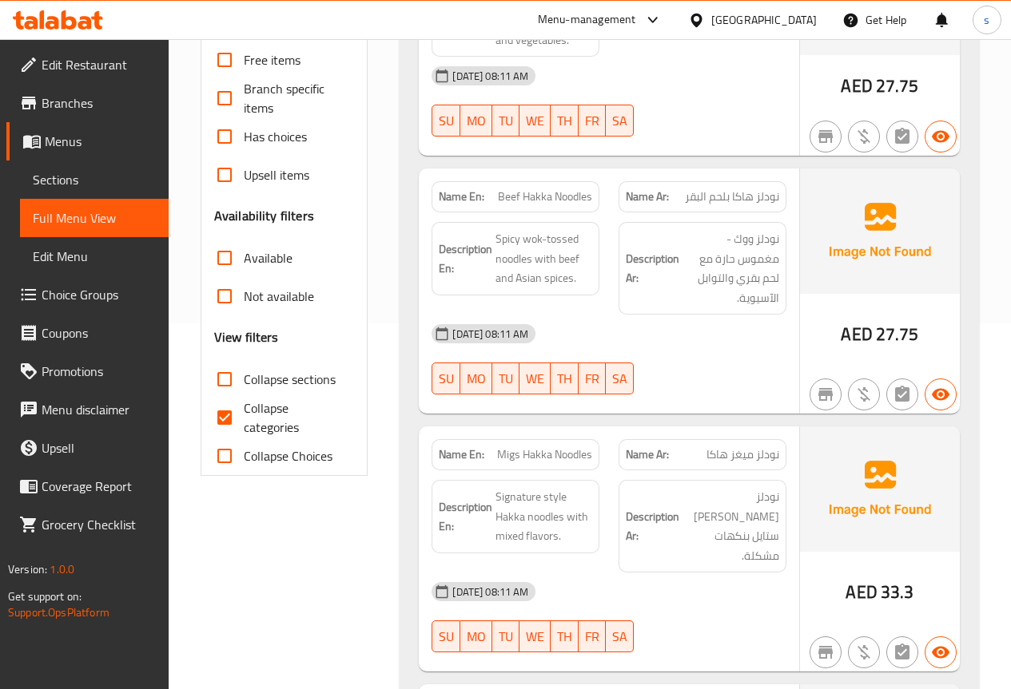
scroll to position [298, 0]
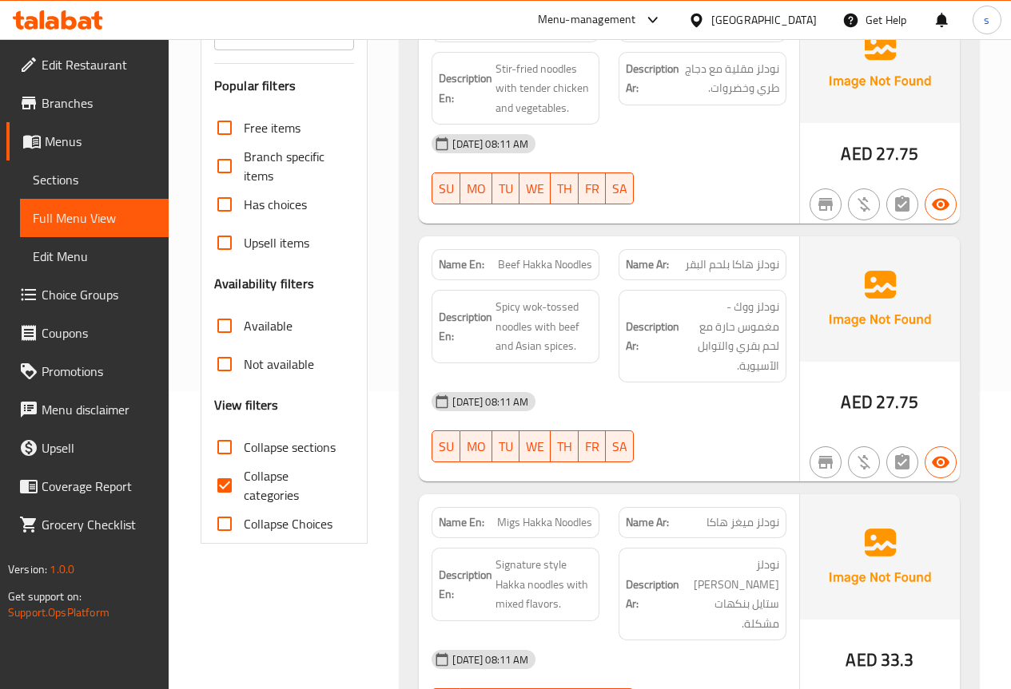
click at [254, 486] on span "Collapse categories" at bounding box center [293, 486] width 98 height 38
click at [244, 486] on input "Collapse categories" at bounding box center [224, 486] width 38 height 38
checkbox input "false"
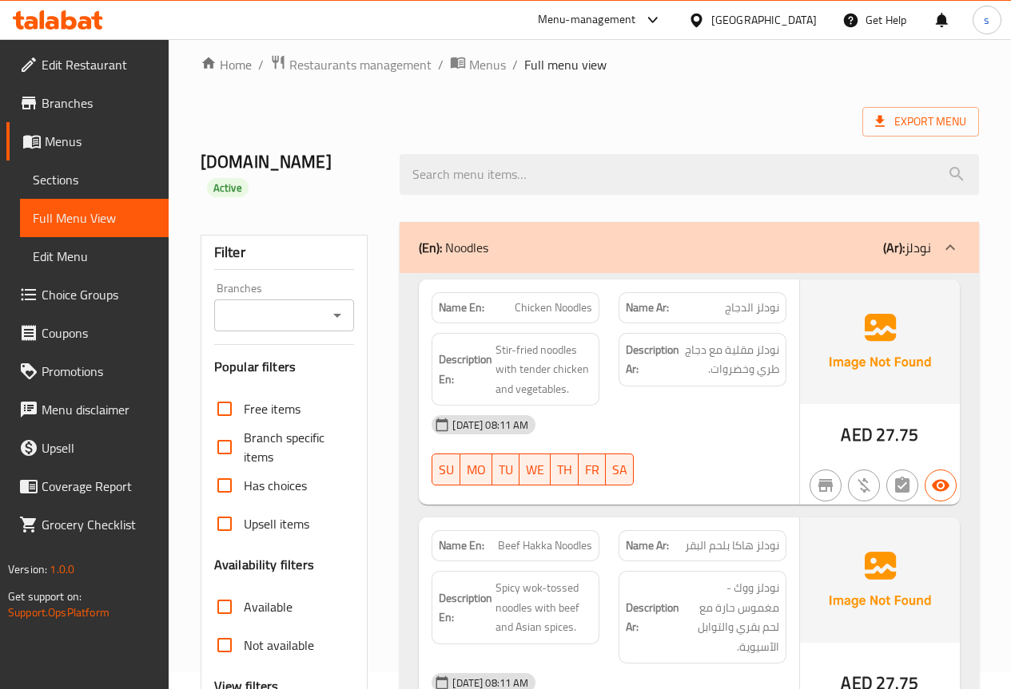
scroll to position [0, 0]
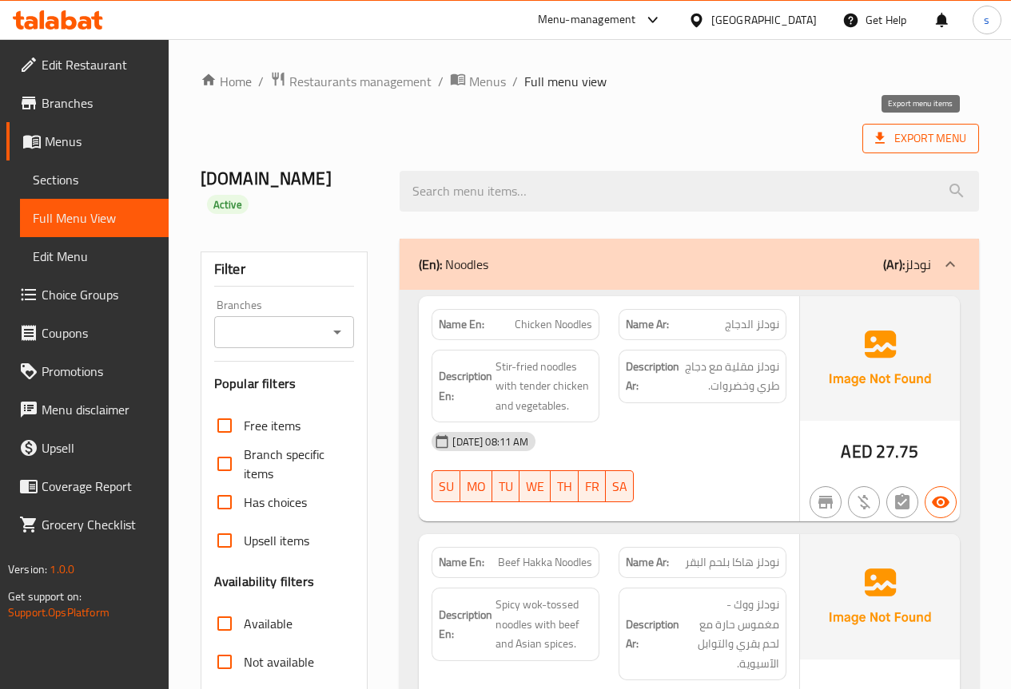
click at [932, 133] on span "Export Menu" at bounding box center [920, 139] width 91 height 20
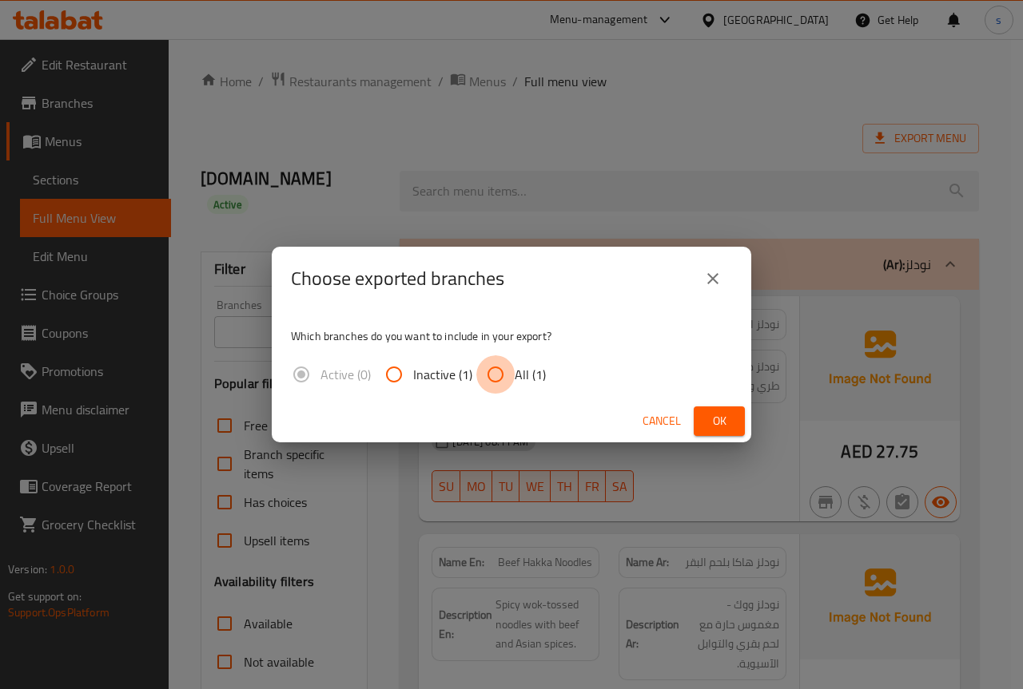
click at [501, 380] on input "All (1)" at bounding box center [495, 375] width 38 height 38
radio input "true"
click at [715, 413] on span "Ok" at bounding box center [719, 421] width 26 height 20
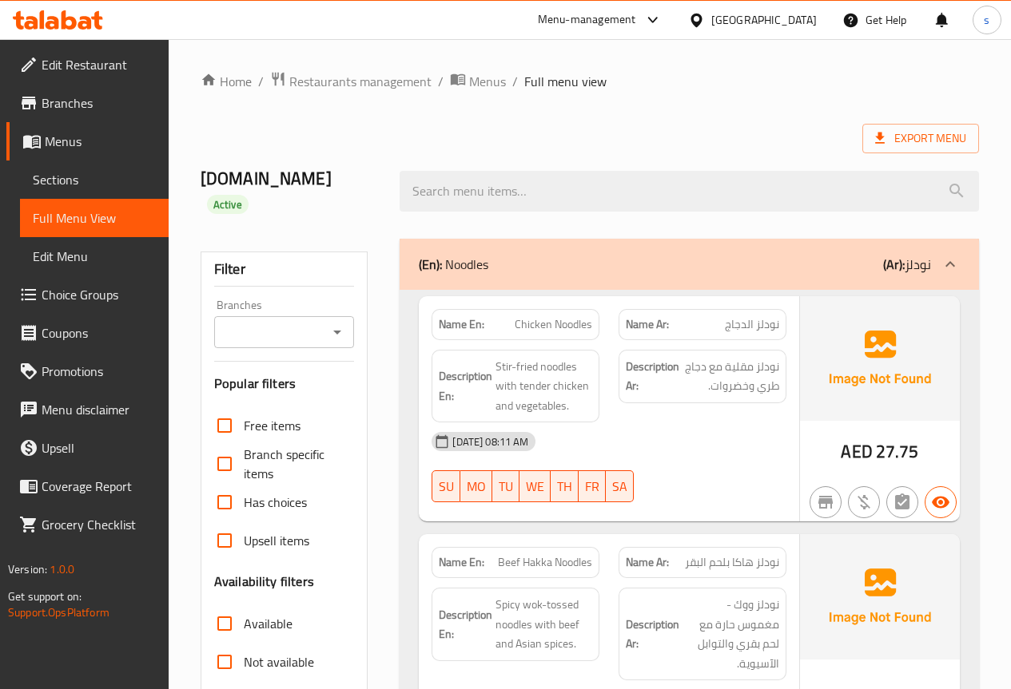
click at [754, 137] on div "Export Menu" at bounding box center [590, 139] width 778 height 30
click at [83, 146] on span "Menus" at bounding box center [100, 141] width 111 height 19
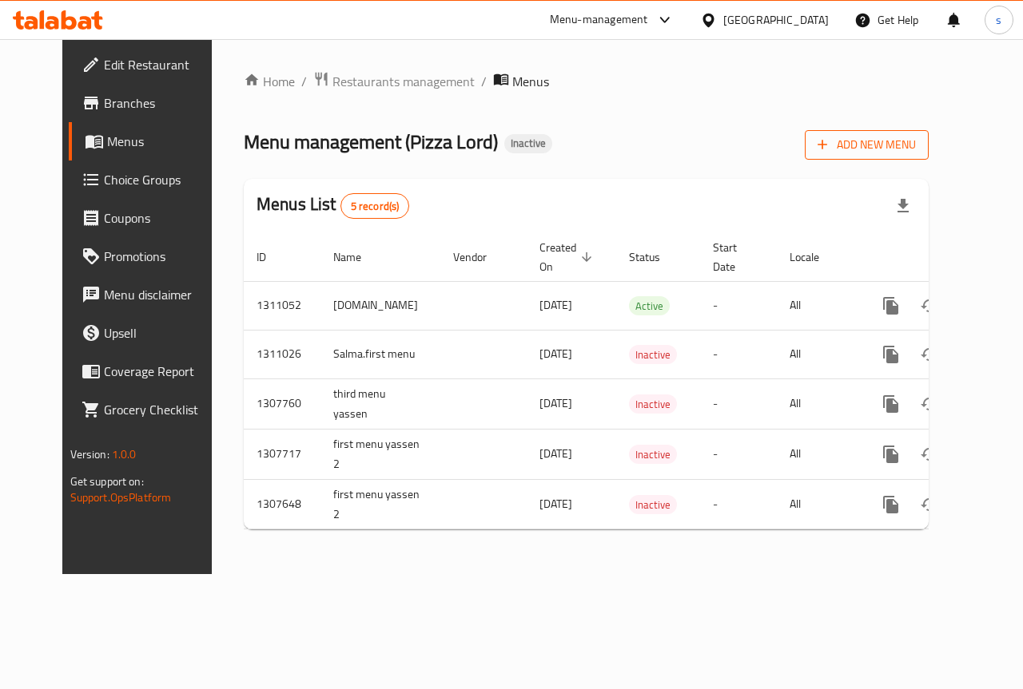
click at [916, 148] on span "Add New Menu" at bounding box center [866, 145] width 98 height 20
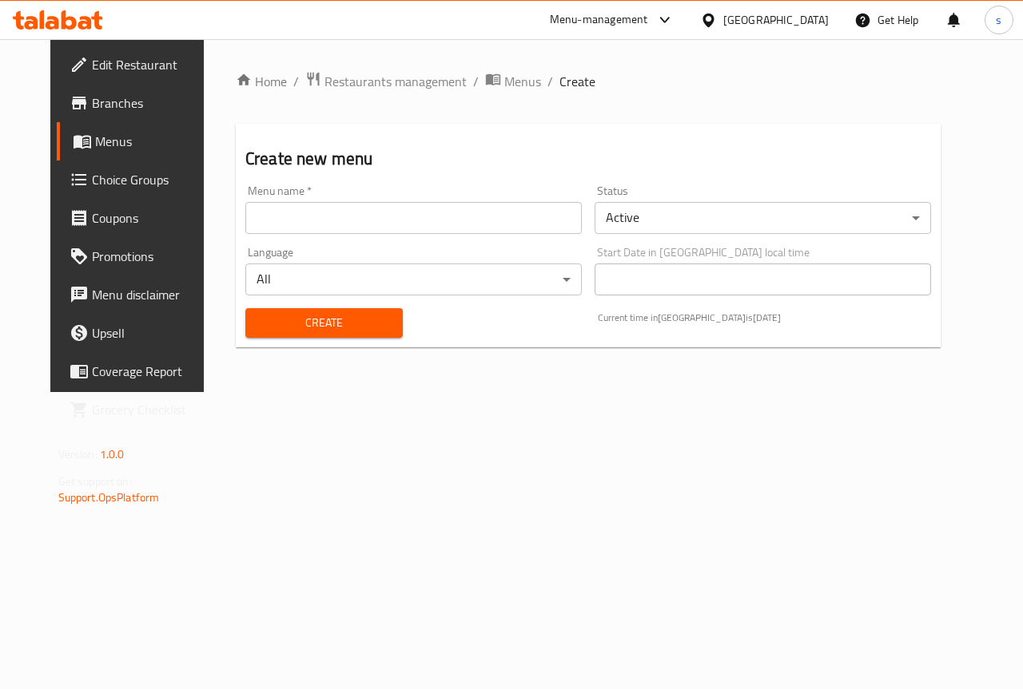
click at [413, 224] on input "text" at bounding box center [413, 218] width 336 height 32
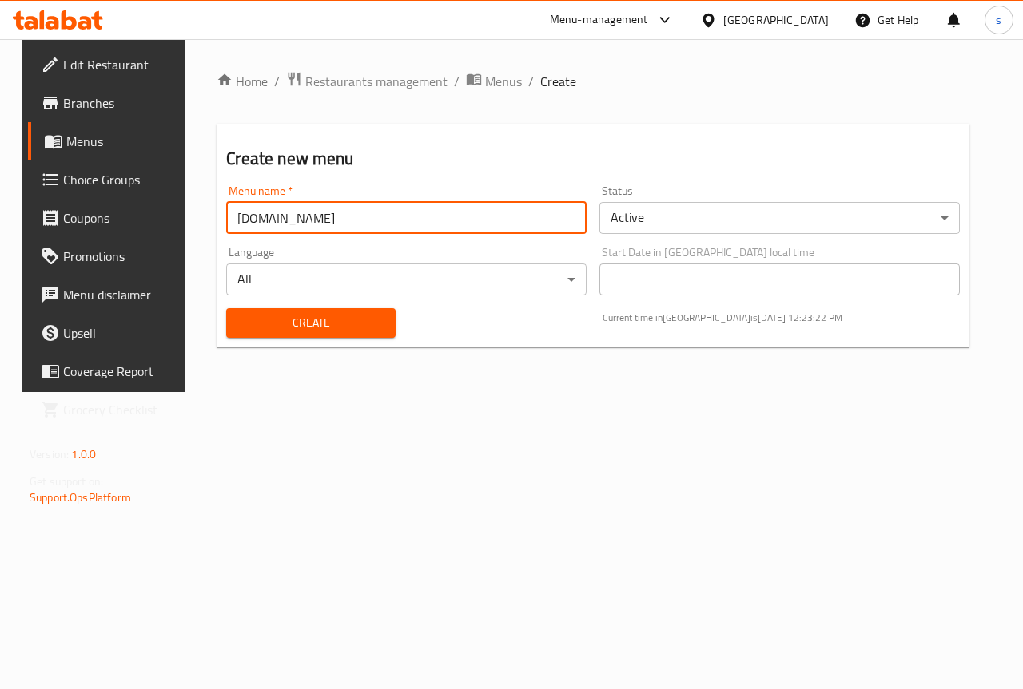
click at [276, 221] on input "[DOMAIN_NAME]" at bounding box center [406, 218] width 360 height 32
type input "salma.3rd.menu"
click at [315, 323] on span "Create" at bounding box center [310, 323] width 143 height 20
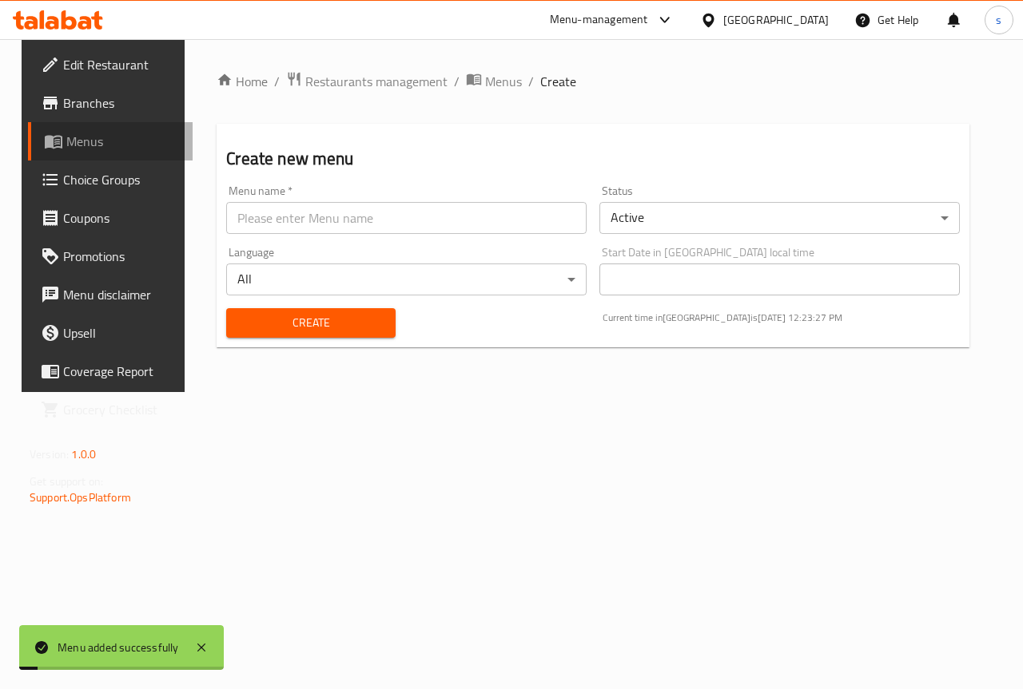
click at [89, 150] on span "Menus" at bounding box center [122, 141] width 113 height 19
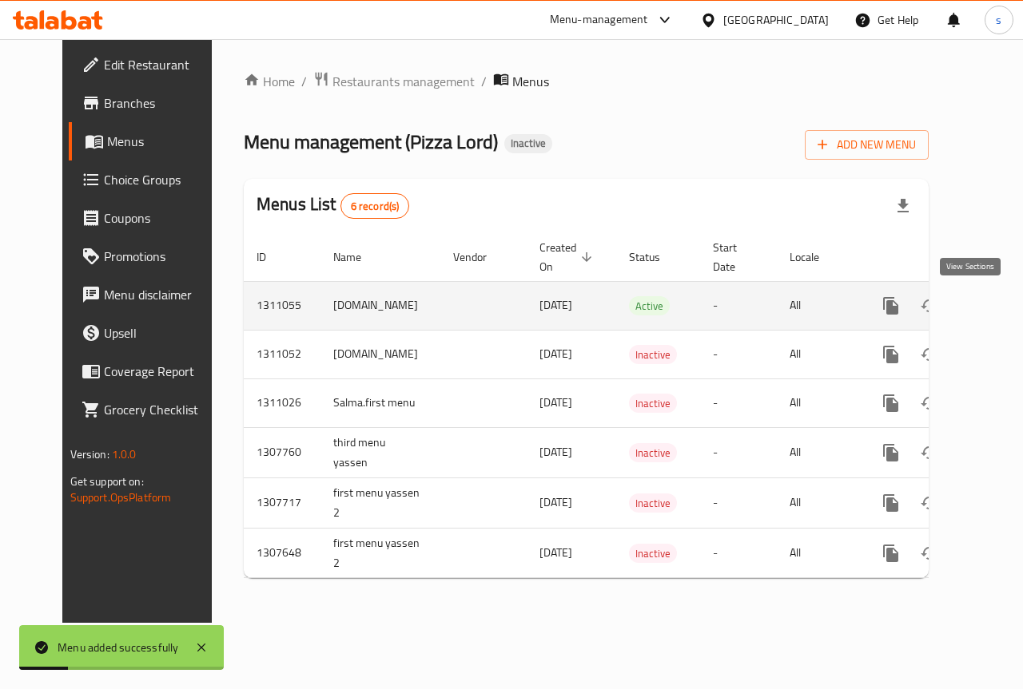
click at [987, 304] on link "enhanced table" at bounding box center [1006, 306] width 38 height 38
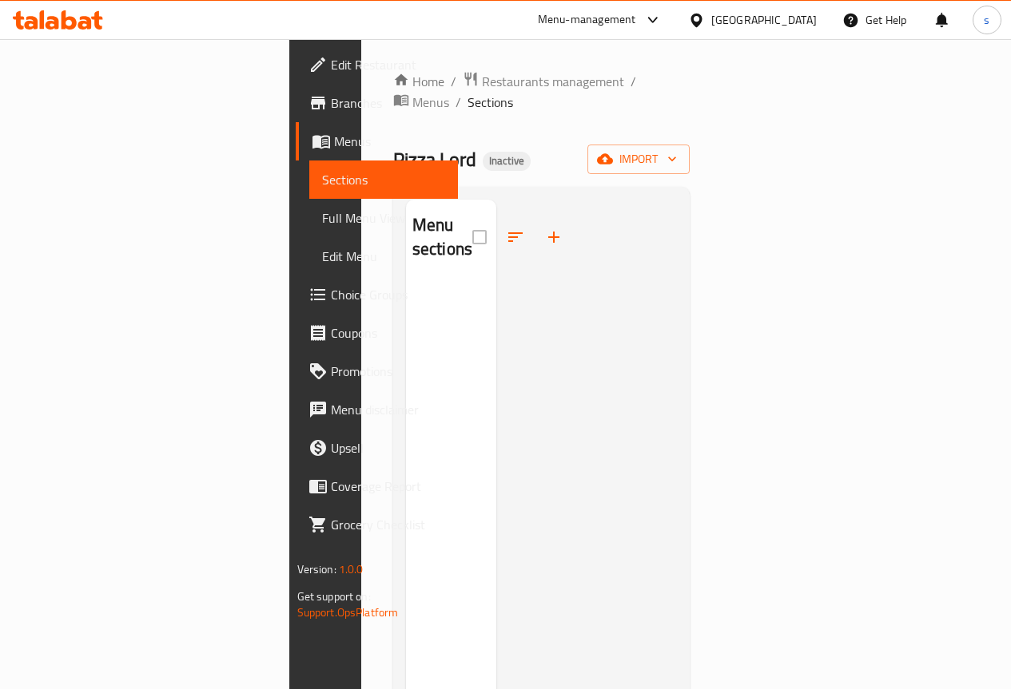
click at [673, 435] on div at bounding box center [586, 544] width 181 height 689
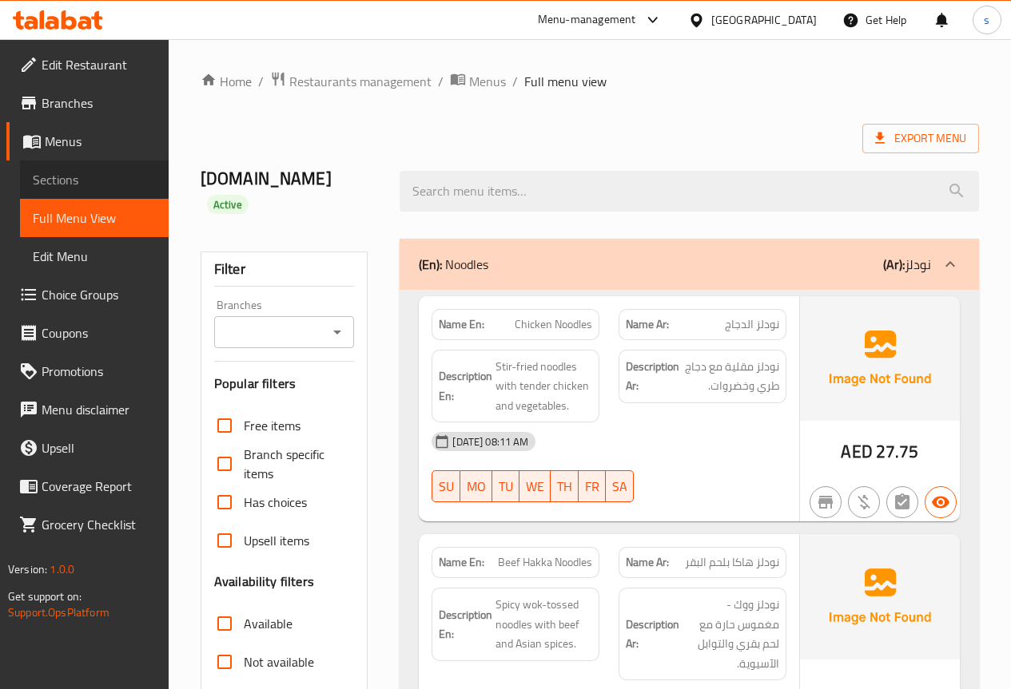
click at [84, 184] on span "Sections" at bounding box center [94, 179] width 123 height 19
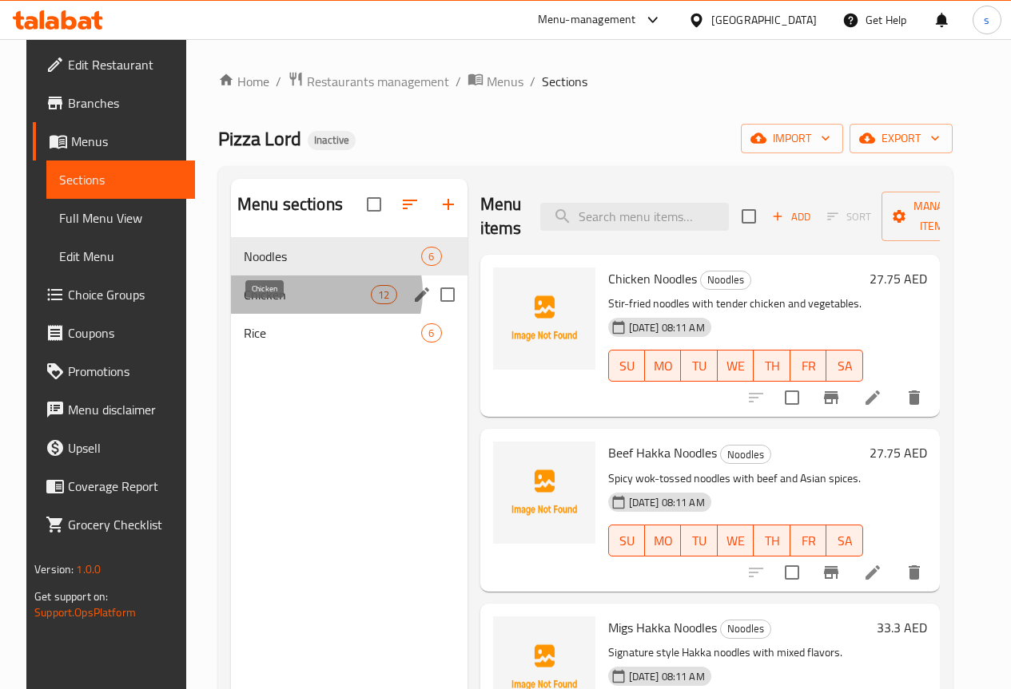
click at [301, 304] on span "Chicken" at bounding box center [307, 294] width 127 height 19
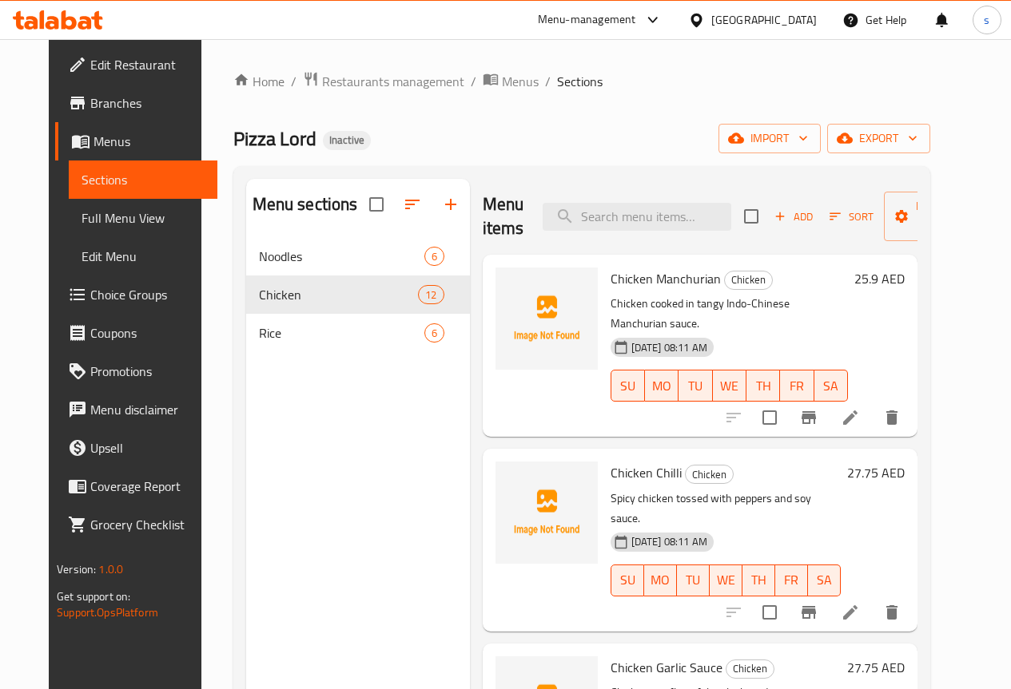
click at [600, 143] on div "Pizza Lord Inactive import export" at bounding box center [581, 139] width 697 height 30
click at [857, 411] on icon at bounding box center [850, 418] width 14 height 14
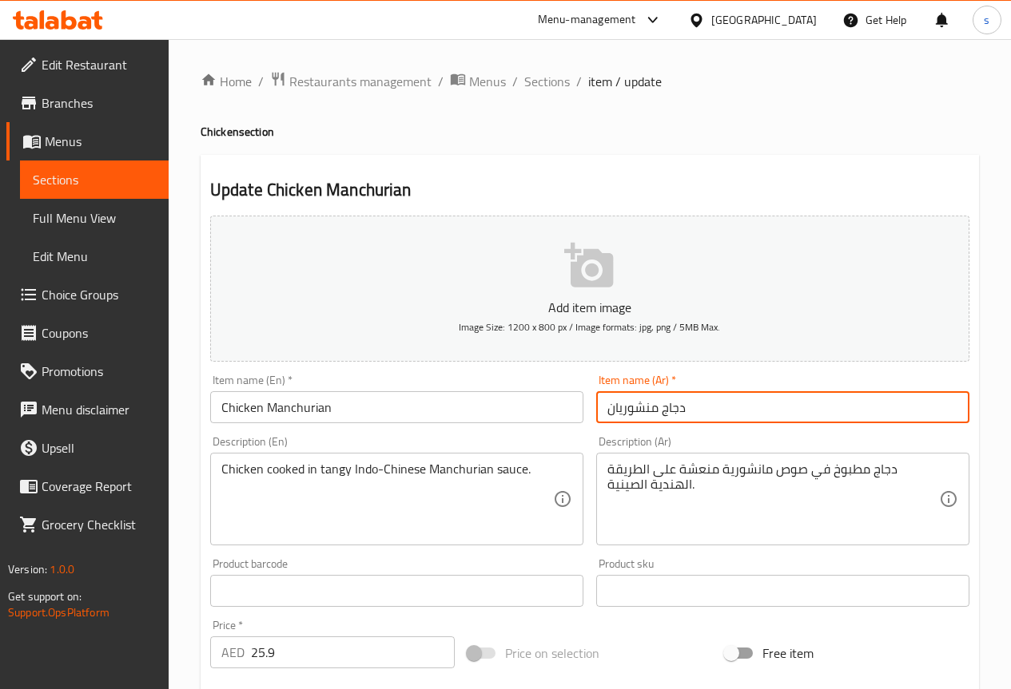
click at [615, 411] on input "دجاج منشوريان" at bounding box center [782, 407] width 373 height 32
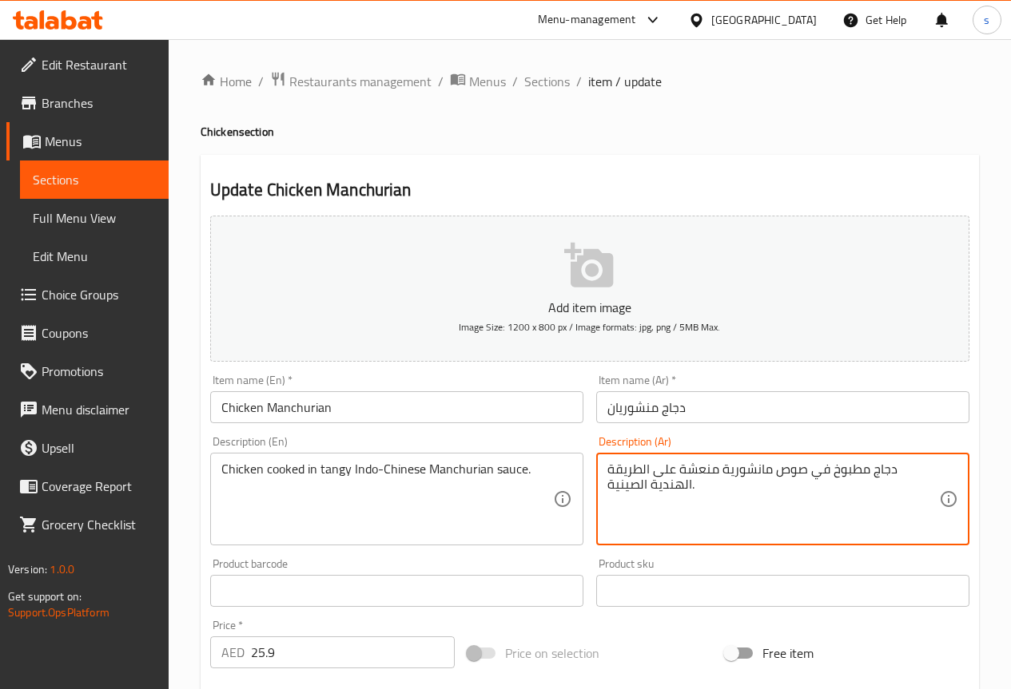
click at [769, 478] on textarea "دجاج مطبوخ في صوص مانشورية منعشة على الطريقة الهندية الصينية." at bounding box center [773, 500] width 332 height 76
click at [647, 409] on input "دجاج منشوريان" at bounding box center [782, 407] width 373 height 32
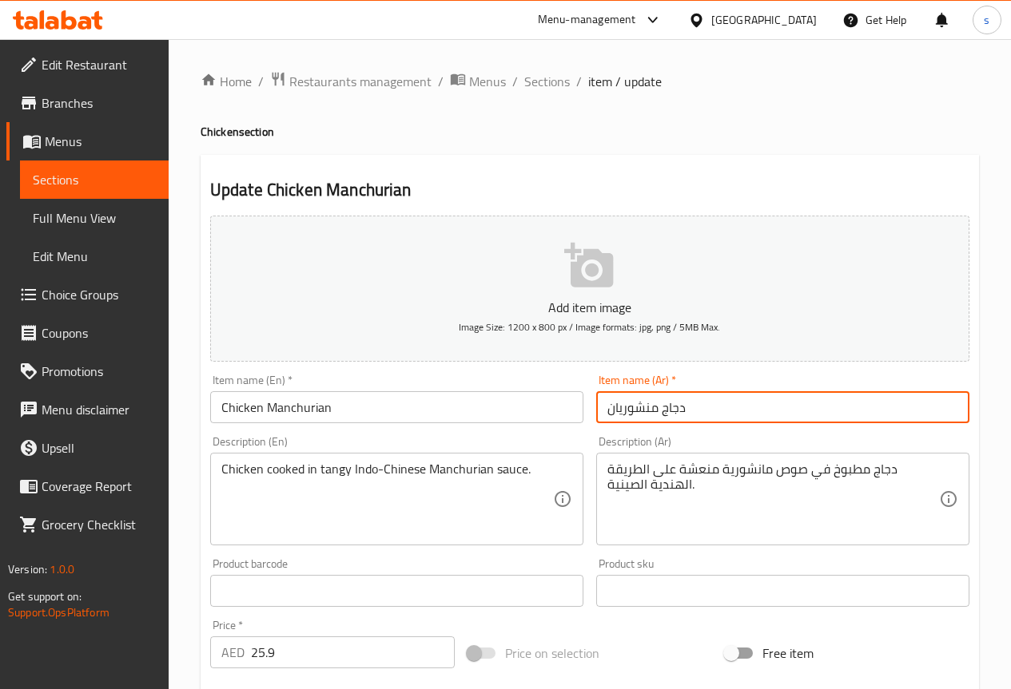
click at [647, 409] on input "دجاج منشوريان" at bounding box center [782, 407] width 373 height 32
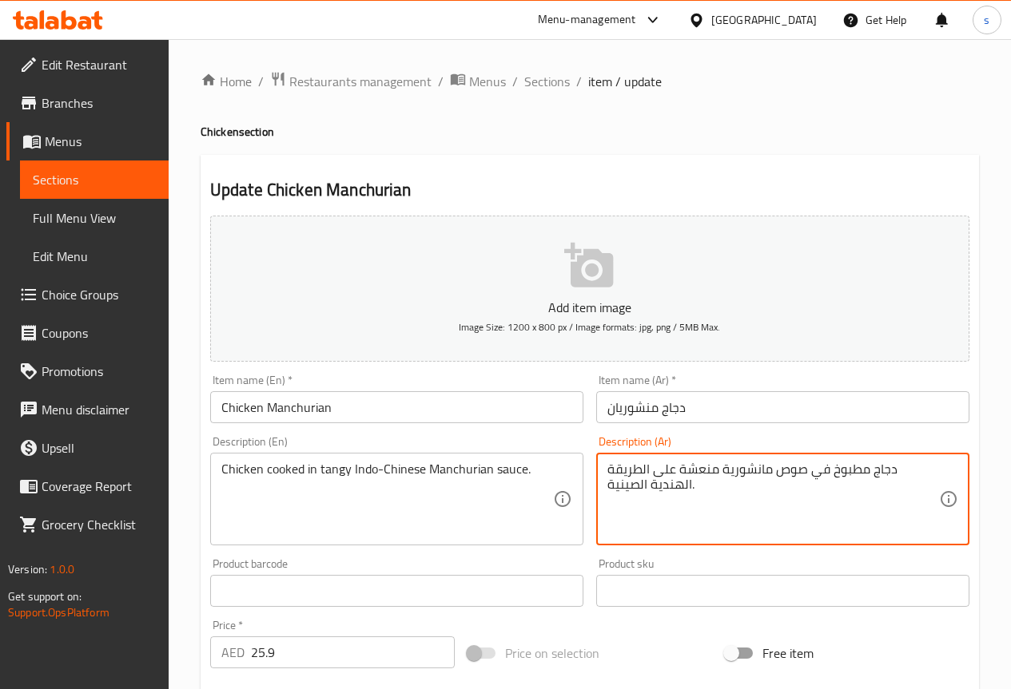
click at [785, 477] on textarea "دجاج مطبوخ في صوص مانشورية منعشة على الطريقة الهندية الصينية." at bounding box center [773, 500] width 332 height 76
paste textarea "نشوريان"
click at [741, 484] on textarea "دجاج مطبوخ في صوص منشوريان منعشة على الطريقة الهندية الصينية." at bounding box center [773, 500] width 332 height 76
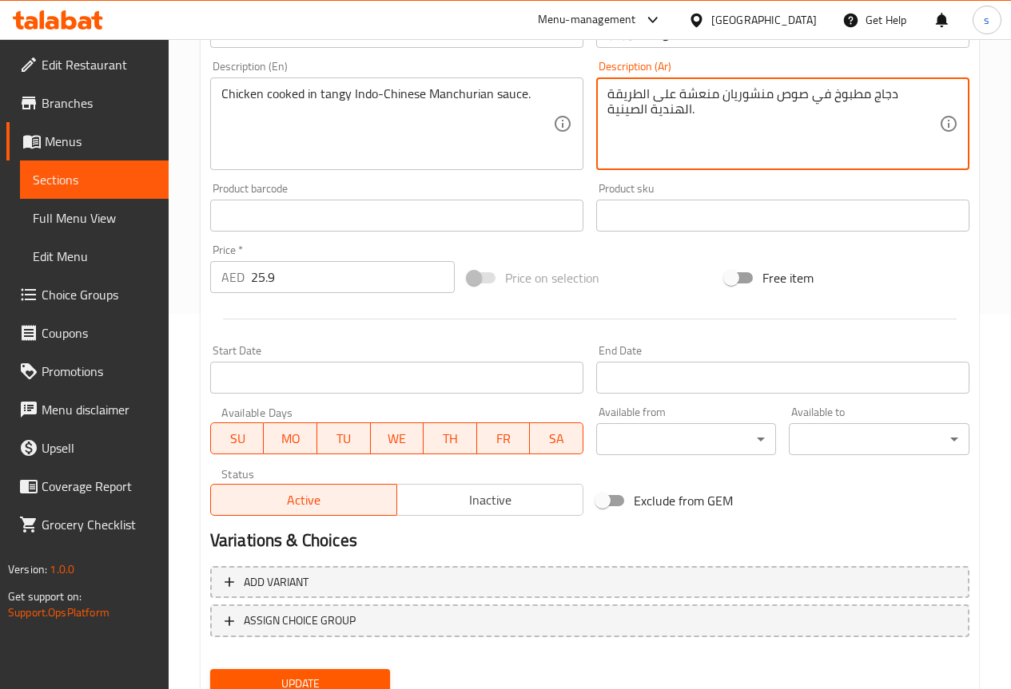
scroll to position [439, 0]
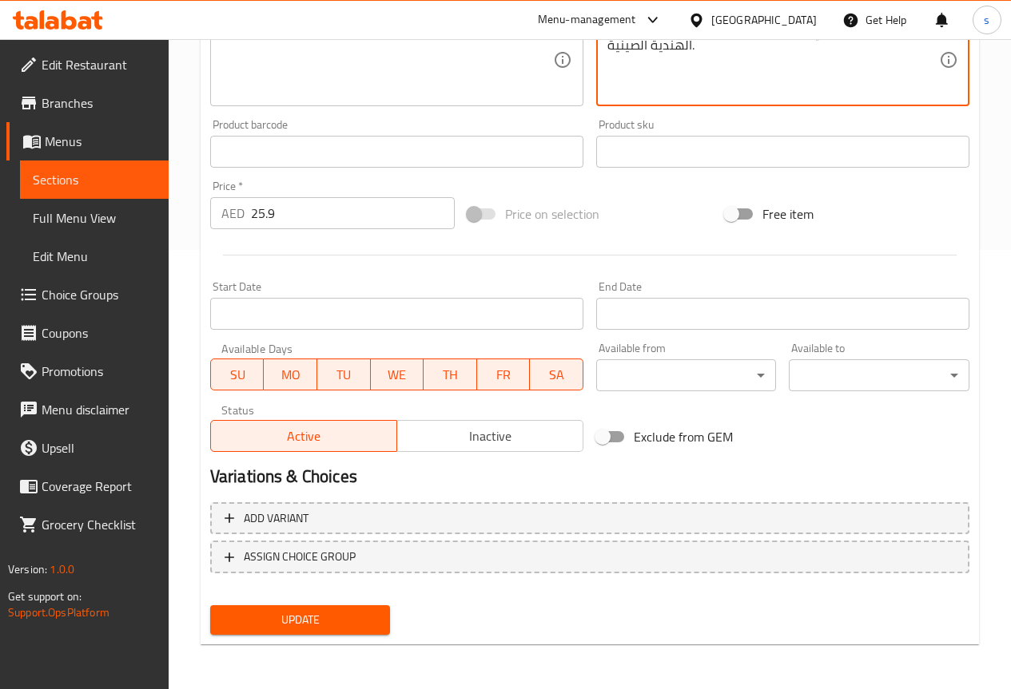
type textarea "دجاج مطبوخ في صوص منشوريان منعشة على الطريقة الهندية الصينية."
click at [356, 626] on span "Update" at bounding box center [300, 620] width 155 height 20
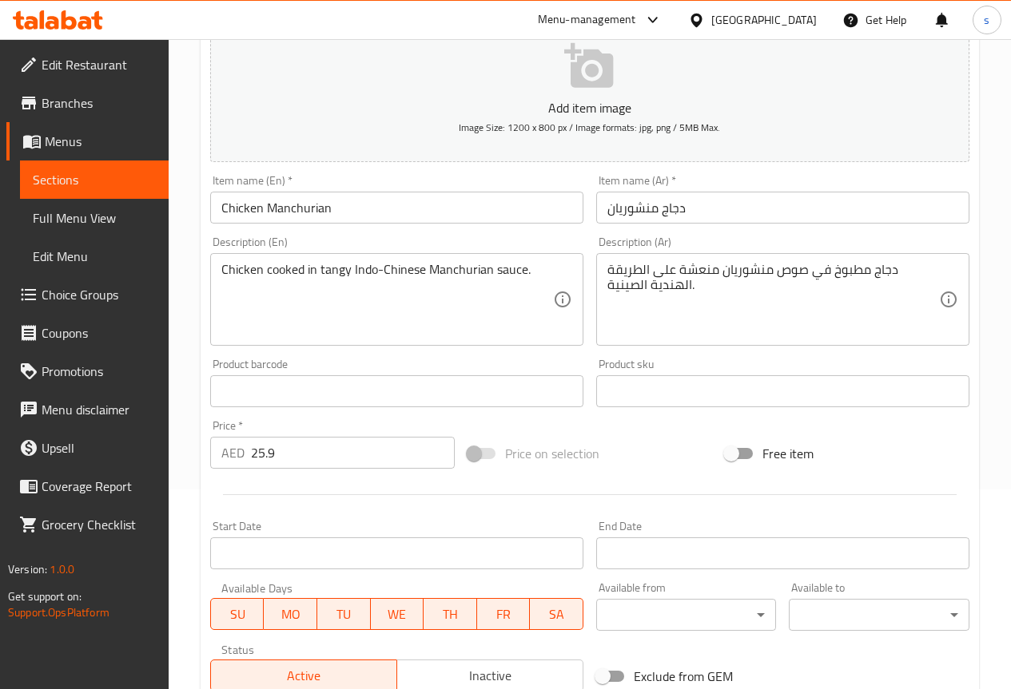
scroll to position [120, 0]
